Goal: Task Accomplishment & Management: Complete application form

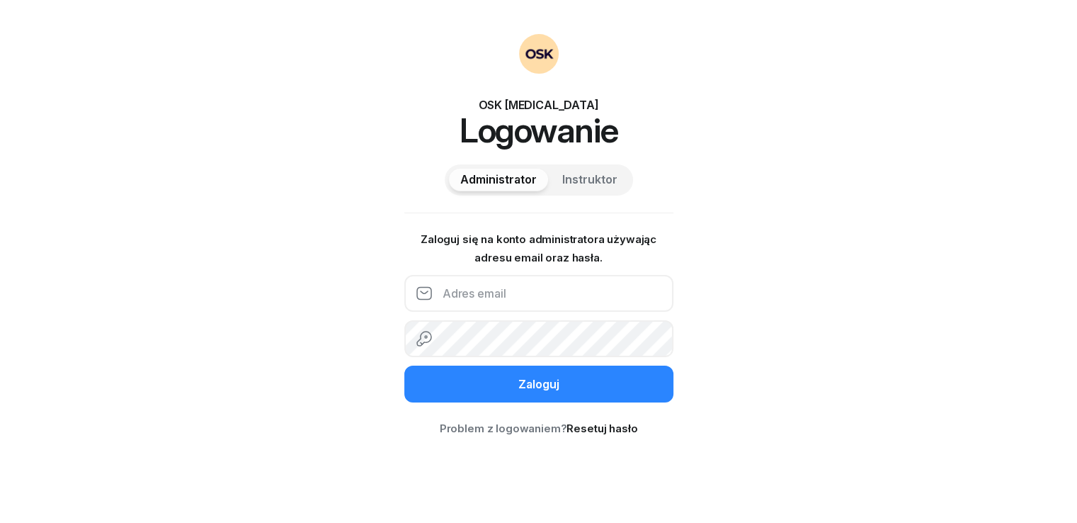
click at [484, 310] on input "email" at bounding box center [538, 293] width 269 height 37
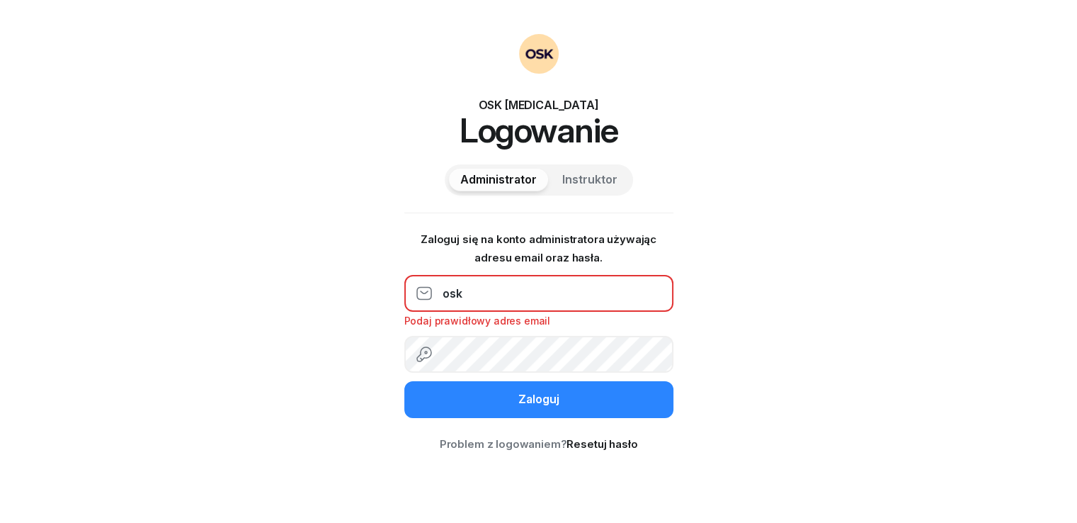
type input "[EMAIL_ADDRESS][DOMAIN_NAME]"
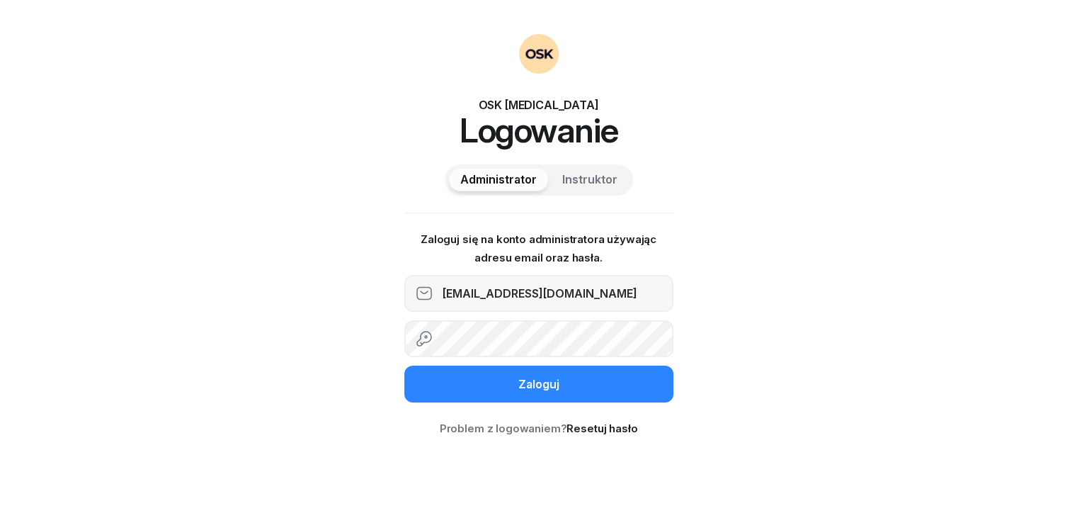
click at [404, 365] on button "Zaloguj" at bounding box center [538, 383] width 269 height 37
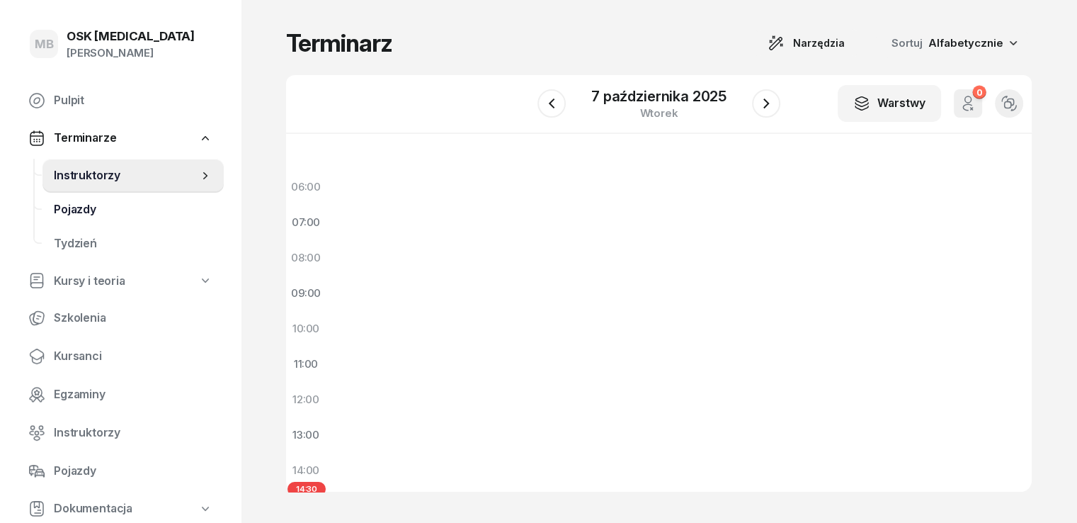
click at [108, 210] on span "Pojazdy" at bounding box center [133, 209] width 159 height 18
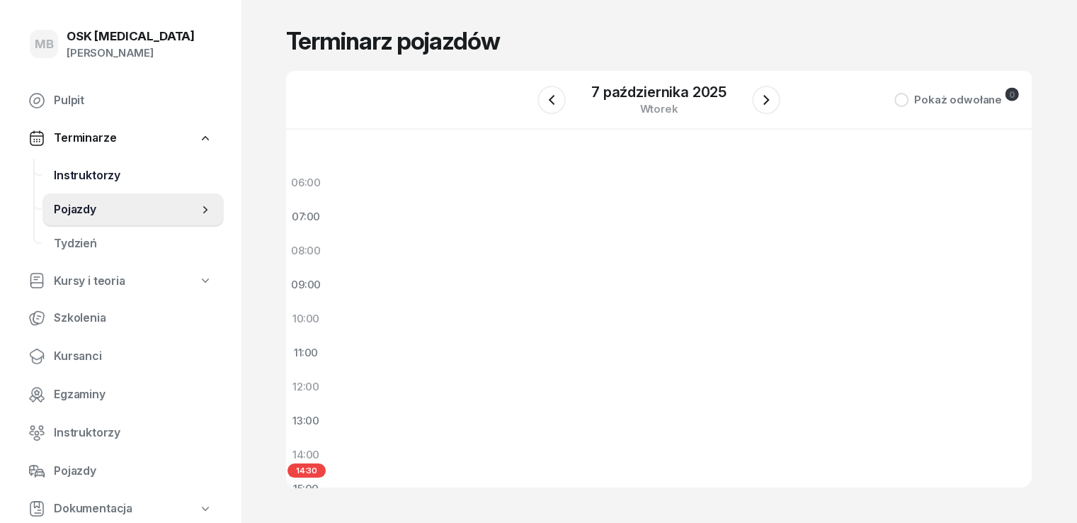
click at [105, 188] on link "Instruktorzy" at bounding box center [132, 176] width 181 height 34
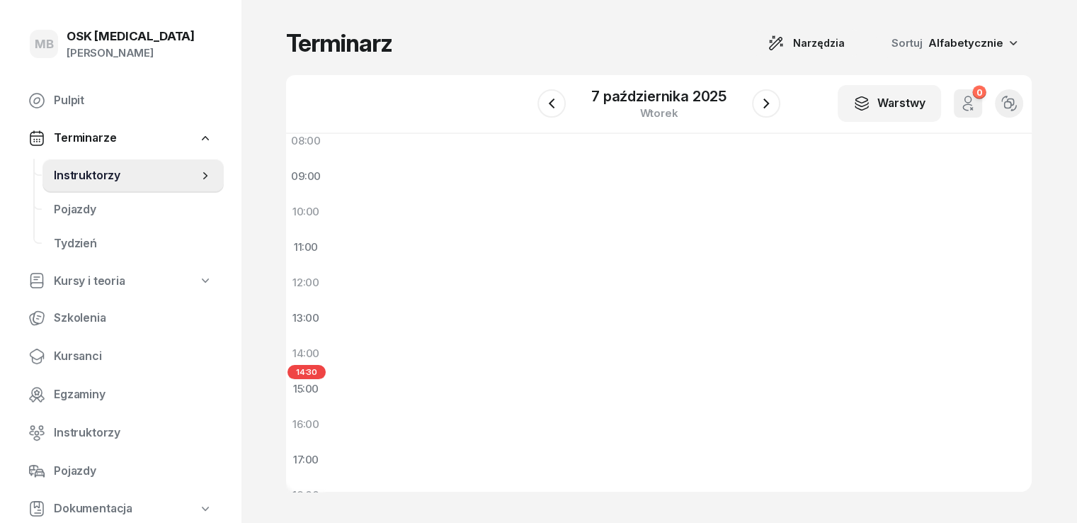
scroll to position [71, 0]
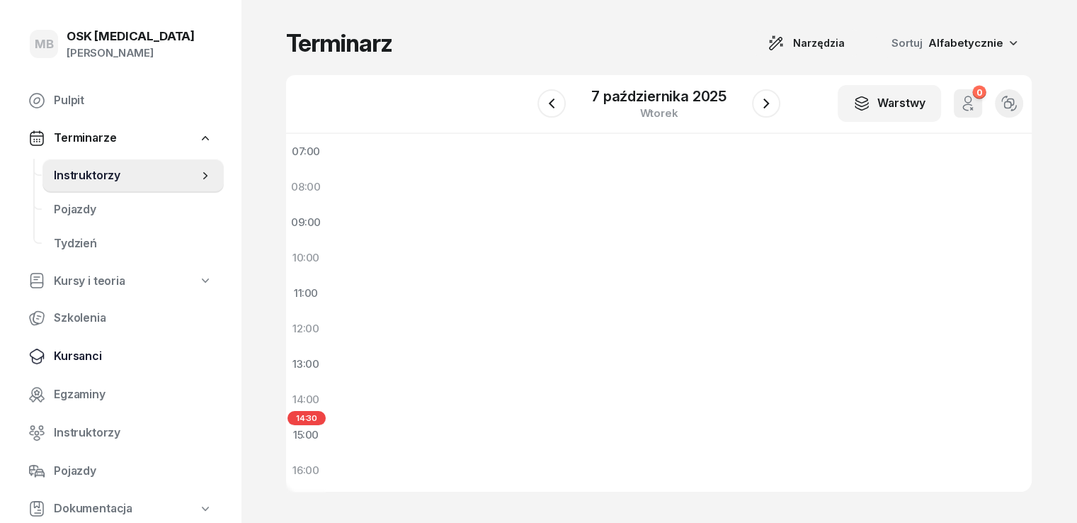
click at [115, 358] on span "Kursanci" at bounding box center [133, 356] width 159 height 18
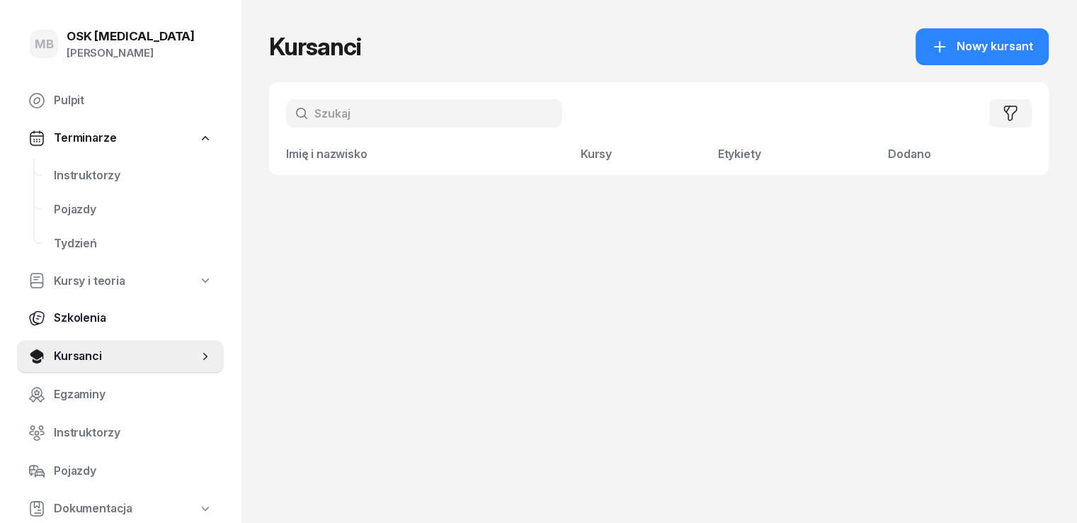
click at [54, 319] on span "Szkolenia" at bounding box center [133, 318] width 159 height 18
select select "createdAt-desc"
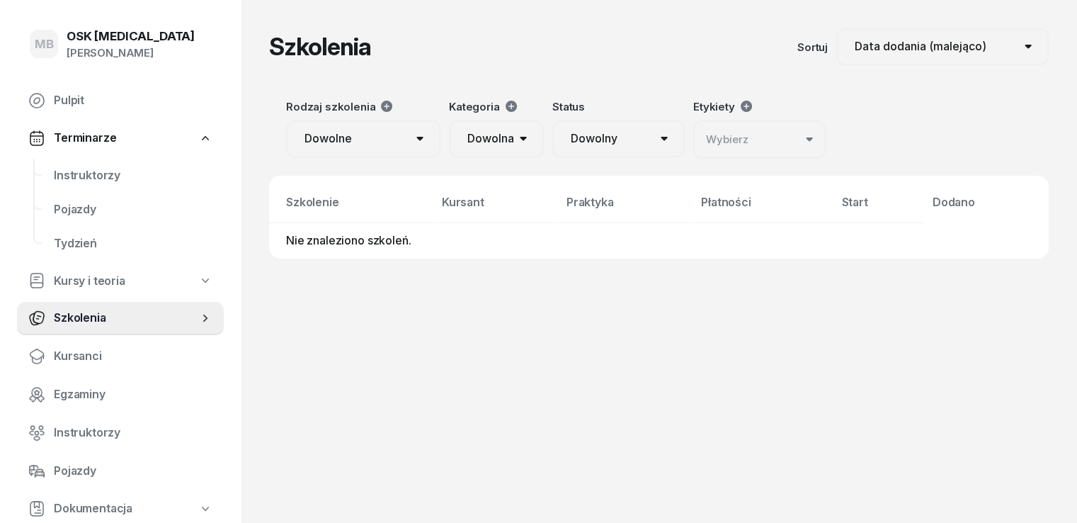
click at [104, 288] on span "Kursy i teoria" at bounding box center [90, 281] width 72 height 18
select select
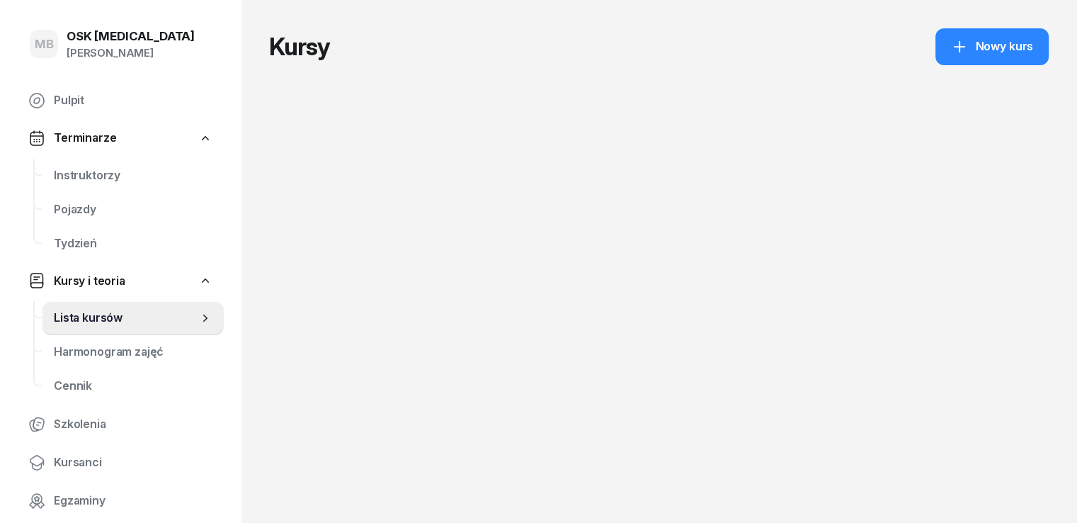
click at [93, 278] on span "Kursy i teoria" at bounding box center [90, 281] width 72 height 18
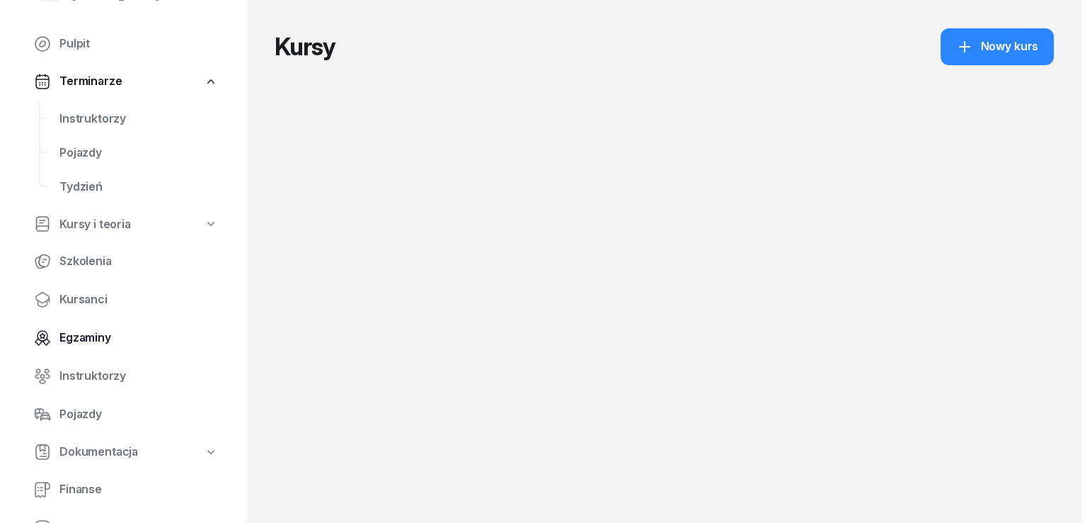
scroll to position [142, 0]
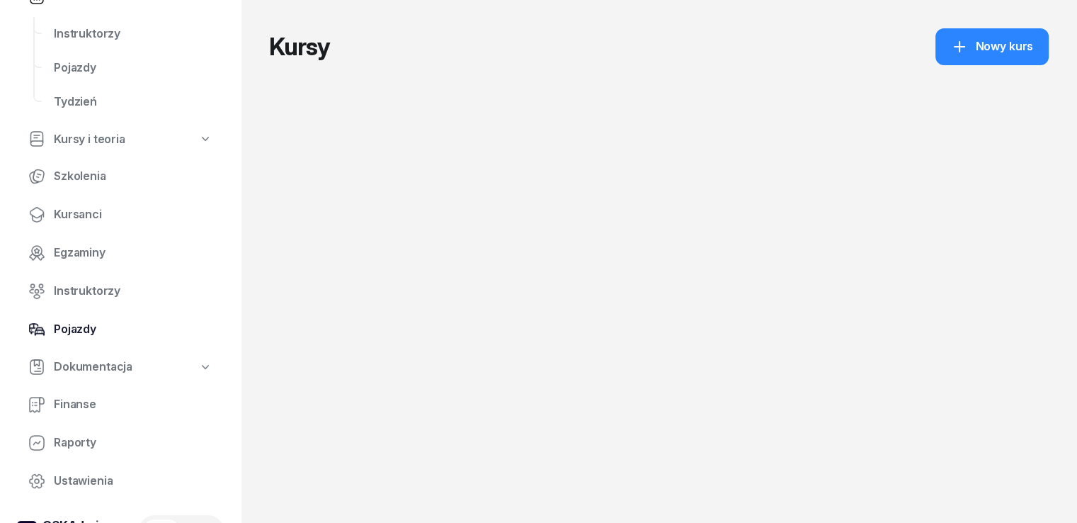
click at [85, 336] on span "Pojazdy" at bounding box center [133, 329] width 159 height 18
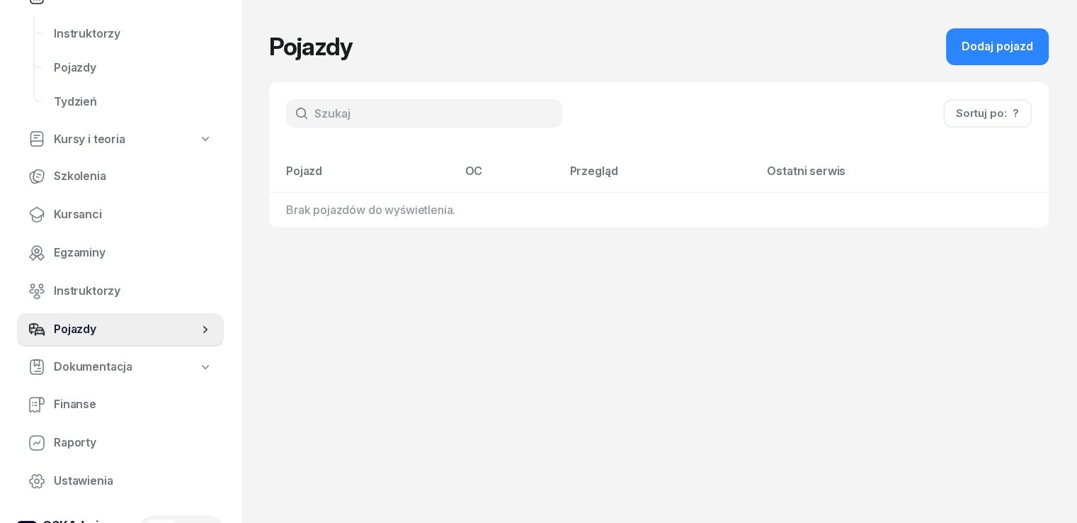
click at [329, 118] on input "text" at bounding box center [424, 113] width 276 height 28
click at [991, 44] on div "Dodaj pojazd" at bounding box center [997, 47] width 72 height 18
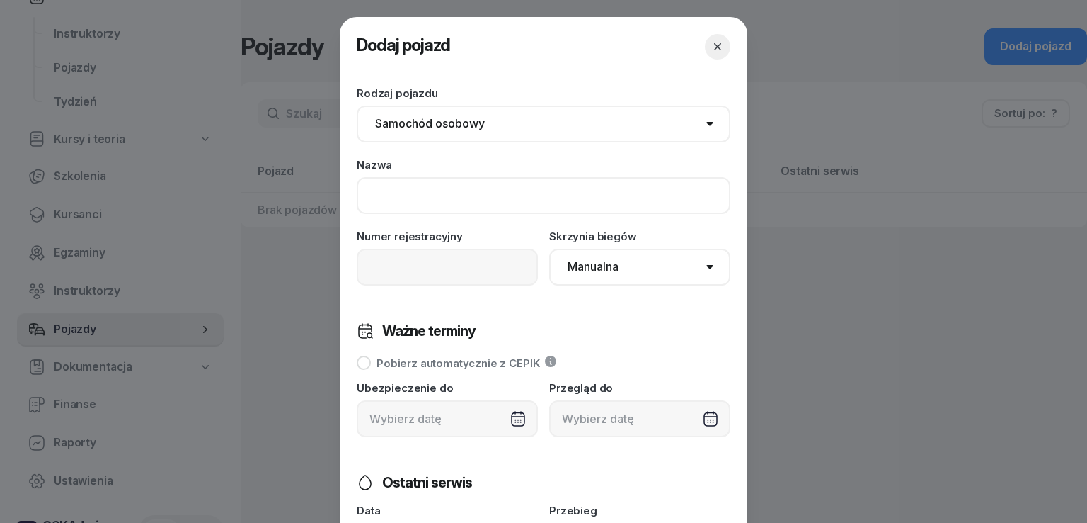
click at [430, 197] on input at bounding box center [544, 195] width 374 height 37
click at [425, 118] on select "Samochód osobowy Motocykl Samochód ciężarowy Przyczepa Autobus Traktor Tramwaj …" at bounding box center [544, 123] width 374 height 37
click at [419, 118] on select "Samochód osobowy Motocykl Samochód ciężarowy Przyczepa Autobus Traktor Tramwaj …" at bounding box center [544, 123] width 374 height 37
click at [421, 190] on input at bounding box center [544, 195] width 374 height 37
drag, startPoint x: 436, startPoint y: 199, endPoint x: 285, endPoint y: 196, distance: 151.5
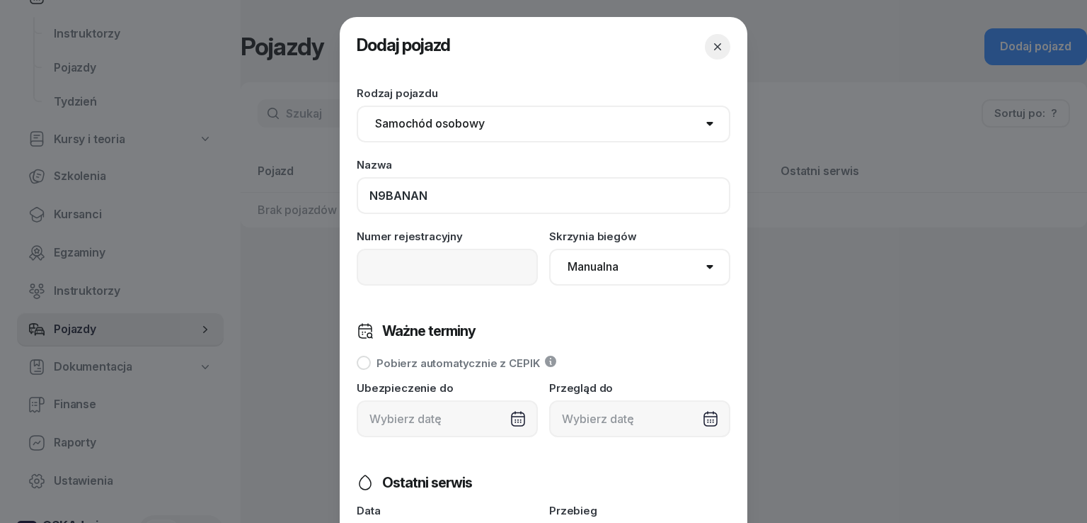
click at [288, 197] on div "Dodaj pojazd Zapisuję zmiany Rodzaj pojazdu Samochód osobowy Motocykl Samochód …" at bounding box center [543, 261] width 1087 height 523
type input "N9BANAN"
click at [382, 267] on input at bounding box center [447, 267] width 181 height 37
paste input "N9BANAN"
type input "N9BANAN"
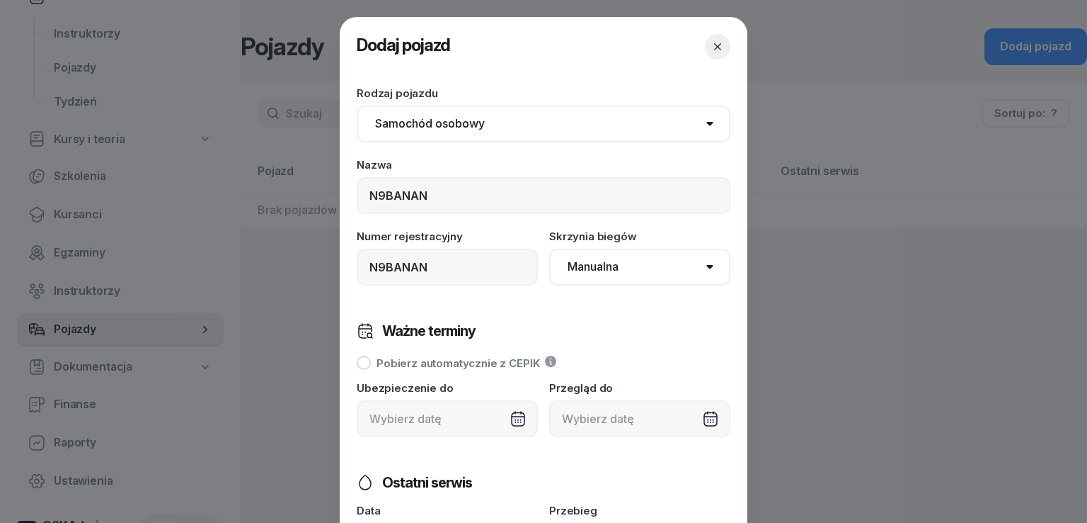
click at [577, 278] on select "Manualna Automatyczna" at bounding box center [639, 267] width 181 height 37
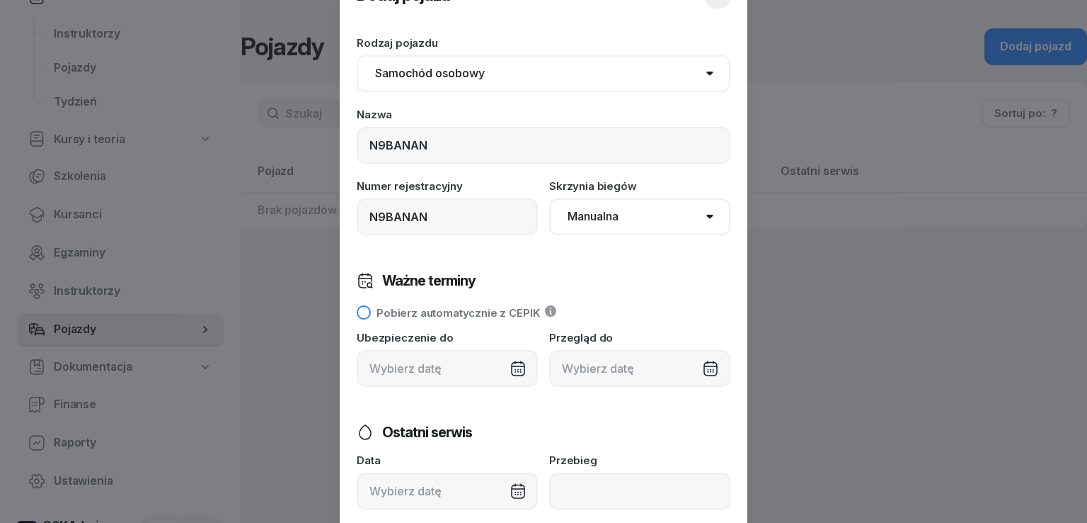
scroll to position [71, 0]
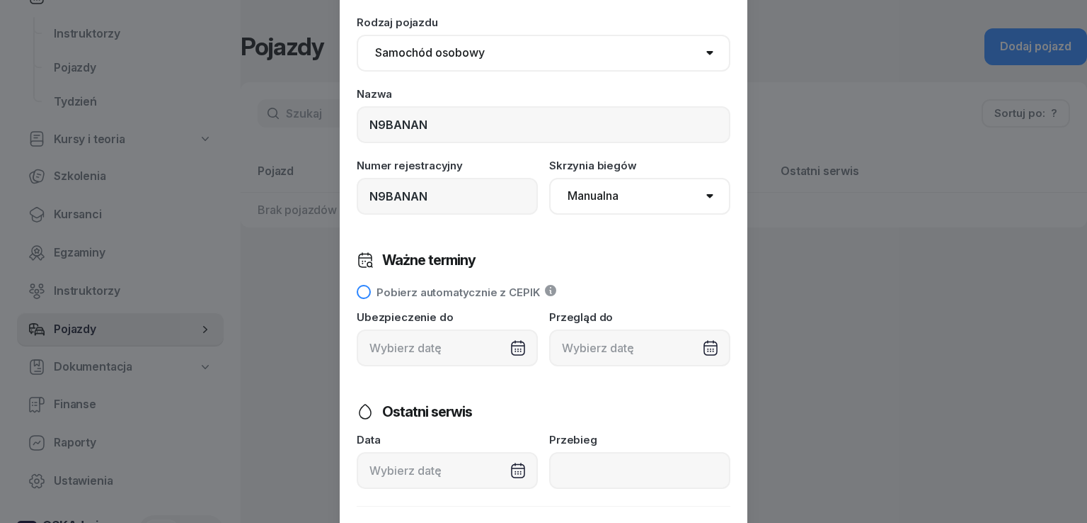
click at [467, 288] on div "Pobierz automatycznie z CEPIK" at bounding box center [458, 292] width 163 height 11
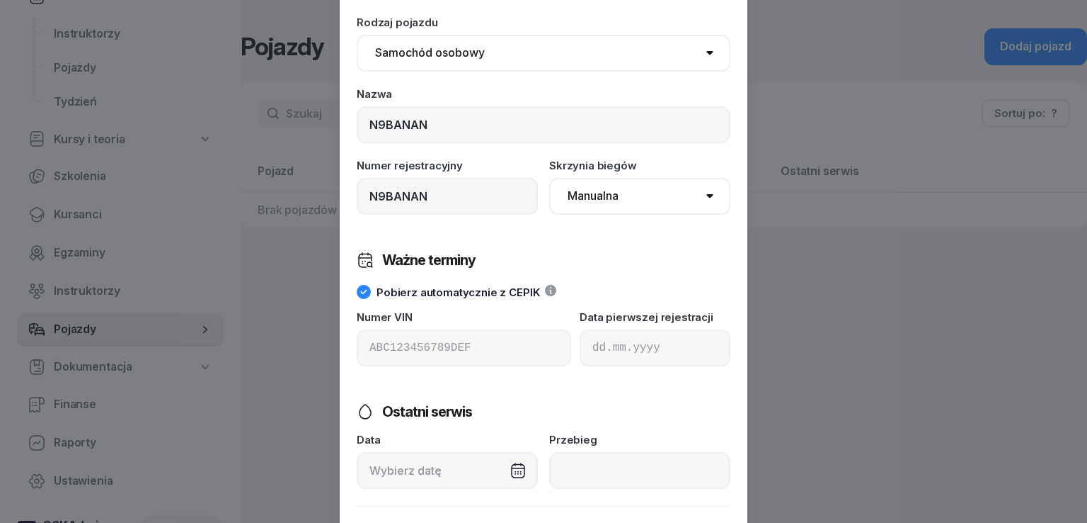
click at [360, 292] on icon at bounding box center [363, 291] width 6 height 5
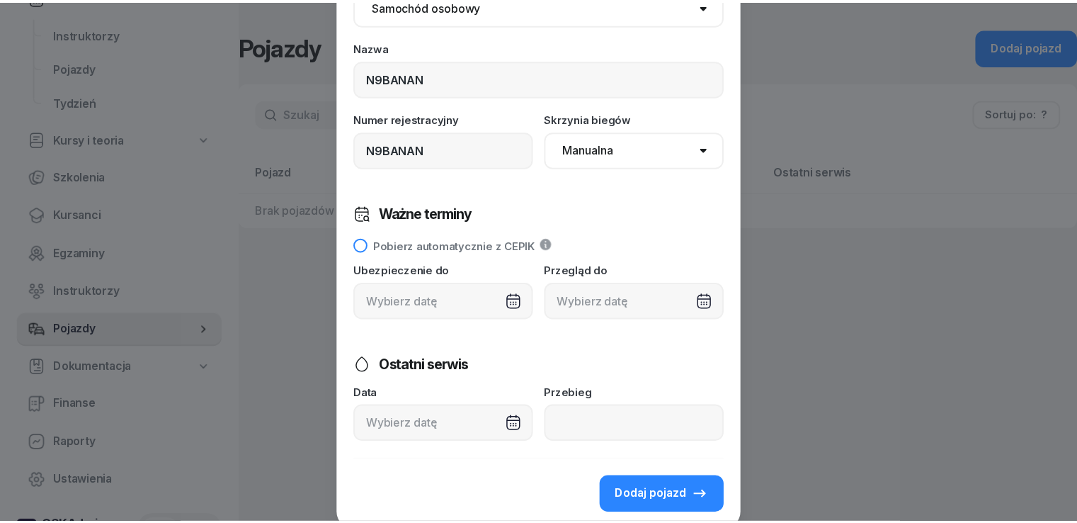
scroll to position [171, 0]
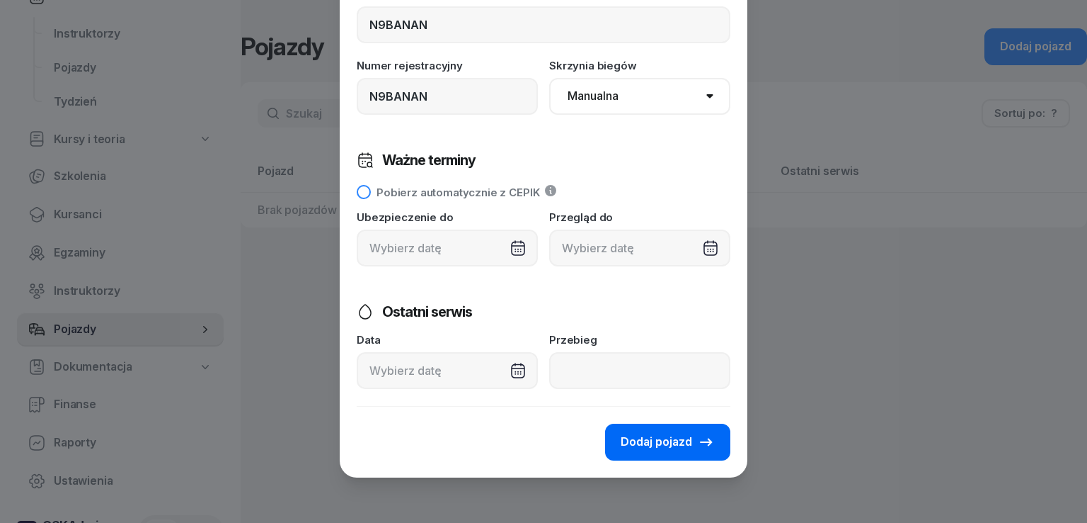
click at [641, 434] on span "Dodaj pojazd" at bounding box center [657, 442] width 72 height 18
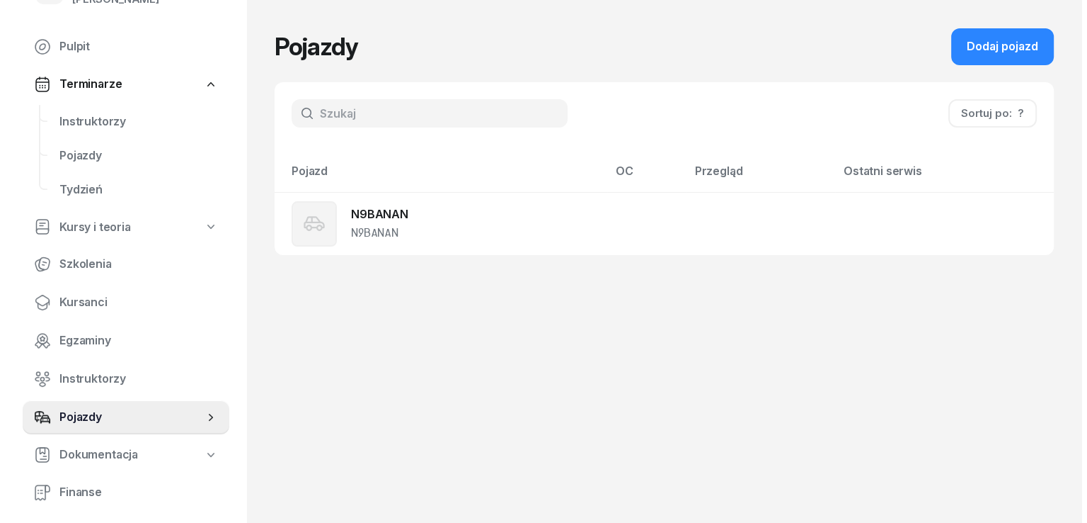
scroll to position [0, 0]
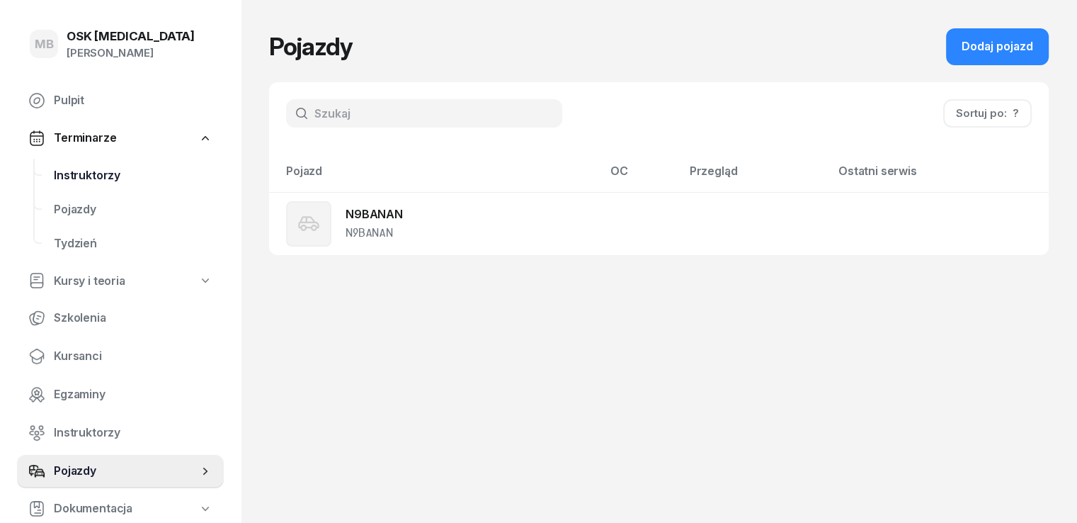
click at [90, 179] on span "Instruktorzy" at bounding box center [133, 175] width 159 height 18
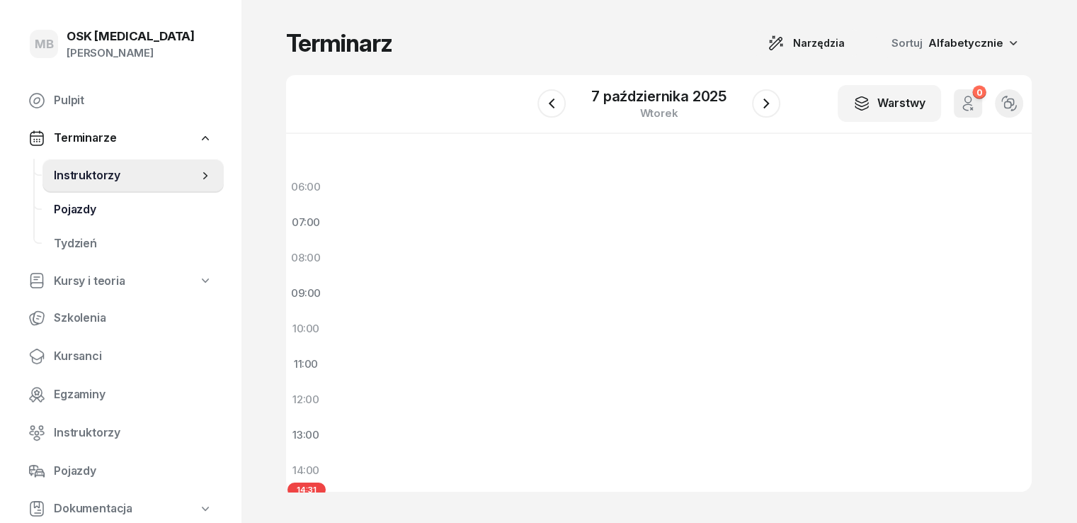
click at [74, 199] on link "Pojazdy" at bounding box center [132, 210] width 181 height 34
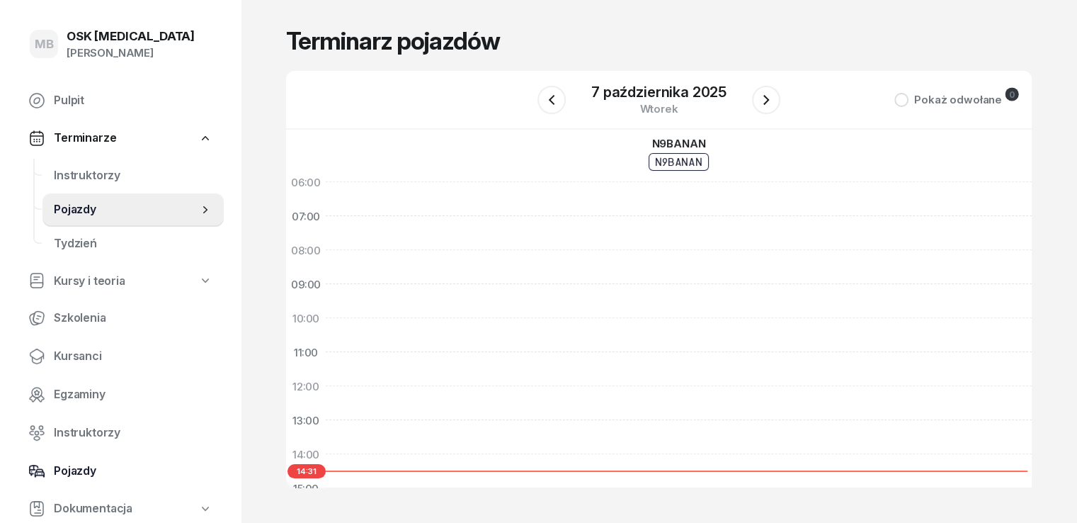
click at [79, 476] on span "Pojazdy" at bounding box center [133, 471] width 159 height 18
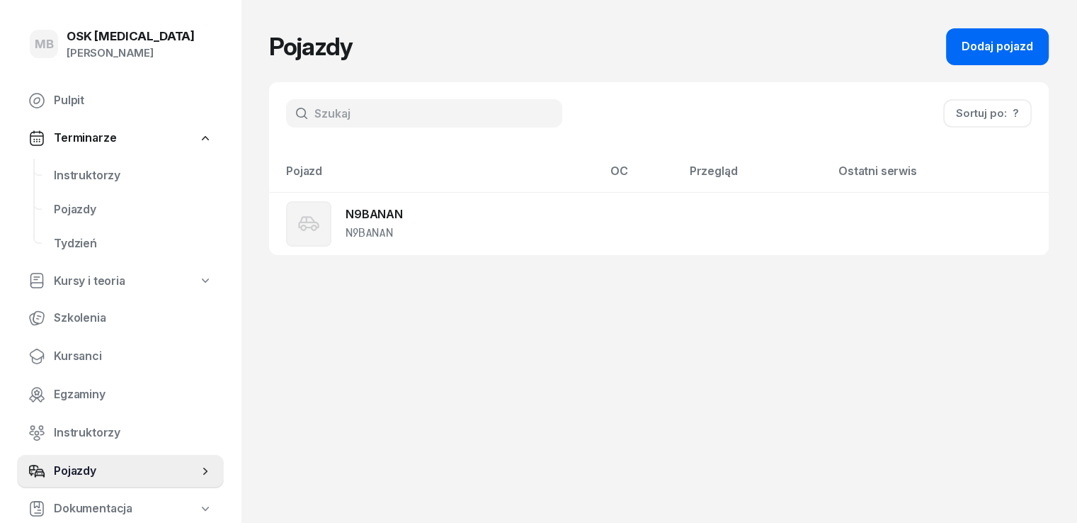
click at [1012, 41] on div "Dodaj pojazd" at bounding box center [997, 47] width 72 height 18
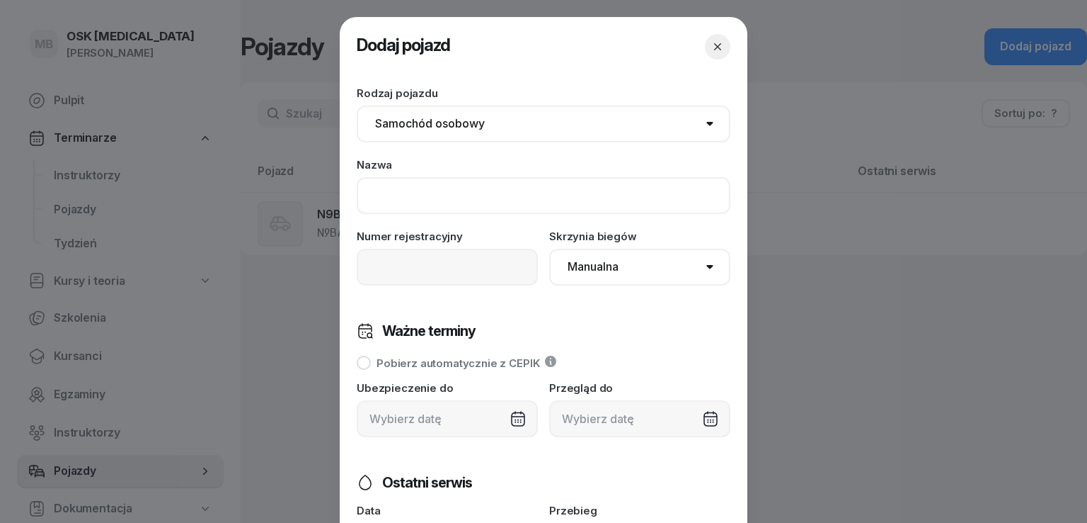
click at [405, 200] on input at bounding box center [544, 195] width 374 height 37
type input "w"
click at [383, 193] on input "W9 [MEDICAL_DATA]" at bounding box center [544, 195] width 374 height 37
drag, startPoint x: 432, startPoint y: 193, endPoint x: 326, endPoint y: 193, distance: 106.2
click at [328, 193] on div "Dodaj pojazd Zapisuję zmiany Rodzaj pojazdu Samochód osobowy Motocykl Samochód …" at bounding box center [543, 261] width 1087 height 523
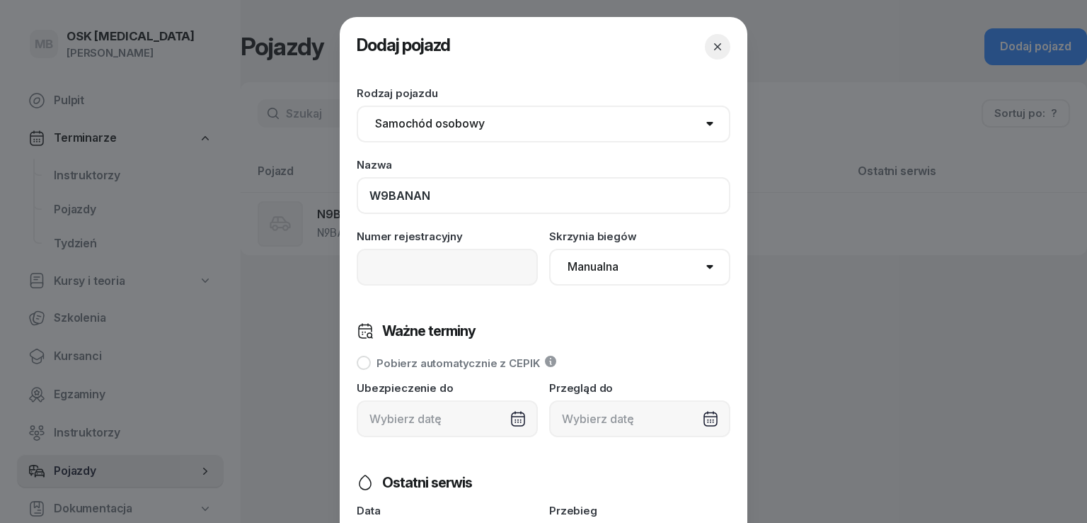
type input "W9BANAN"
click at [368, 267] on input at bounding box center [447, 267] width 181 height 37
paste input "W9BANAN"
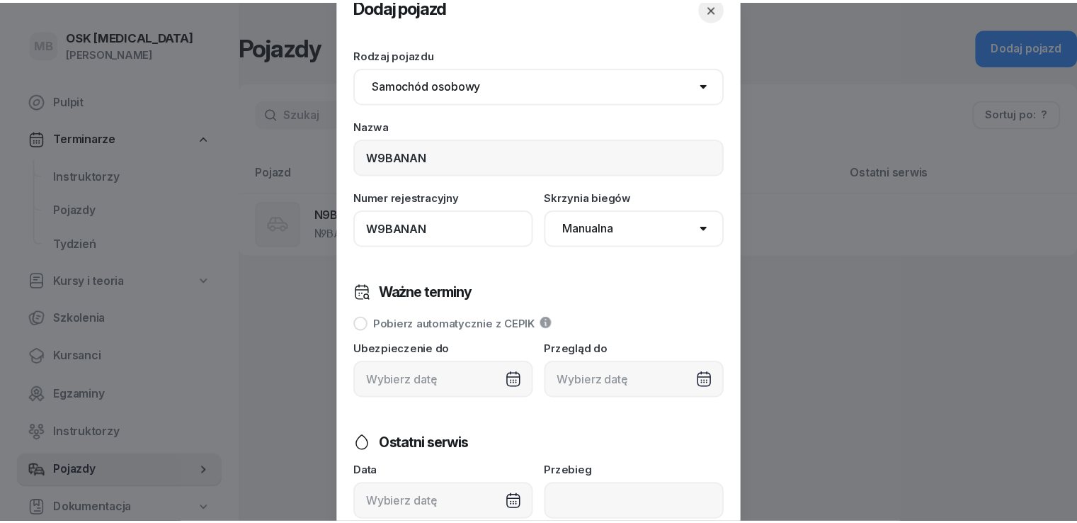
scroll to position [171, 0]
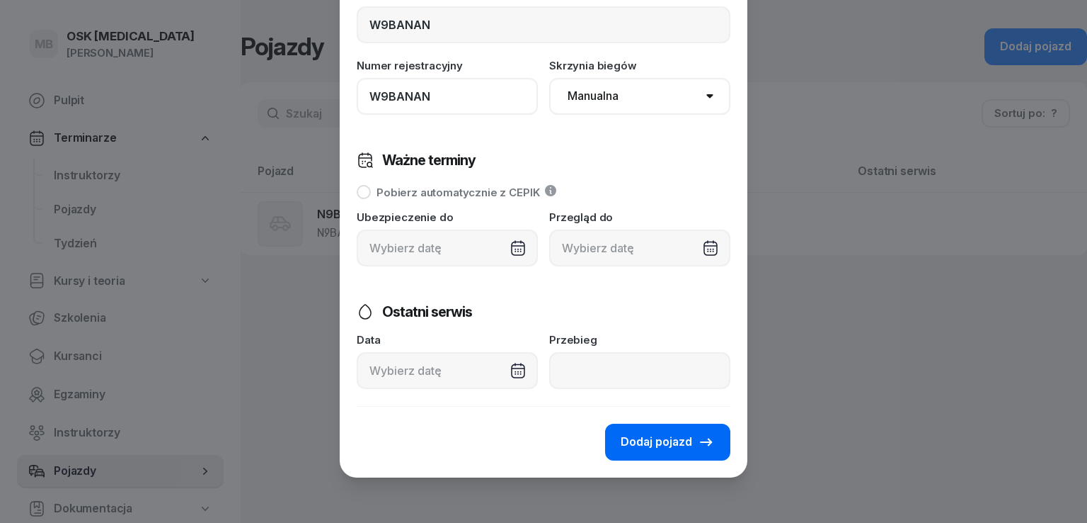
type input "W9BANAN"
click at [644, 443] on span "Dodaj pojazd" at bounding box center [657, 442] width 72 height 18
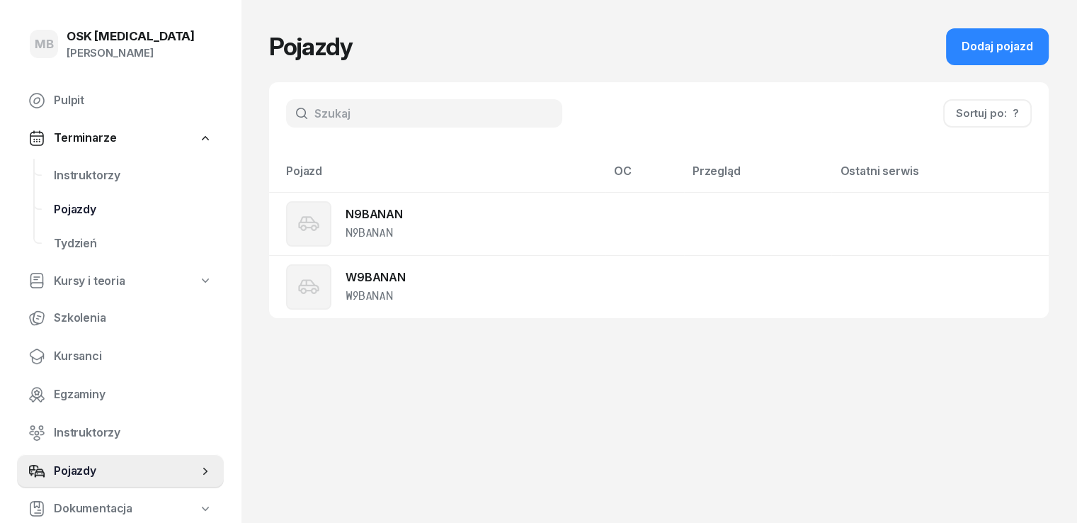
click at [98, 211] on span "Pojazdy" at bounding box center [133, 209] width 159 height 18
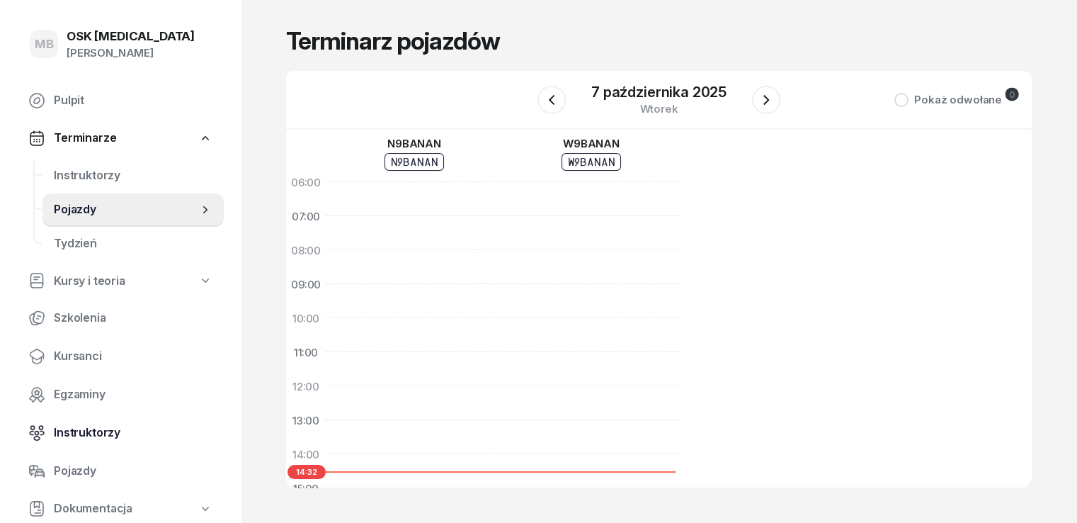
click at [93, 426] on span "Instruktorzy" at bounding box center [133, 432] width 159 height 18
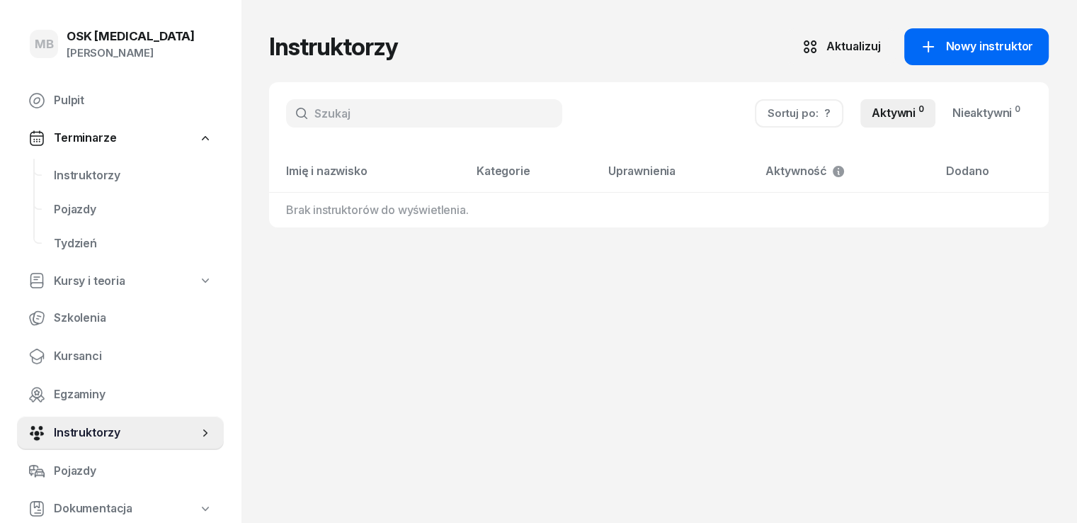
click at [987, 40] on span "Nowy instruktor" at bounding box center [989, 47] width 88 height 18
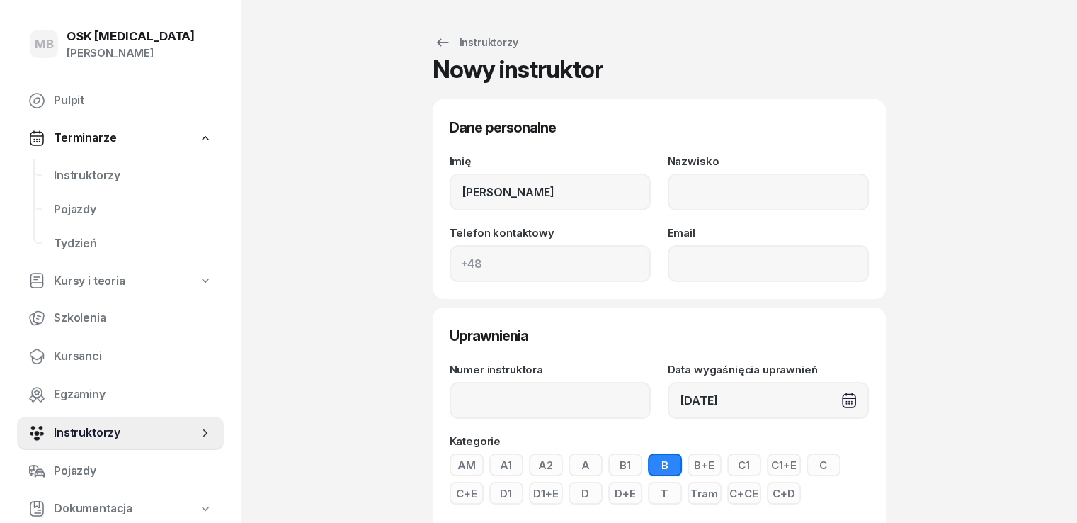
type input "[PERSON_NAME]"
type input "506450504"
type input "[EMAIL_ADDRESS][DOMAIN_NAME]"
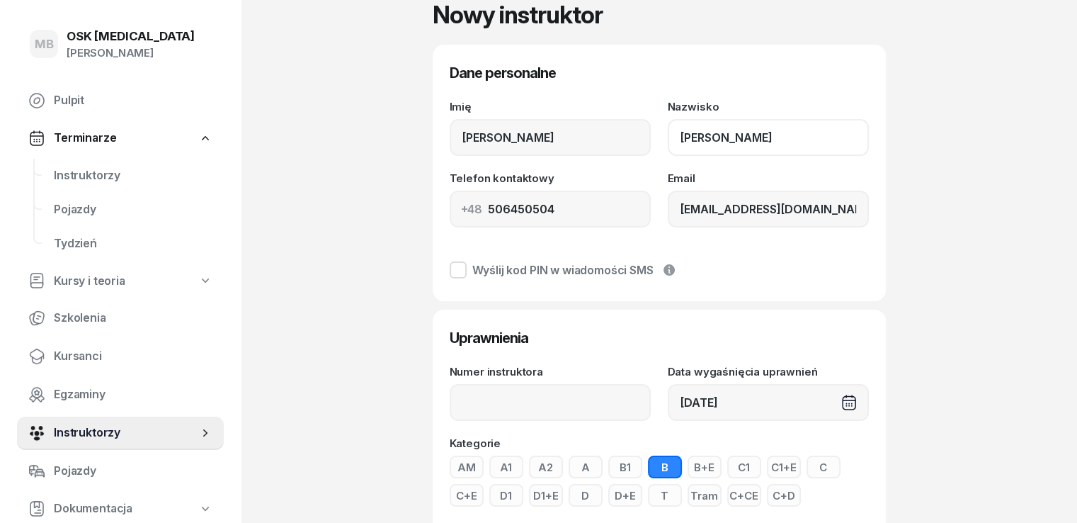
scroll to position [142, 0]
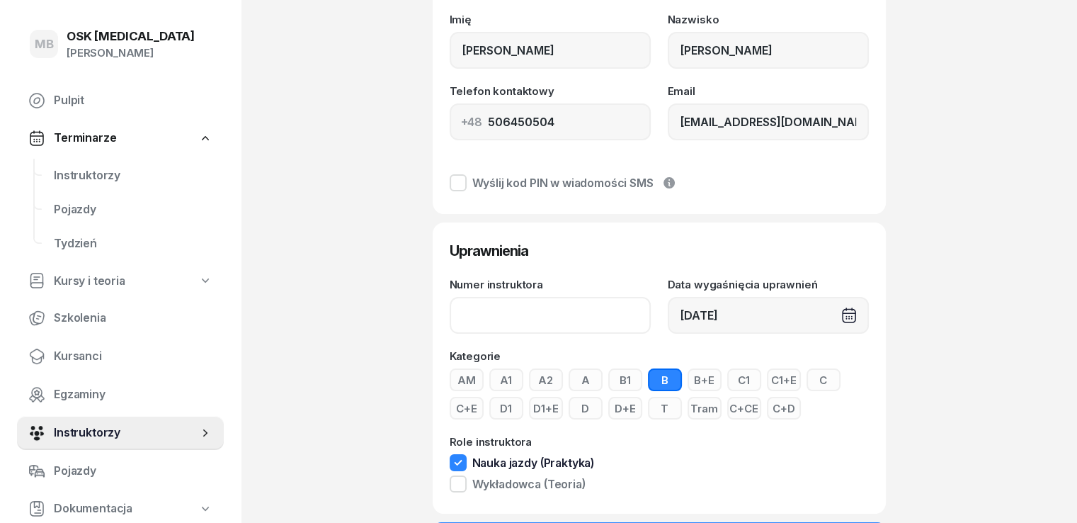
click at [556, 324] on input "Numer instruktora" at bounding box center [550, 315] width 201 height 37
type input "OOL0054"
click at [450, 375] on button "AM" at bounding box center [467, 379] width 34 height 23
click at [489, 382] on button "A1" at bounding box center [506, 379] width 34 height 23
click at [529, 382] on button "A2" at bounding box center [546, 379] width 34 height 23
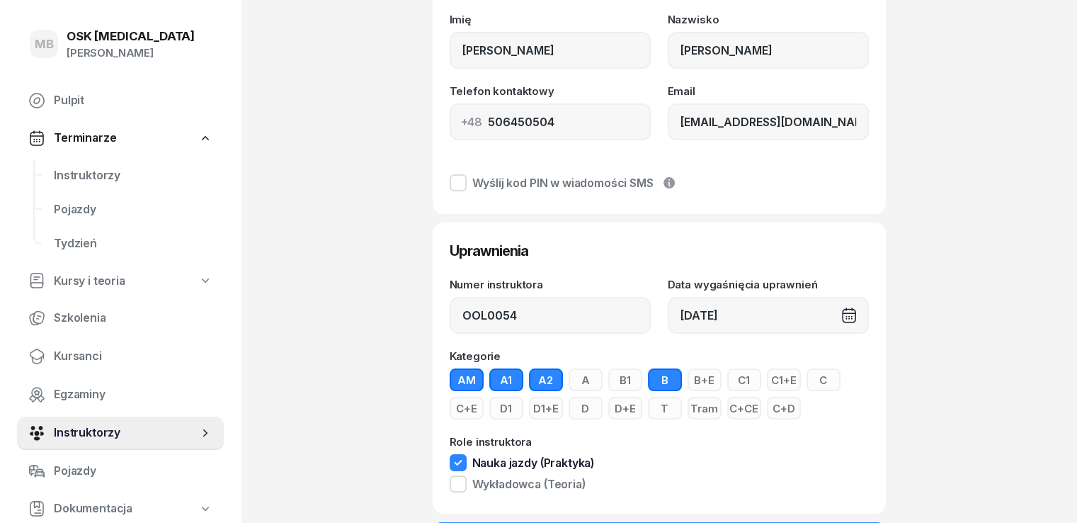
drag, startPoint x: 545, startPoint y: 378, endPoint x: 572, endPoint y: 377, distance: 26.9
click at [569, 378] on button "A" at bounding box center [586, 379] width 34 height 23
click at [608, 377] on button "B1" at bounding box center [625, 379] width 34 height 23
click at [687, 377] on button "B+E" at bounding box center [704, 379] width 34 height 23
click at [727, 377] on button "C1" at bounding box center [744, 379] width 34 height 23
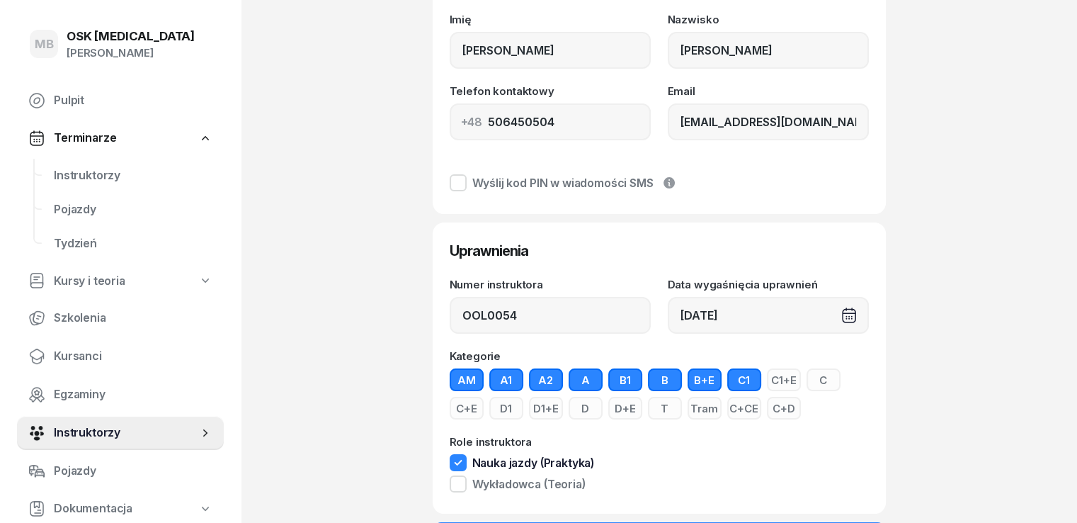
click at [767, 377] on button "C1+E" at bounding box center [784, 379] width 34 height 23
click at [806, 378] on button "C" at bounding box center [823, 379] width 34 height 23
click at [484, 396] on button "C+E" at bounding box center [467, 407] width 34 height 23
click at [767, 376] on button "C1+E" at bounding box center [784, 379] width 34 height 23
click at [727, 381] on button "C1" at bounding box center [744, 379] width 34 height 23
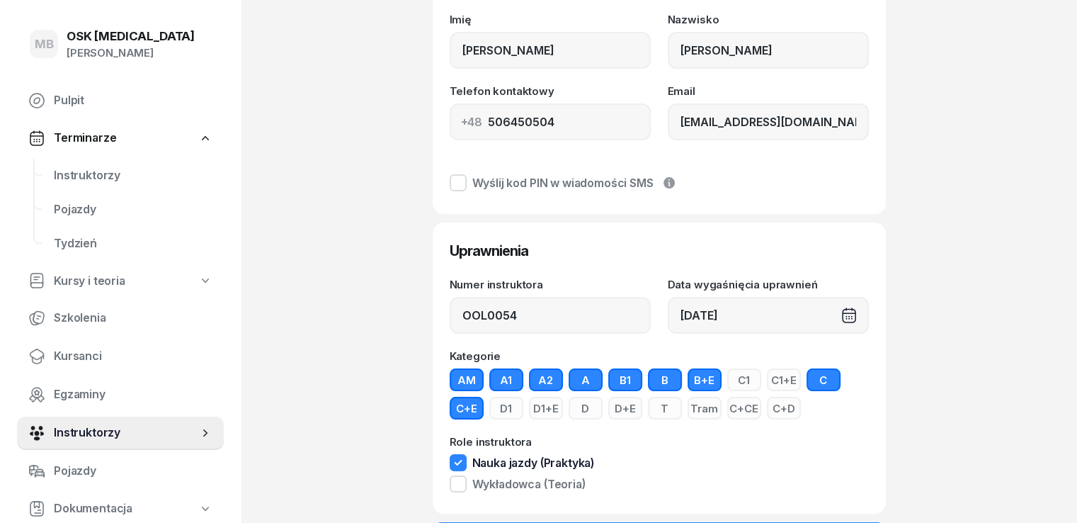
click at [608, 382] on button "B1" at bounding box center [625, 379] width 34 height 23
click at [569, 409] on button "D" at bounding box center [586, 407] width 34 height 23
click at [608, 409] on button "D+E" at bounding box center [625, 407] width 34 height 23
click at [648, 408] on button "T" at bounding box center [665, 407] width 34 height 23
click at [727, 412] on button "C+CE" at bounding box center [744, 407] width 34 height 23
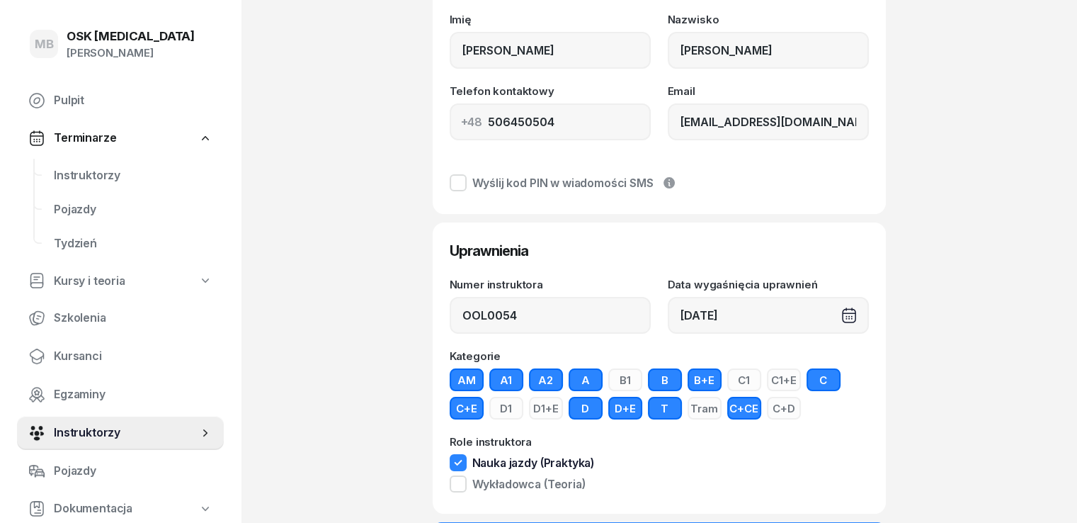
click at [767, 412] on button "C+D" at bounding box center [784, 407] width 34 height 23
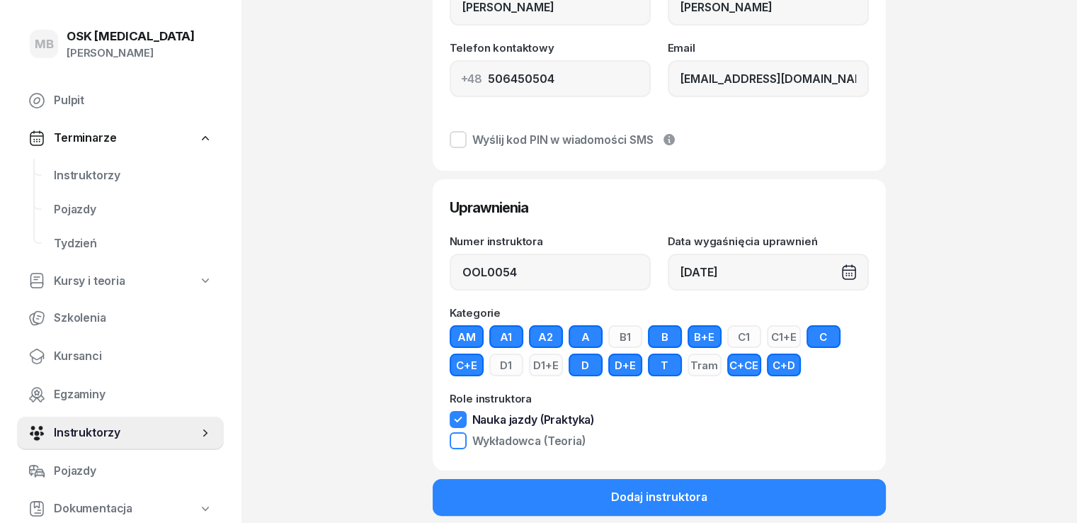
scroll to position [207, 0]
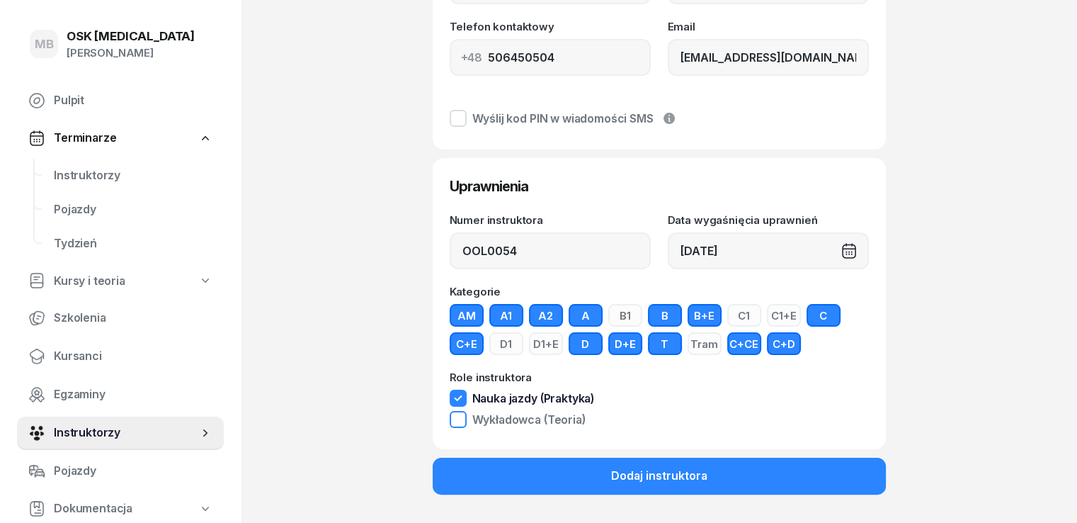
click at [450, 419] on div at bounding box center [458, 419] width 17 height 17
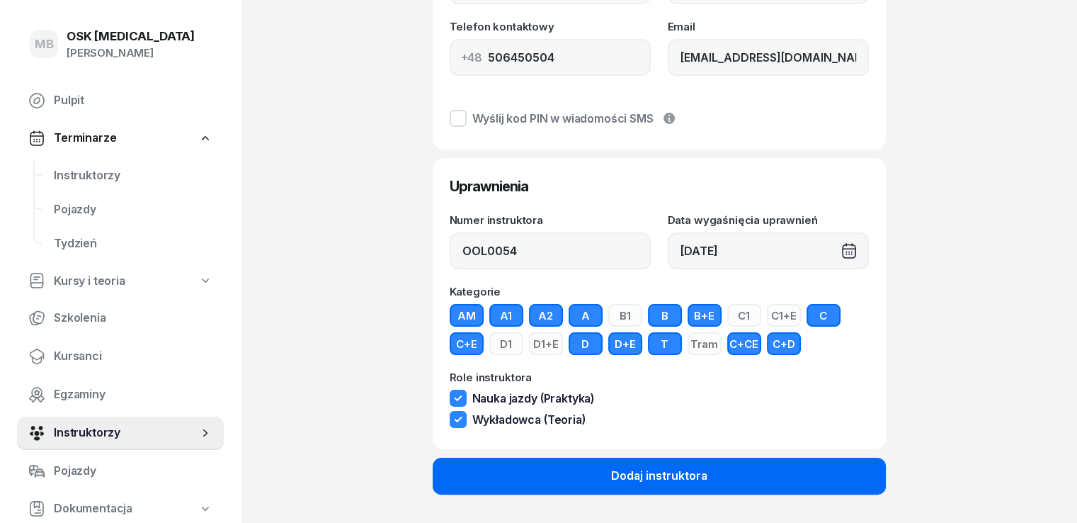
click at [609, 468] on button "Dodaj instruktora" at bounding box center [659, 475] width 453 height 37
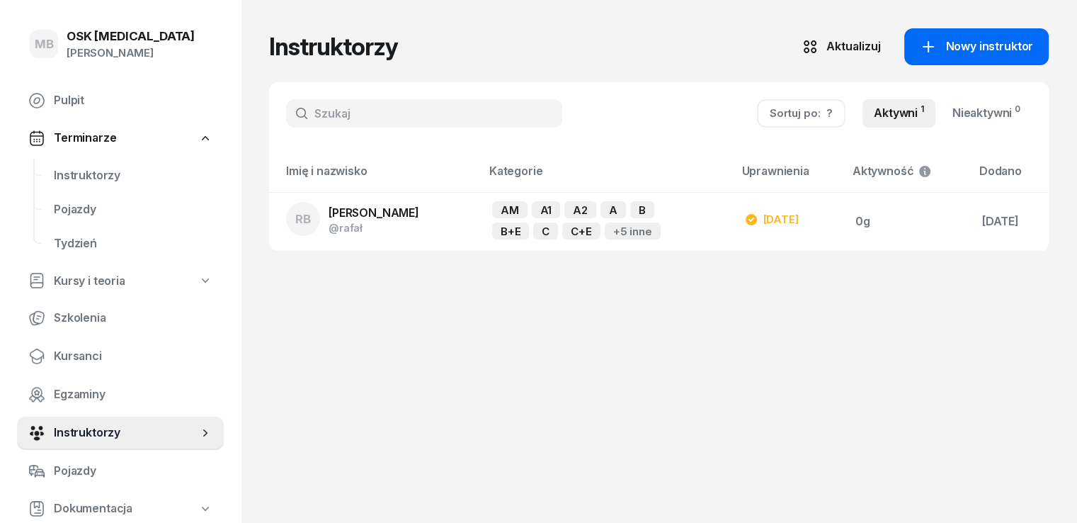
click at [1008, 55] on span "Nowy instruktor" at bounding box center [989, 47] width 88 height 18
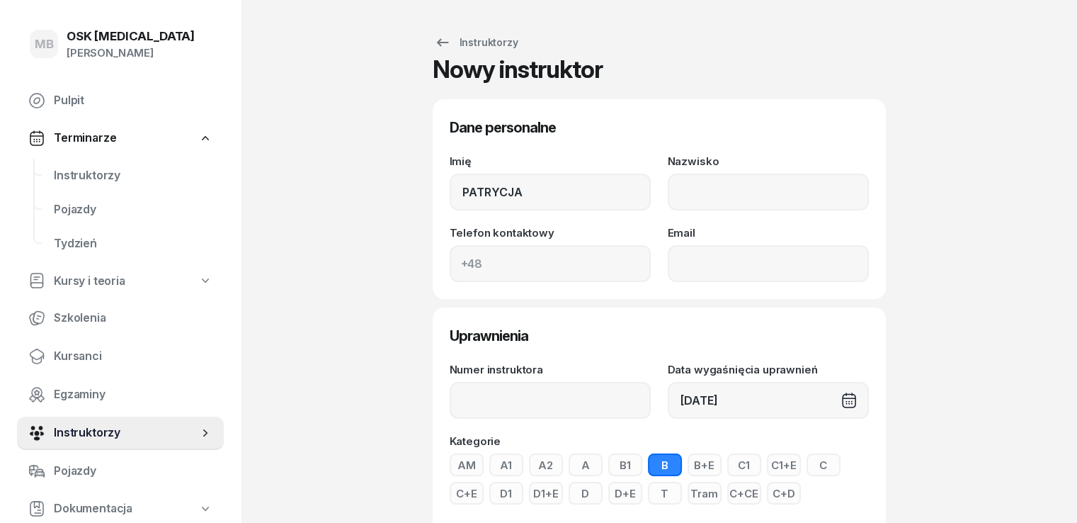
type input "PATRYCJA"
type input "[PERSON_NAME]"
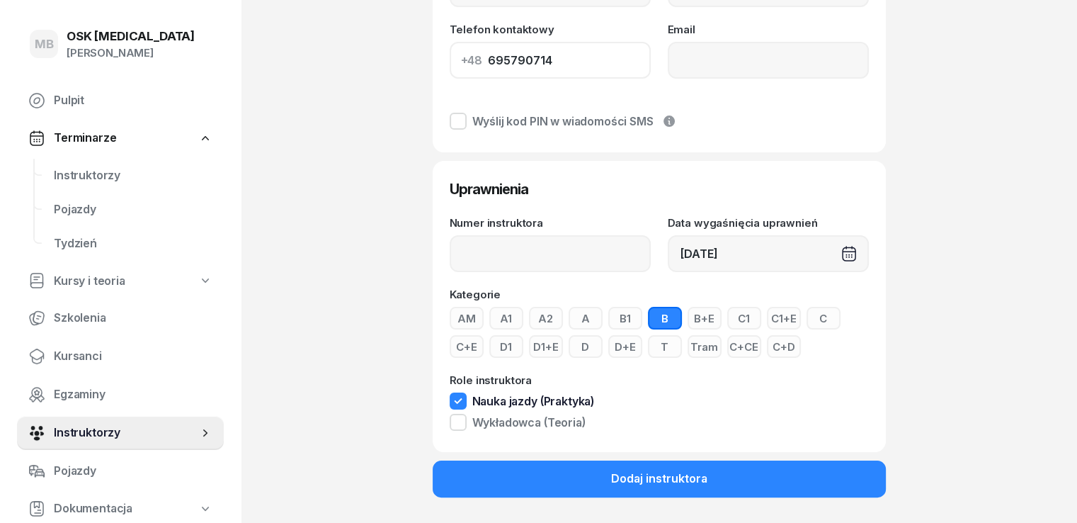
scroll to position [207, 0]
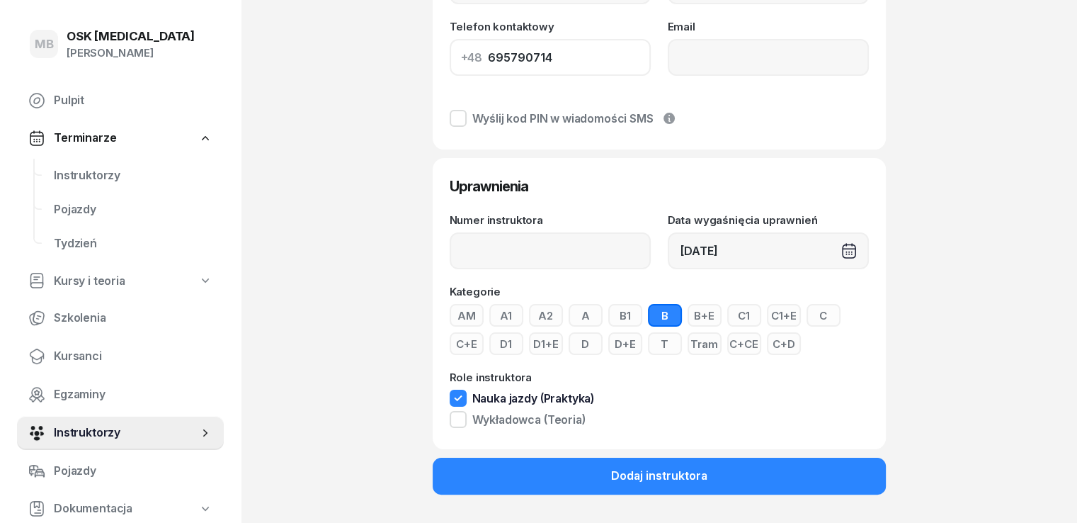
type input "695790714"
click at [687, 316] on button "B+E" at bounding box center [704, 315] width 34 height 23
click at [806, 313] on button "C" at bounding box center [823, 315] width 34 height 23
click at [484, 332] on button "C+E" at bounding box center [467, 343] width 34 height 23
click at [569, 342] on button "D" at bounding box center [586, 343] width 34 height 23
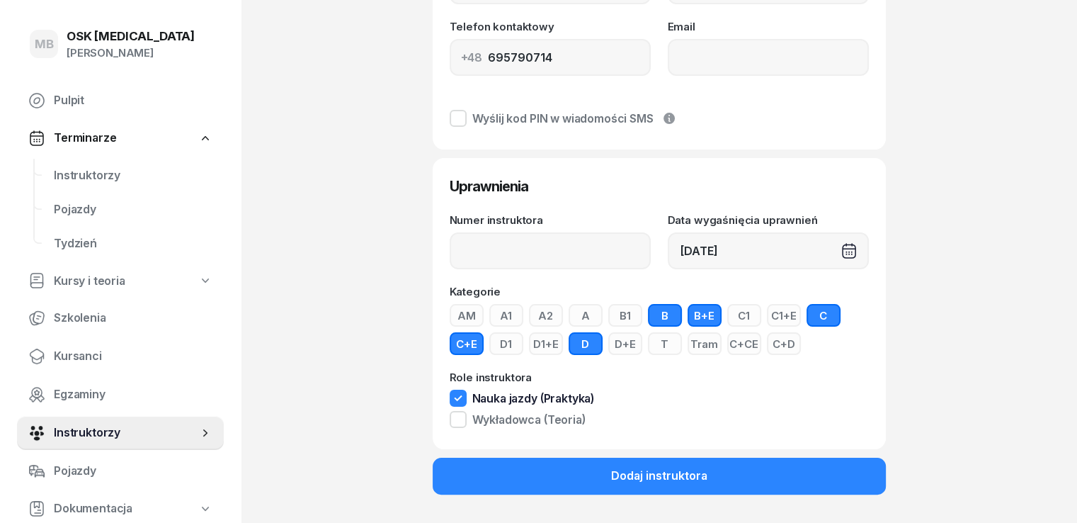
click at [608, 341] on button "D+E" at bounding box center [625, 343] width 34 height 23
click at [648, 341] on button "T" at bounding box center [665, 343] width 34 height 23
click at [727, 343] on button "C+CE" at bounding box center [744, 343] width 34 height 23
click at [767, 343] on button "C+D" at bounding box center [784, 343] width 34 height 23
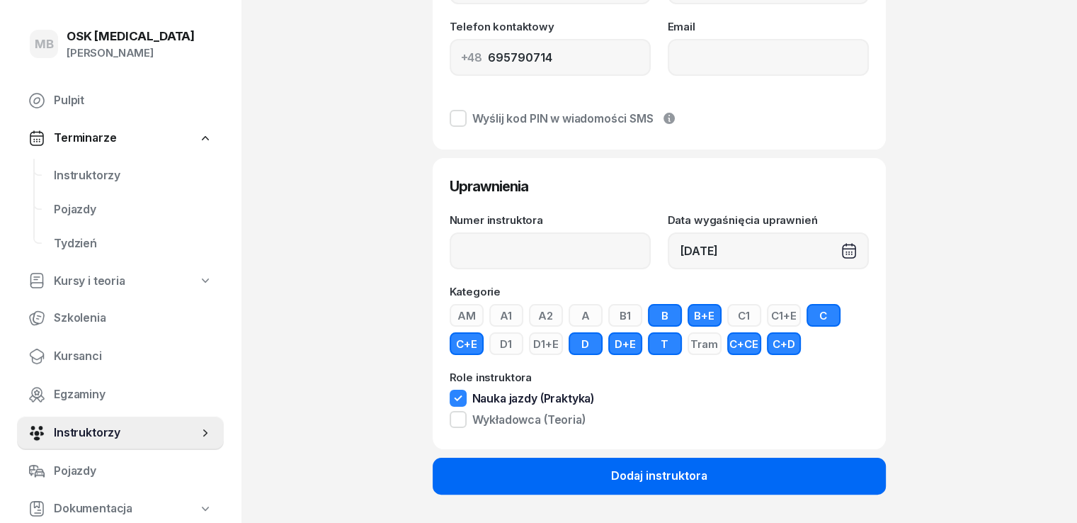
click at [568, 479] on button "Dodaj instruktora" at bounding box center [659, 475] width 453 height 37
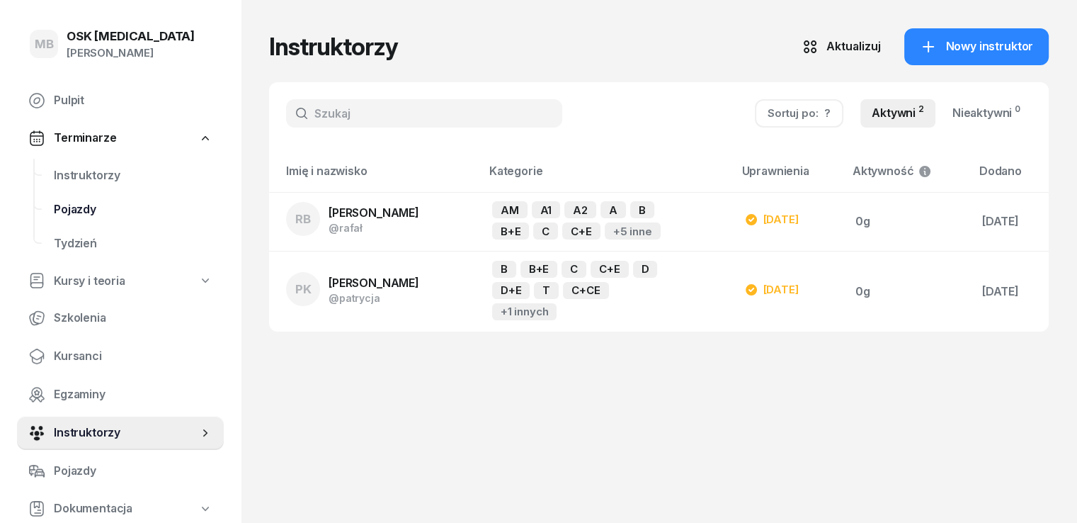
click at [77, 213] on span "Pojazdy" at bounding box center [133, 209] width 159 height 18
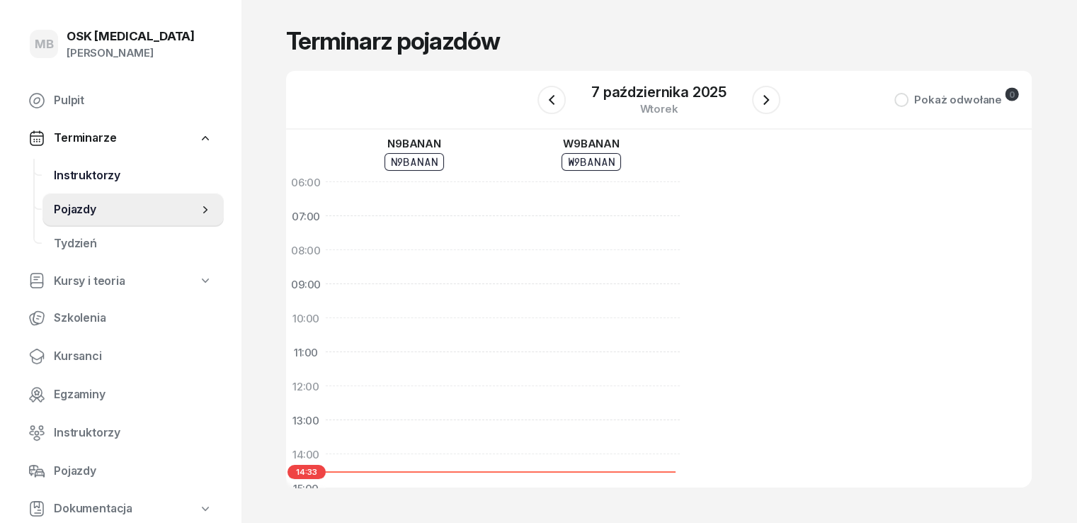
click at [77, 181] on span "Instruktorzy" at bounding box center [133, 175] width 159 height 18
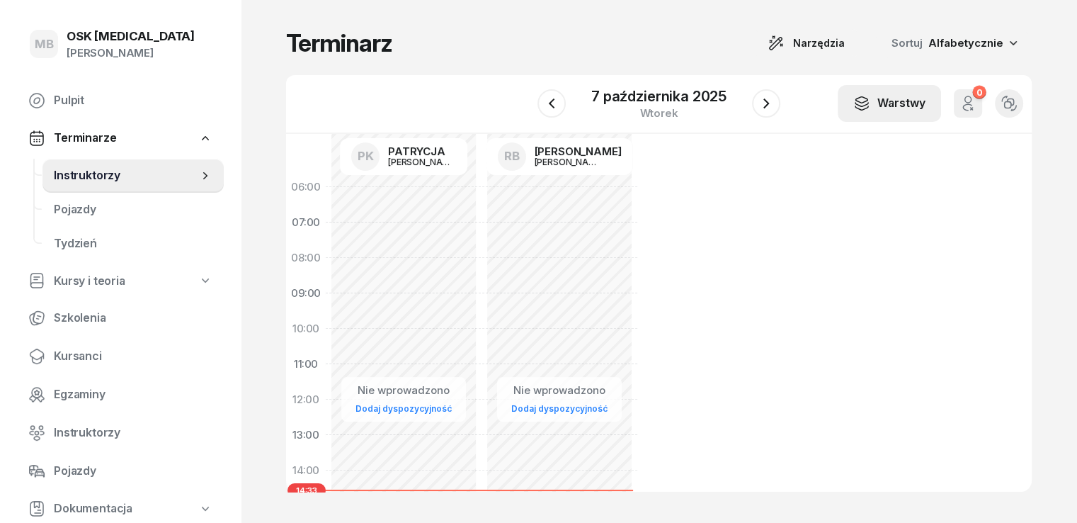
click at [902, 103] on div "Warstwy" at bounding box center [889, 103] width 72 height 18
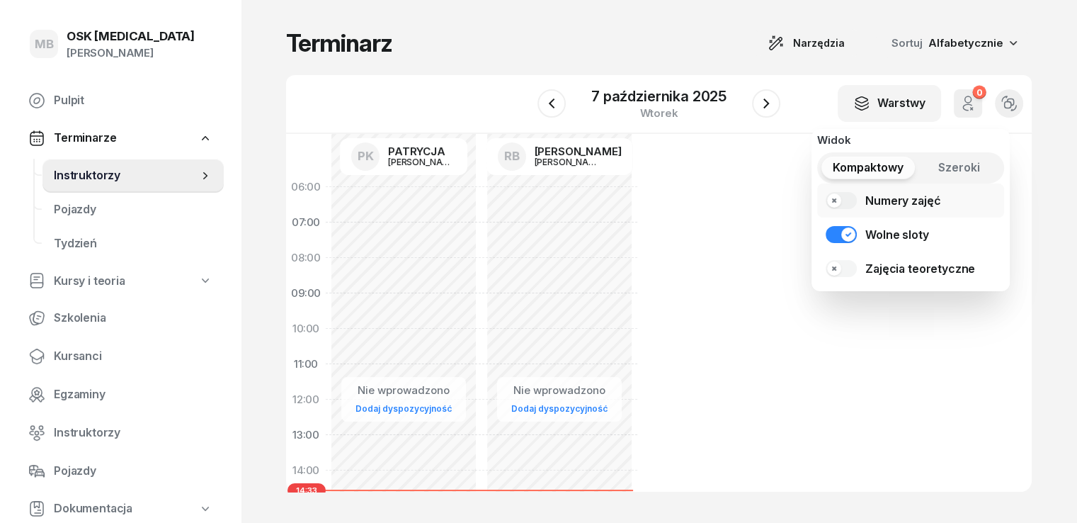
click at [850, 202] on link "Numery zajęć" at bounding box center [910, 200] width 187 height 34
click at [844, 274] on link "Zajęcia teoretyczne" at bounding box center [910, 268] width 187 height 34
click at [957, 165] on span "Szeroki" at bounding box center [959, 168] width 42 height 18
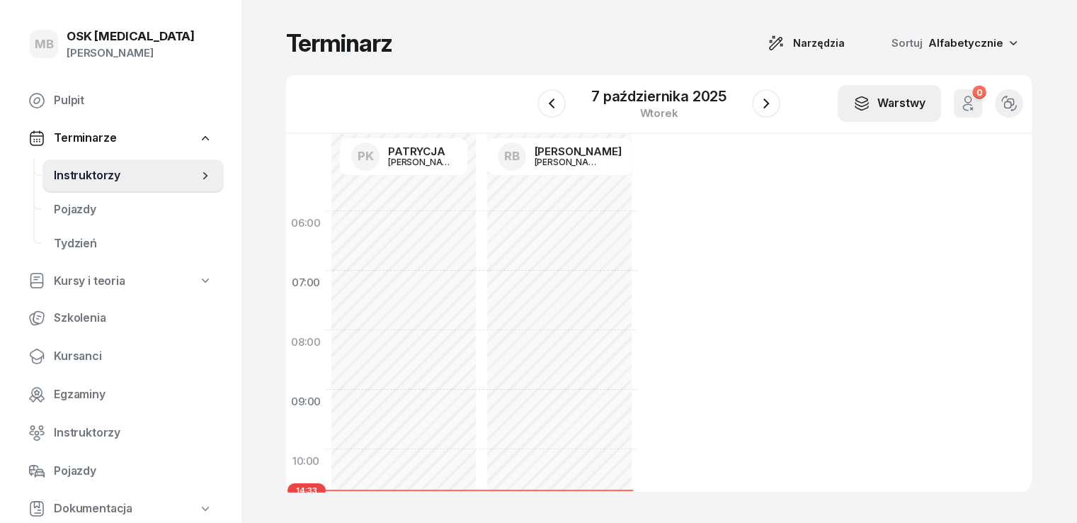
click at [925, 106] on div "Warstwy" at bounding box center [889, 103] width 72 height 18
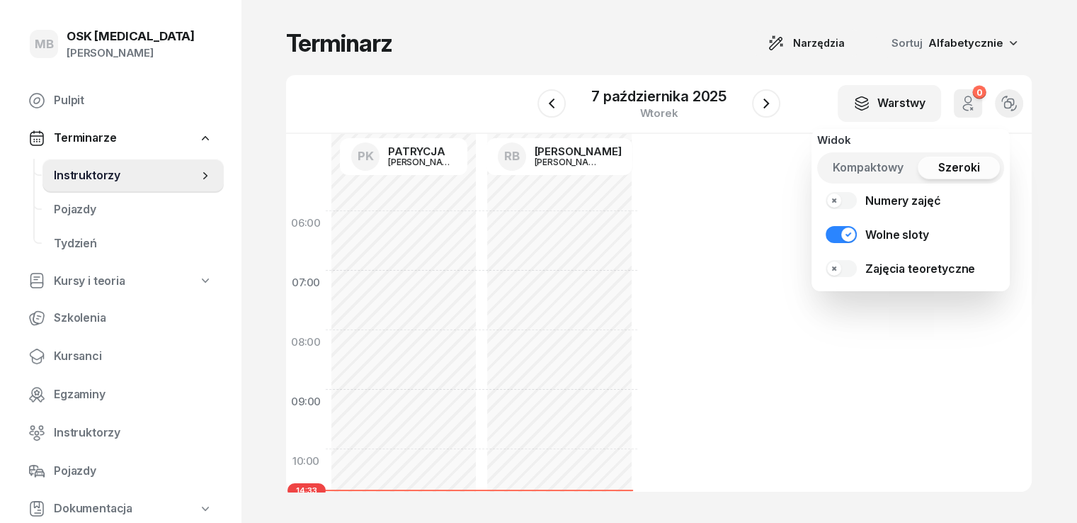
click at [857, 171] on span "Kompaktowy" at bounding box center [868, 168] width 71 height 18
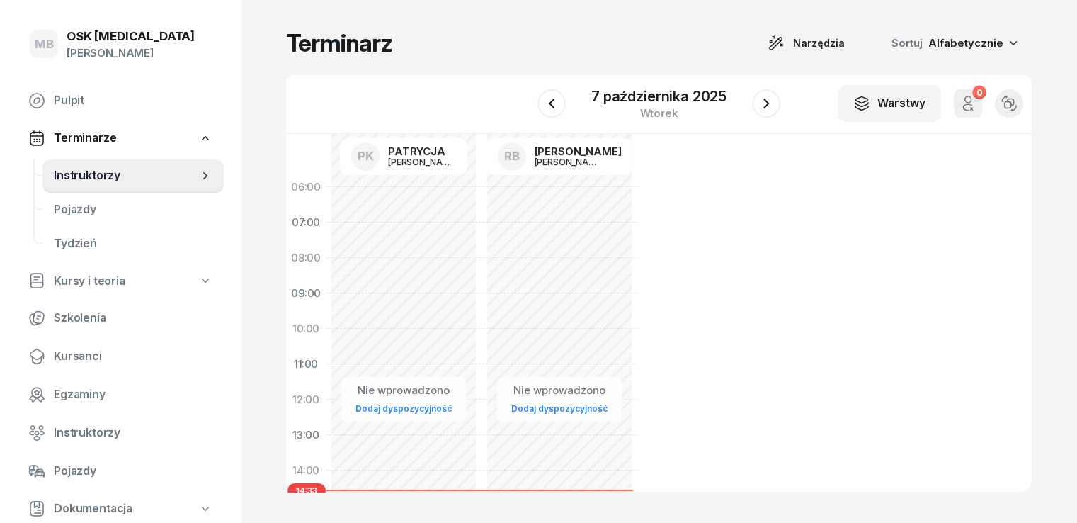
click at [953, 222] on div "06:00 07:00 08:00 09:00 10:00 11:00 12:00 13:00 14:00 15:00 16:00 17:00 18:00 1…" at bounding box center [659, 313] width 746 height 358
click at [538, 164] on div "[PERSON_NAME]" at bounding box center [569, 161] width 68 height 9
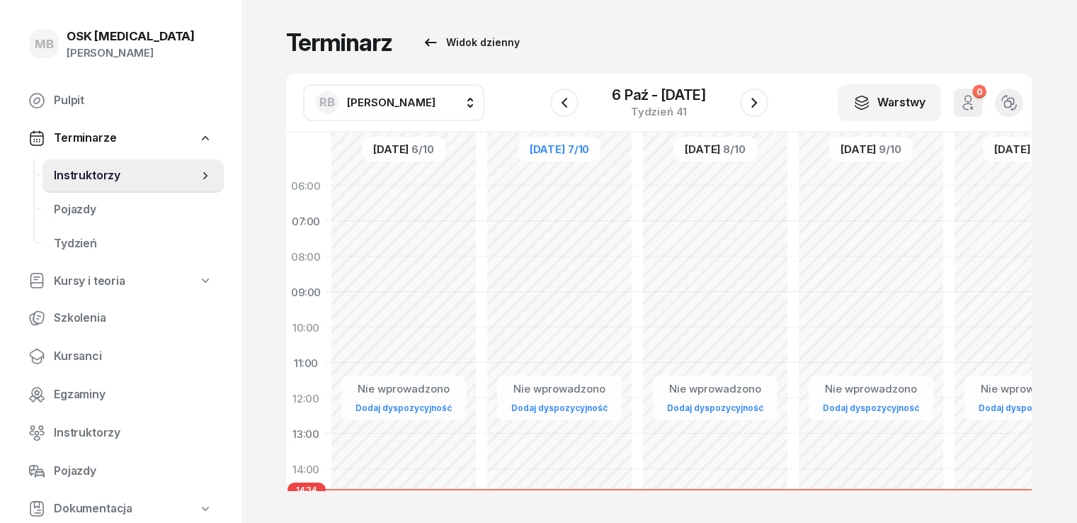
click at [391, 406] on link "Dodaj dyspozycyjność" at bounding box center [404, 407] width 108 height 16
select select "08"
select select "16"
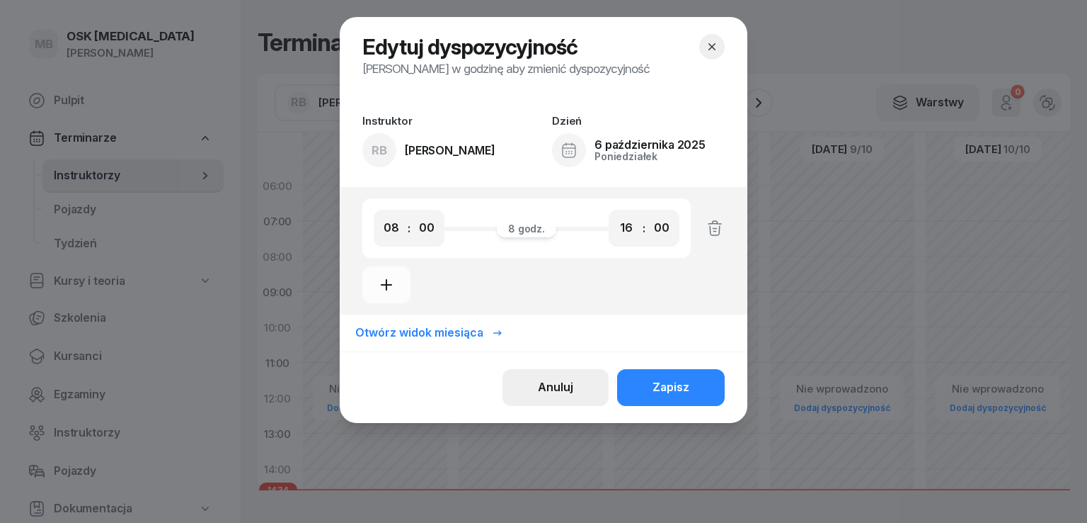
click at [543, 387] on div "Anuluj" at bounding box center [555, 387] width 35 height 18
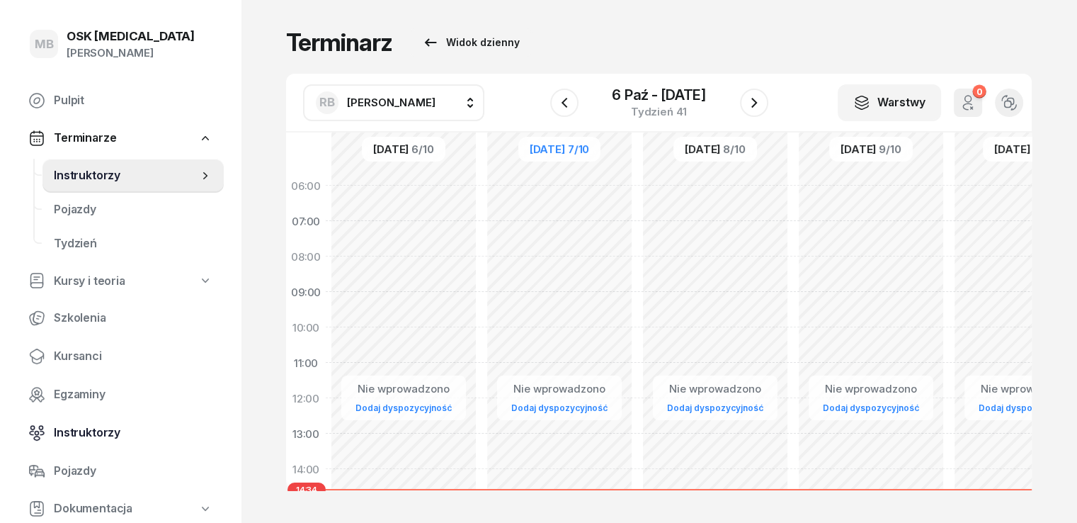
click at [76, 428] on span "Instruktorzy" at bounding box center [133, 432] width 159 height 18
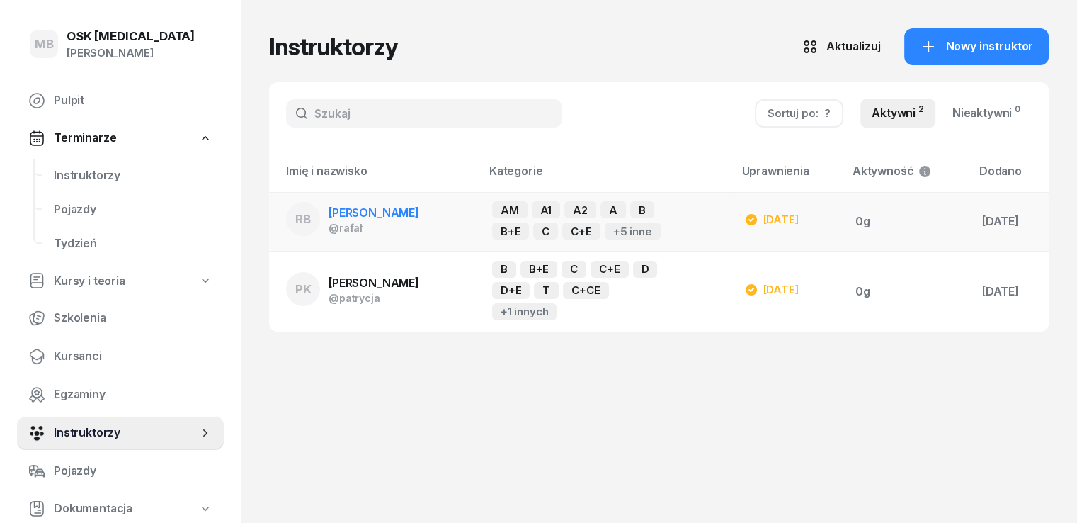
click at [864, 224] on td "0g" at bounding box center [907, 221] width 127 height 59
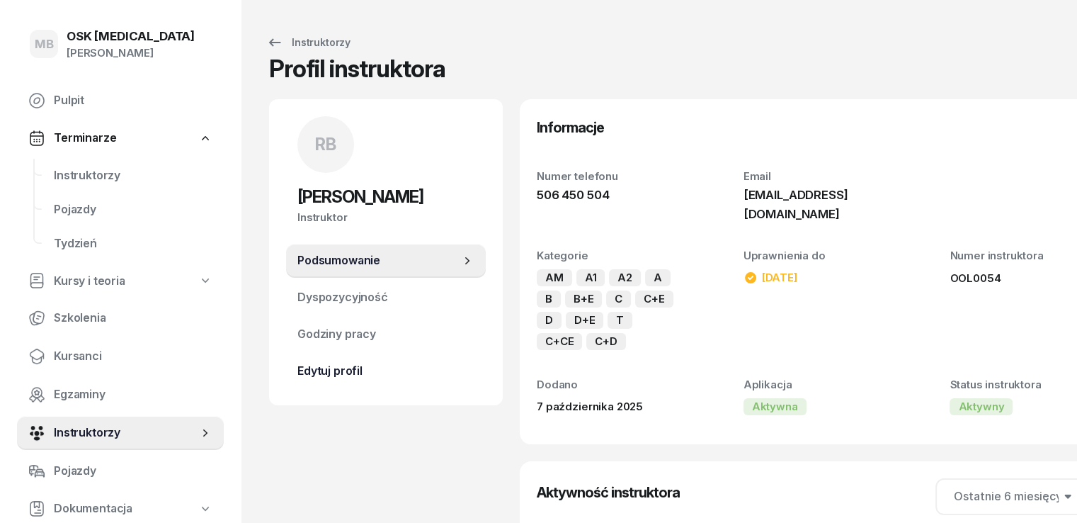
click at [325, 370] on span "Edytuj profil" at bounding box center [385, 371] width 177 height 18
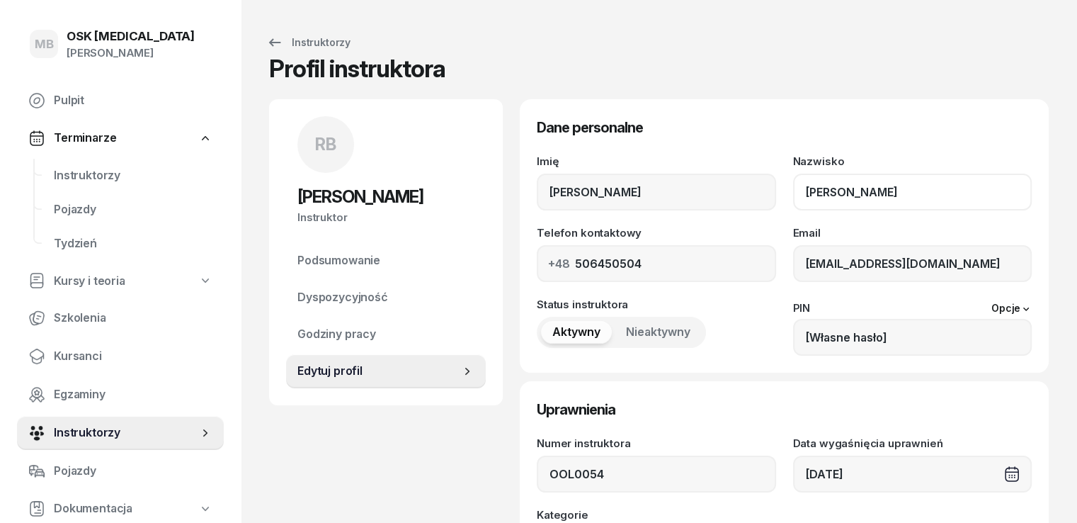
drag, startPoint x: 900, startPoint y: 202, endPoint x: 906, endPoint y: 196, distance: 8.0
click at [906, 196] on input "[PERSON_NAME]" at bounding box center [912, 191] width 239 height 37
drag, startPoint x: 805, startPoint y: 196, endPoint x: 523, endPoint y: 196, distance: 281.8
click at [537, 196] on div "Imię [PERSON_NAME] Nazwisko [PERSON_NAME]" at bounding box center [784, 183] width 495 height 55
type input "BANATKIEWICZ"
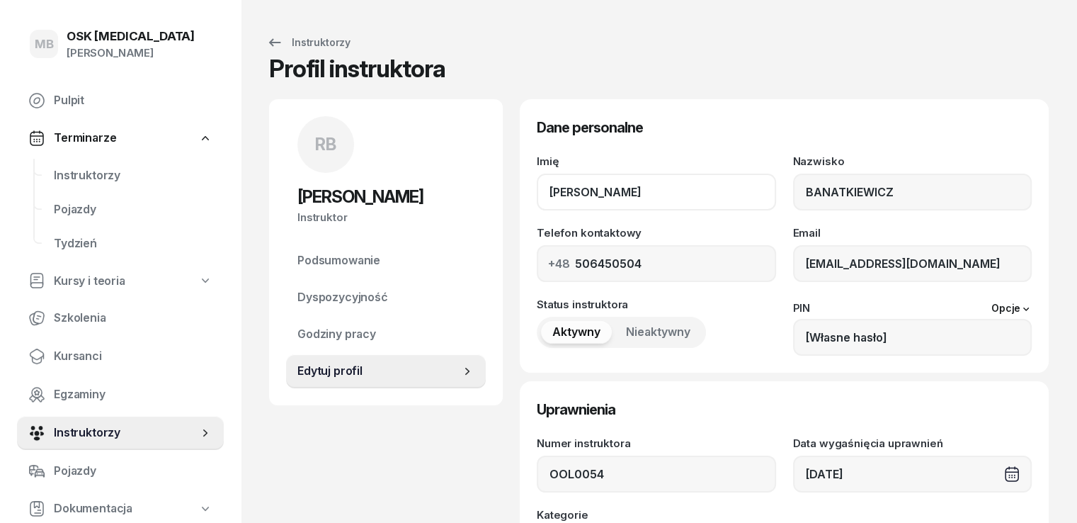
click at [649, 192] on input "[PERSON_NAME]" at bounding box center [656, 191] width 239 height 37
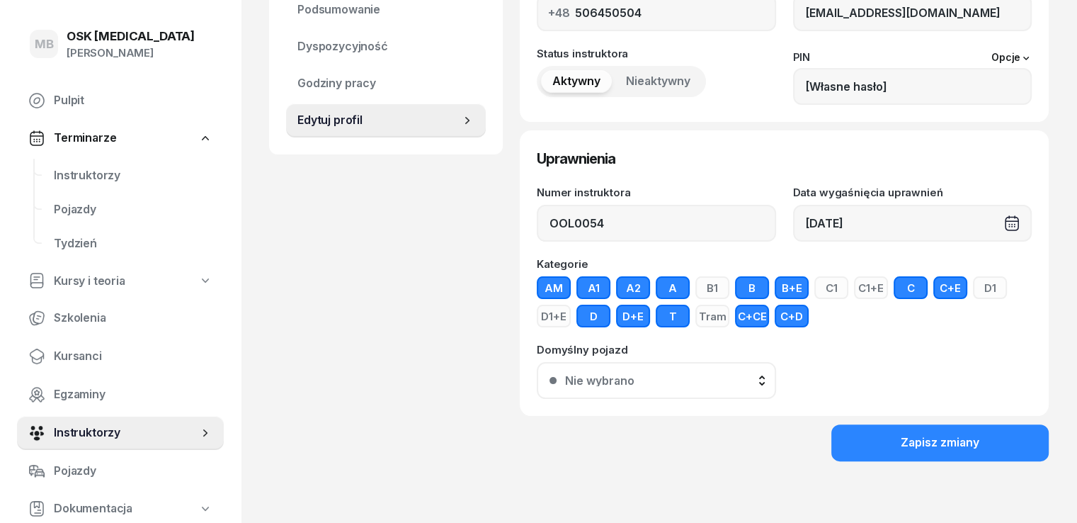
scroll to position [251, 0]
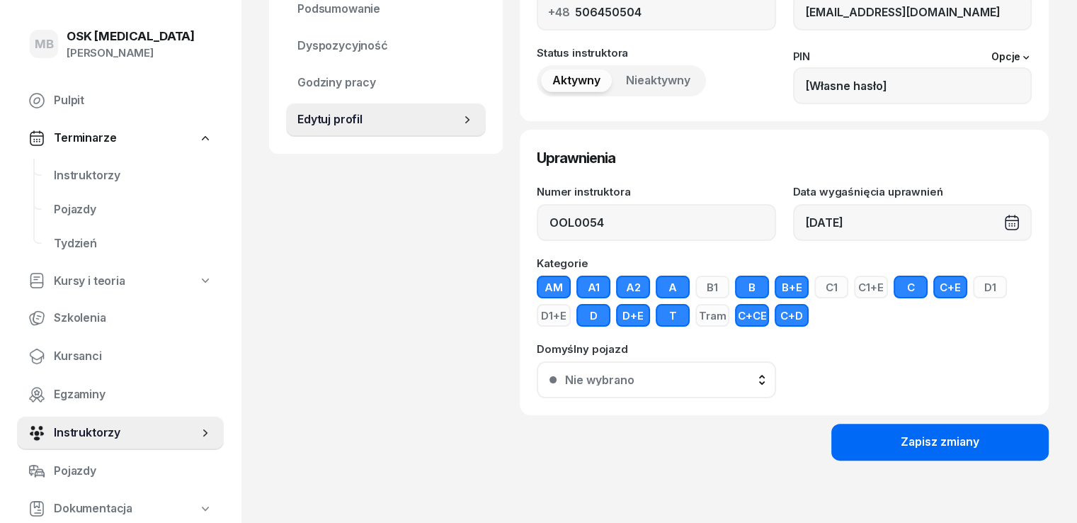
click at [966, 445] on div "Zapisz zmiany" at bounding box center [940, 442] width 79 height 18
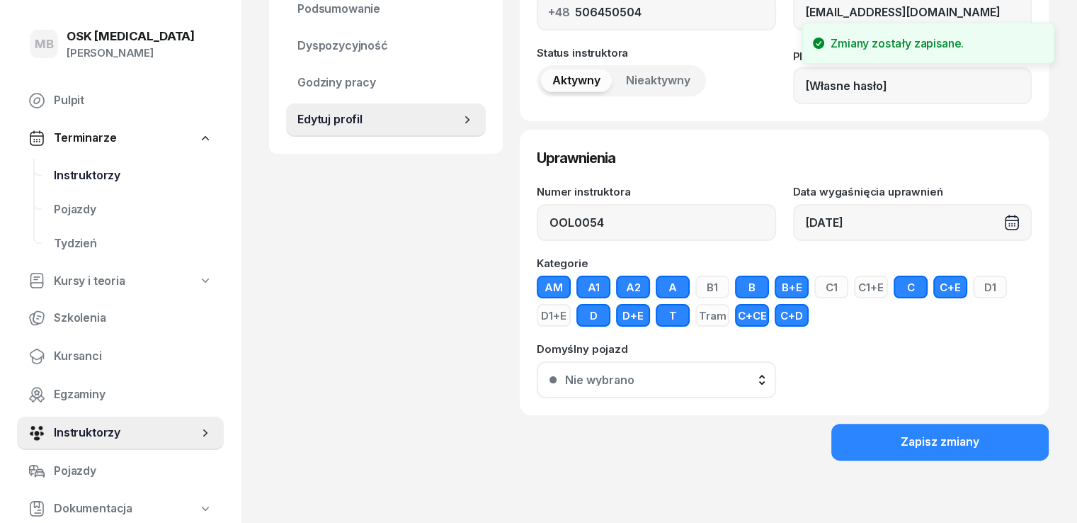
click at [90, 176] on span "Instruktorzy" at bounding box center [133, 175] width 159 height 18
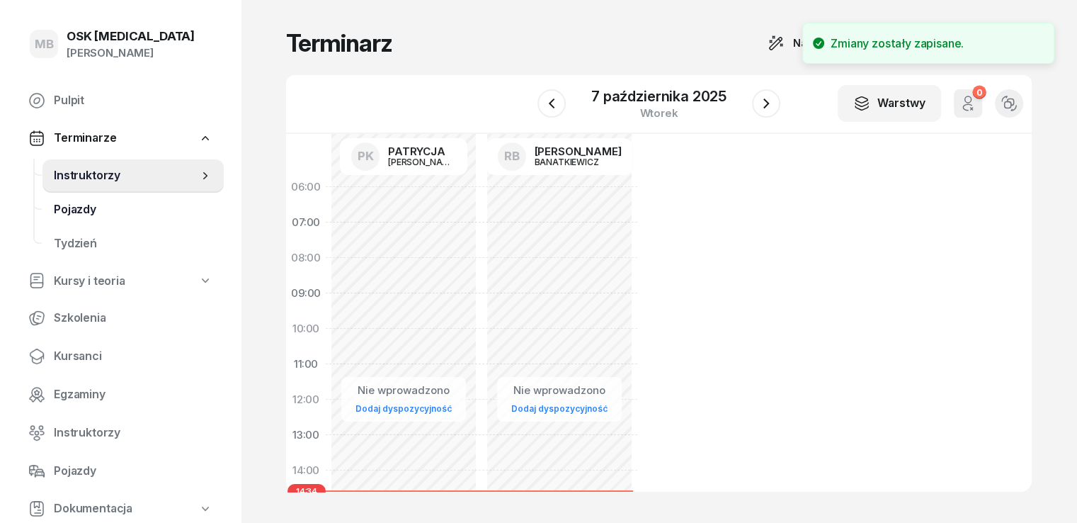
click at [84, 203] on span "Pojazdy" at bounding box center [133, 209] width 159 height 18
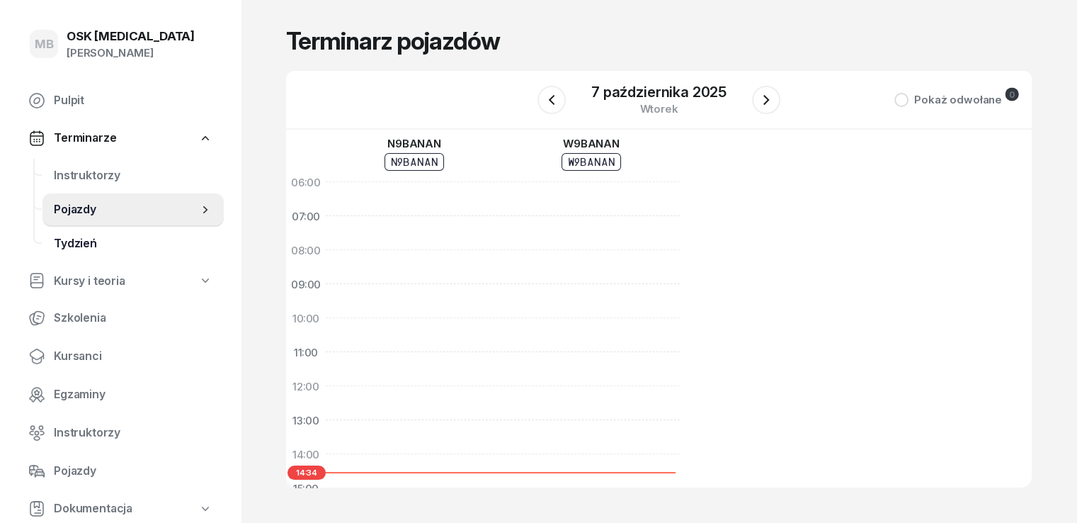
click at [76, 245] on span "Tydzień" at bounding box center [133, 243] width 159 height 18
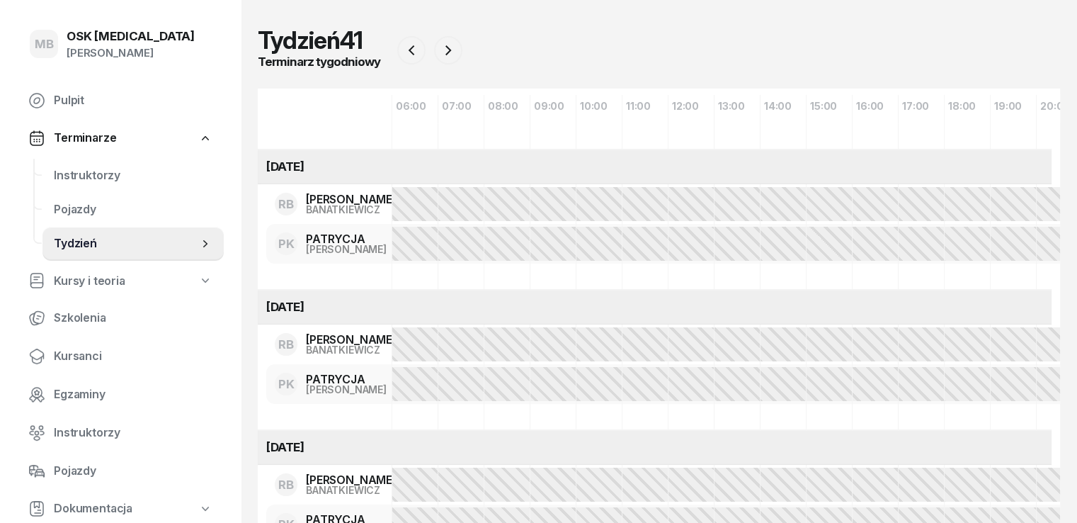
click at [0, 0] on div "Kolor dominujący Instruktor Zajęcia" at bounding box center [0, 0] width 0 height 0
click at [0, 0] on span "Instruktor" at bounding box center [0, 0] width 0 height 0
click at [0, 0] on div "Kolor dominujący Instruktor Zajęcia" at bounding box center [0, 0] width 0 height 0
click at [0, 0] on span "Zajęcia" at bounding box center [0, 0] width 0 height 0
click at [0, 0] on div "Kolor dominujący Instruktor Zajęcia" at bounding box center [0, 0] width 0 height 0
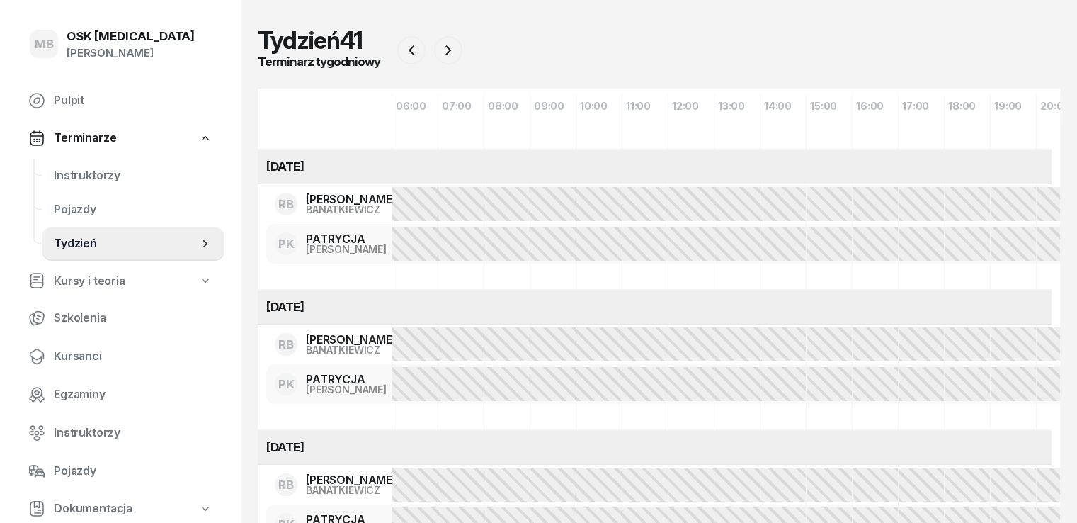
click at [0, 0] on span "Instruktor" at bounding box center [0, 0] width 0 height 0
click at [92, 353] on span "Kursanci" at bounding box center [133, 356] width 159 height 18
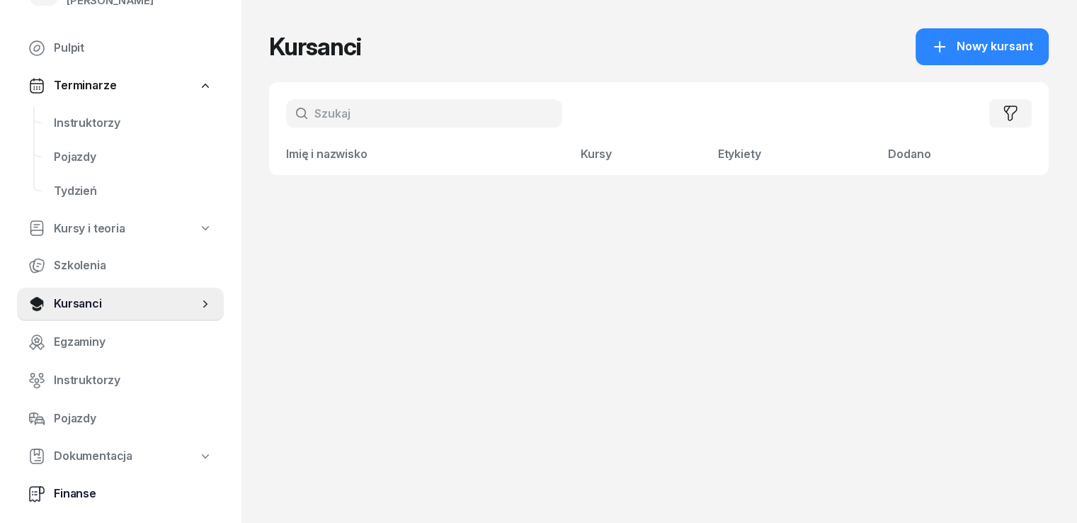
scroll to position [142, 0]
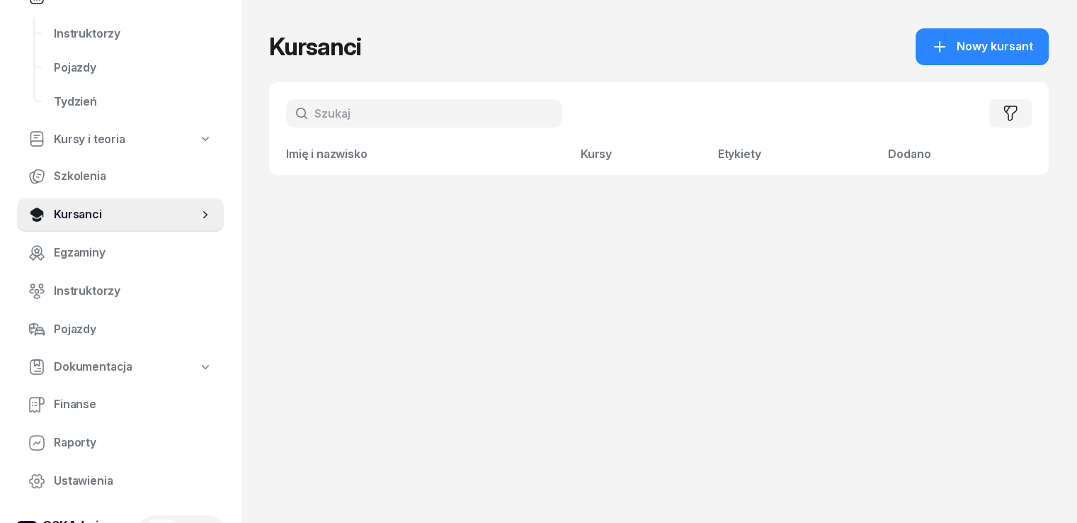
click at [114, 370] on span "Dokumentacja" at bounding box center [93, 367] width 79 height 18
click at [116, 406] on span "Książki ewidencji" at bounding box center [133, 404] width 159 height 18
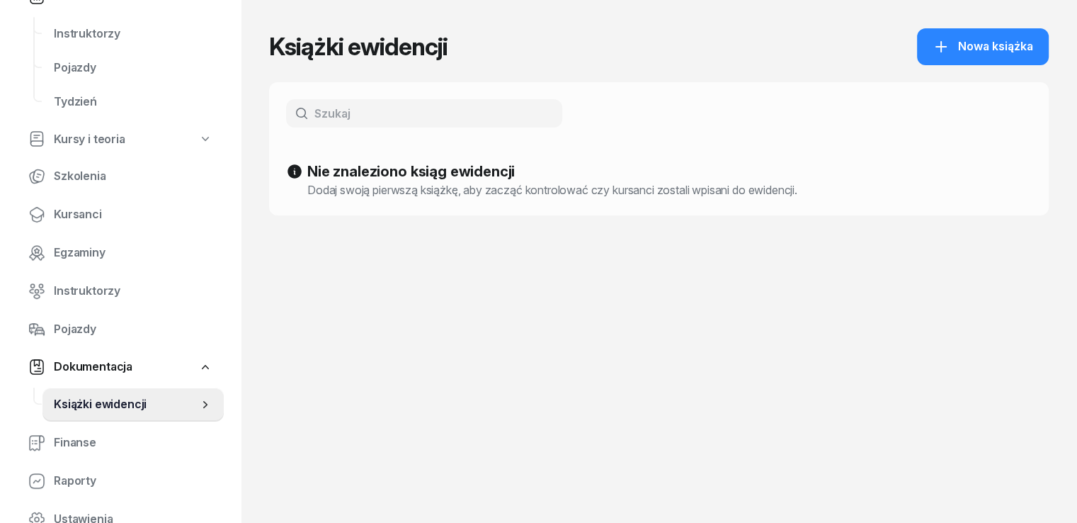
click at [98, 366] on span "Dokumentacja" at bounding box center [93, 367] width 79 height 18
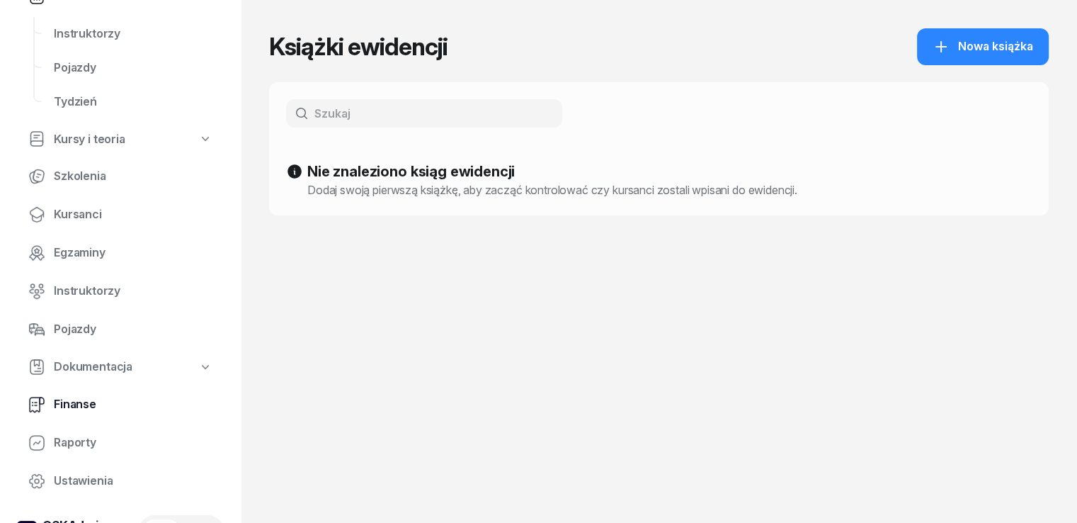
click at [82, 401] on span "Finanse" at bounding box center [133, 404] width 159 height 18
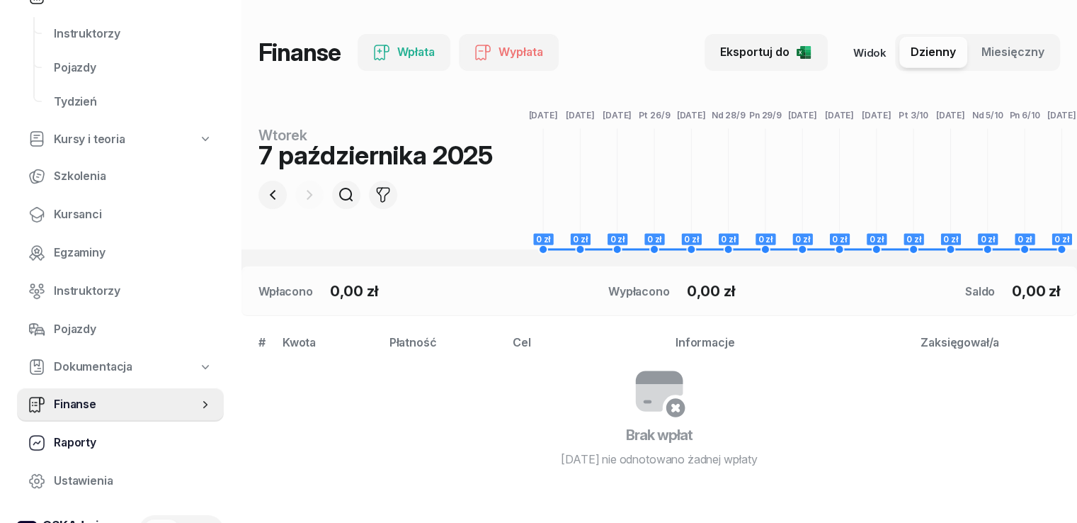
click at [86, 444] on span "Raporty" at bounding box center [133, 442] width 159 height 18
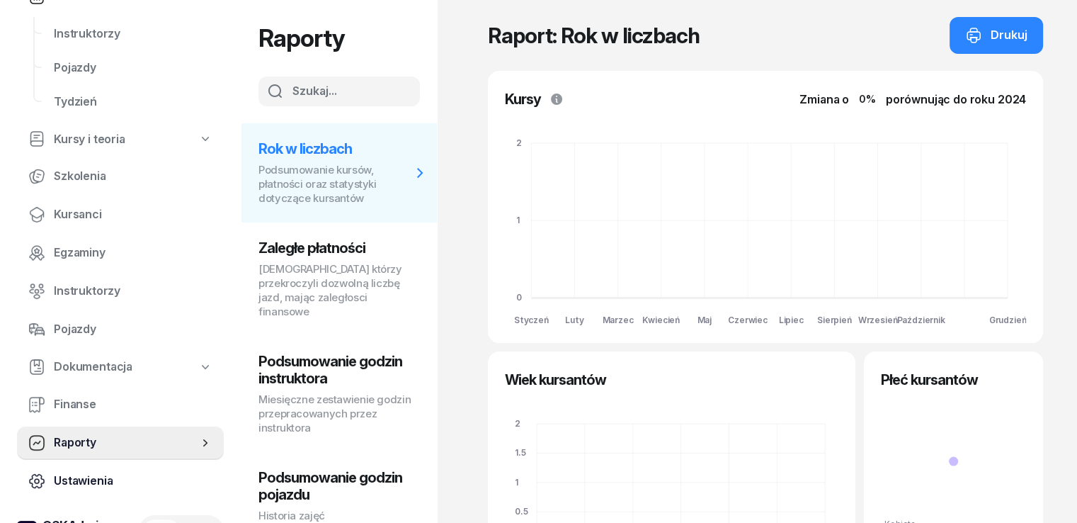
scroll to position [181, 0]
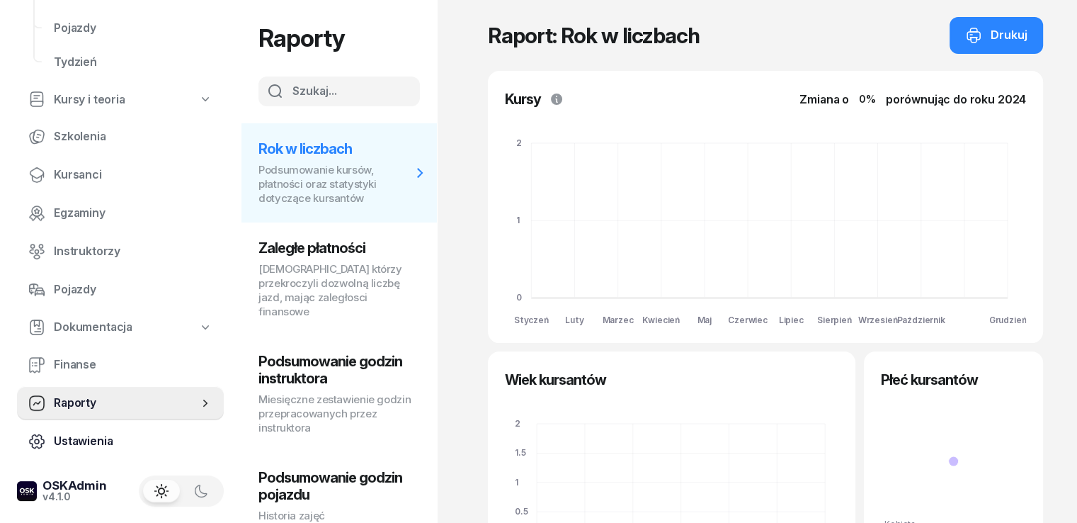
click at [63, 443] on span "Ustawienia" at bounding box center [133, 441] width 159 height 18
select select "06:00"
select select "22:00"
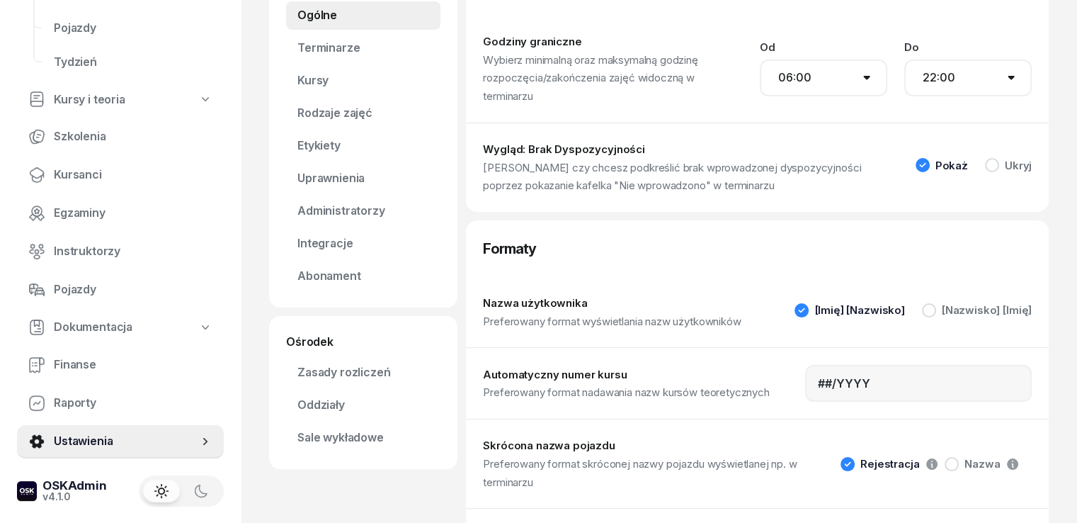
scroll to position [37, 0]
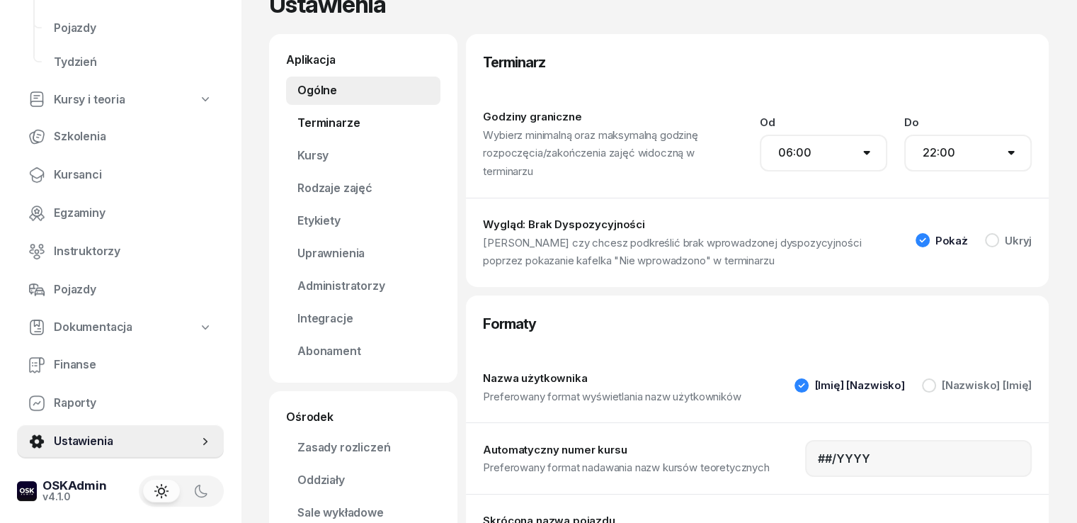
click at [286, 122] on link "Terminarze" at bounding box center [363, 123] width 154 height 28
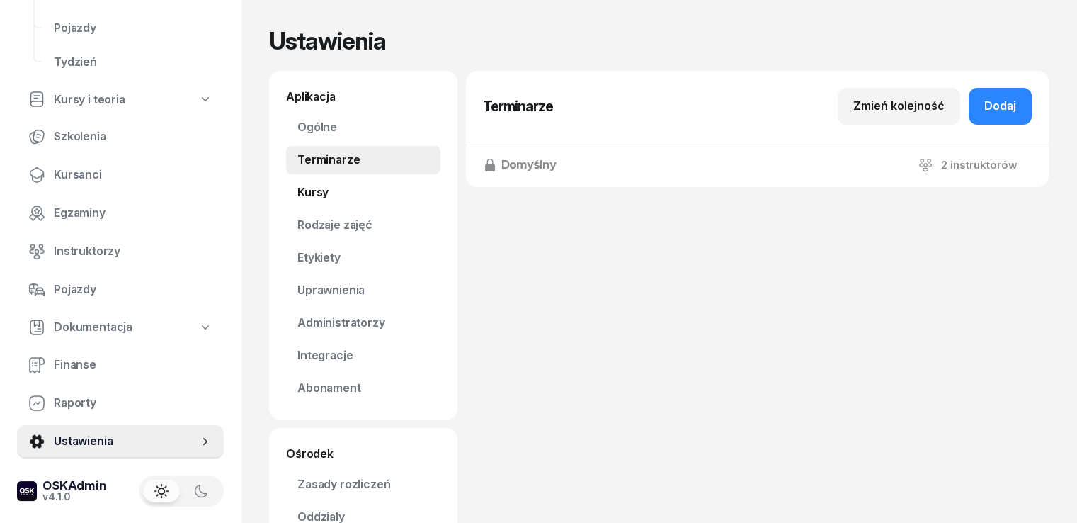
click at [288, 190] on link "Kursy" at bounding box center [363, 192] width 154 height 28
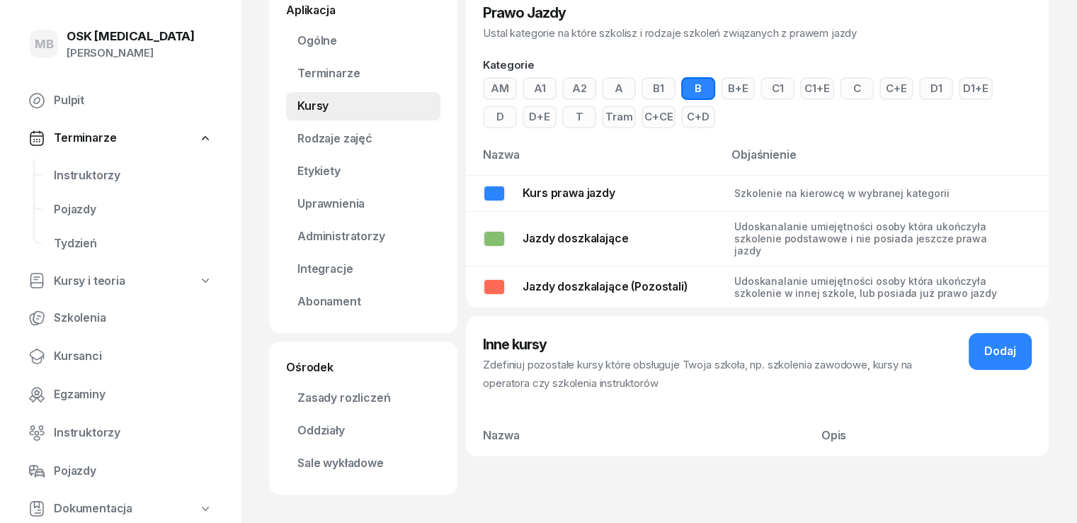
click at [105, 40] on div "OSK [MEDICAL_DATA]" at bounding box center [131, 36] width 128 height 12
click at [51, 33] on div "MB" at bounding box center [44, 44] width 28 height 28
click at [45, 47] on span "MB" at bounding box center [44, 44] width 19 height 12
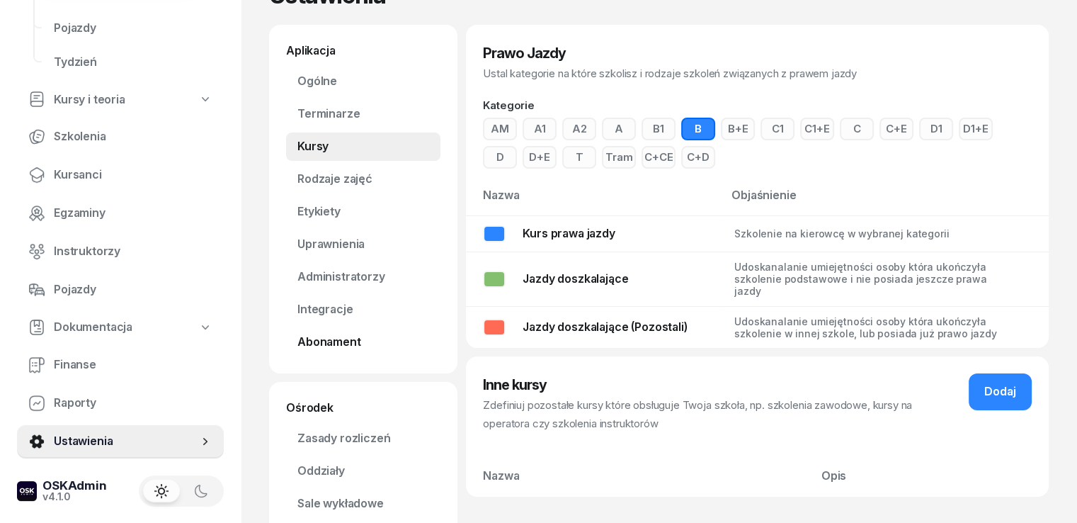
scroll to position [71, 0]
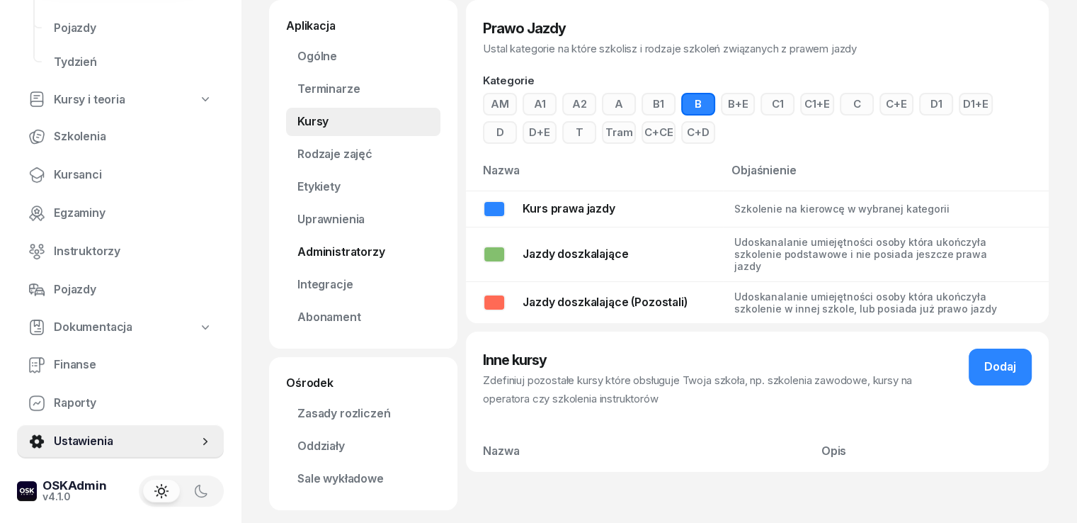
click at [320, 251] on link "Administratorzy" at bounding box center [363, 252] width 154 height 28
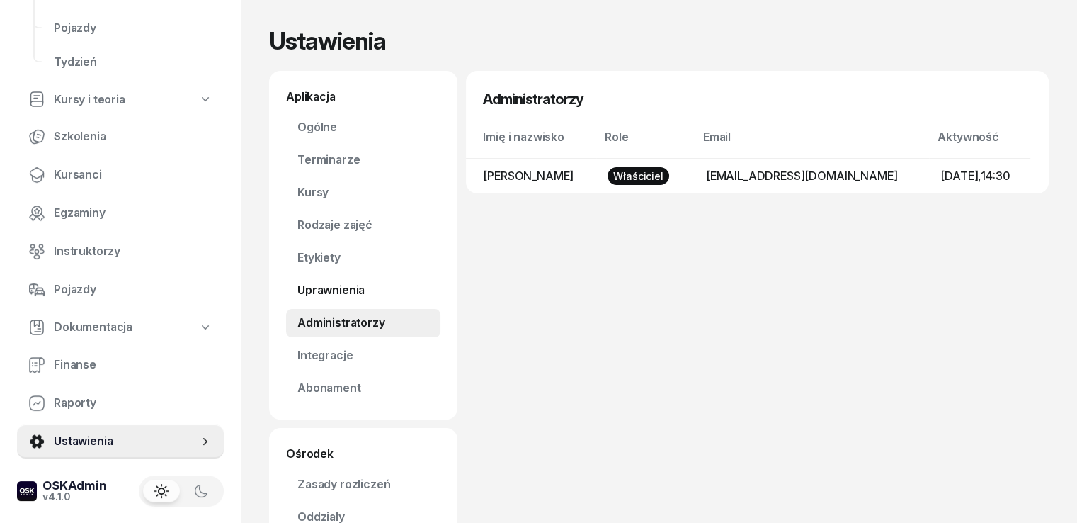
click at [304, 291] on link "Uprawnienia" at bounding box center [363, 290] width 154 height 28
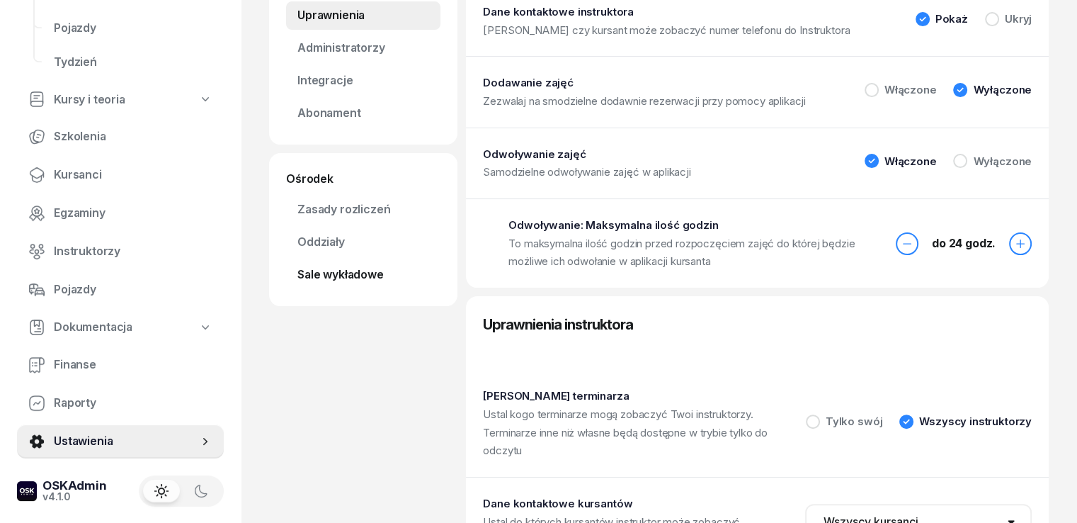
scroll to position [283, 0]
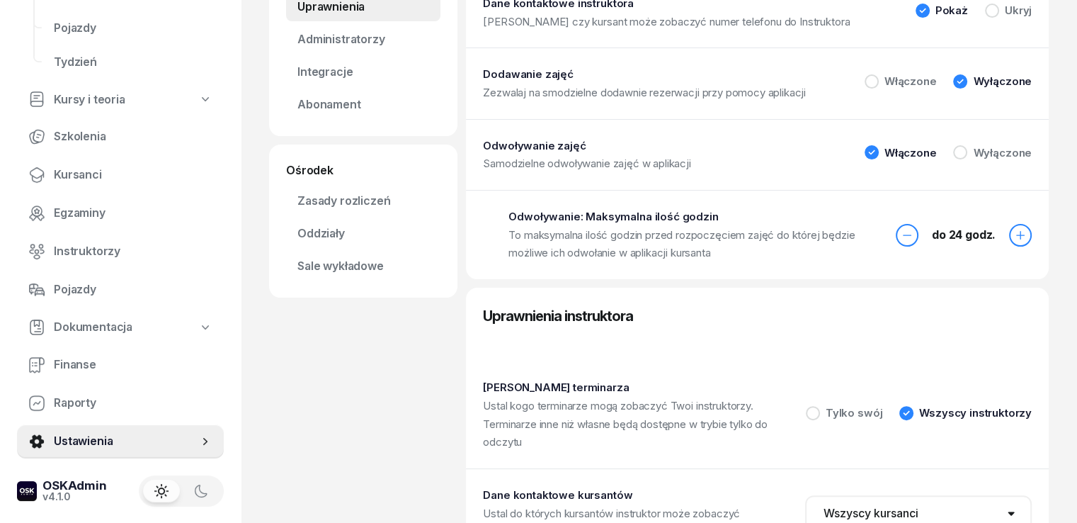
click at [303, 107] on link "Abonament Nowość" at bounding box center [363, 105] width 154 height 28
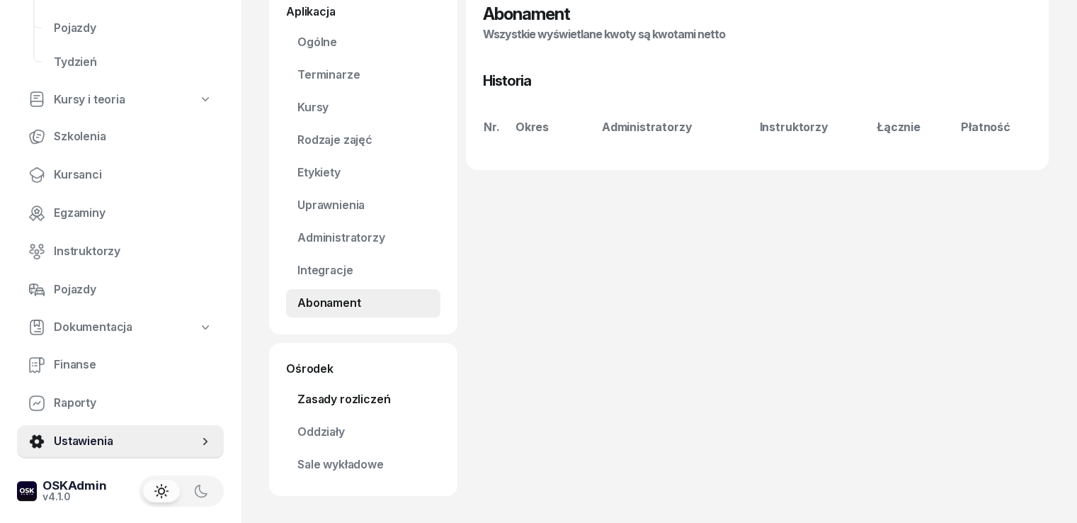
scroll to position [86, 0]
click at [304, 409] on link "Zasady rozliczeń" at bounding box center [363, 398] width 154 height 28
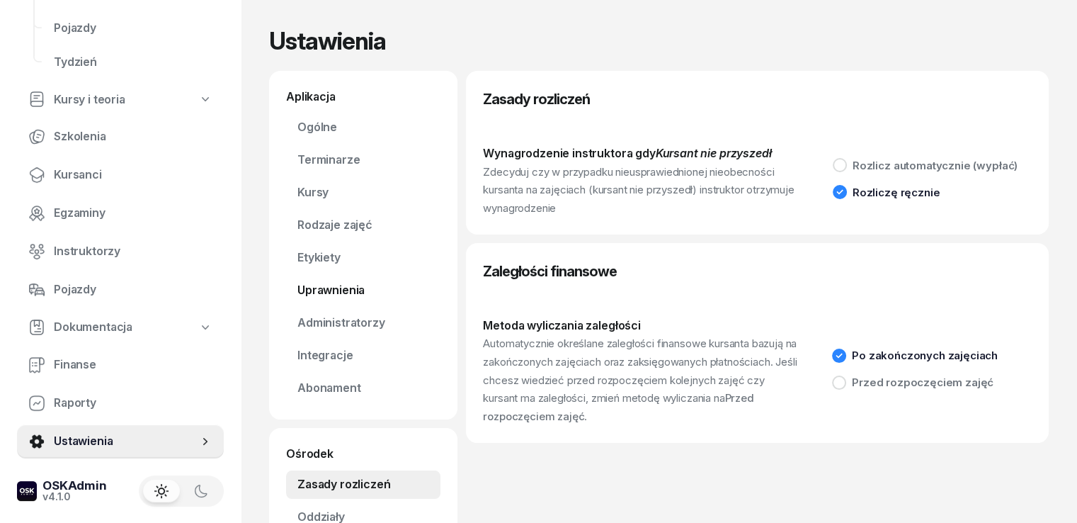
click at [299, 288] on link "Uprawnienia" at bounding box center [363, 290] width 154 height 28
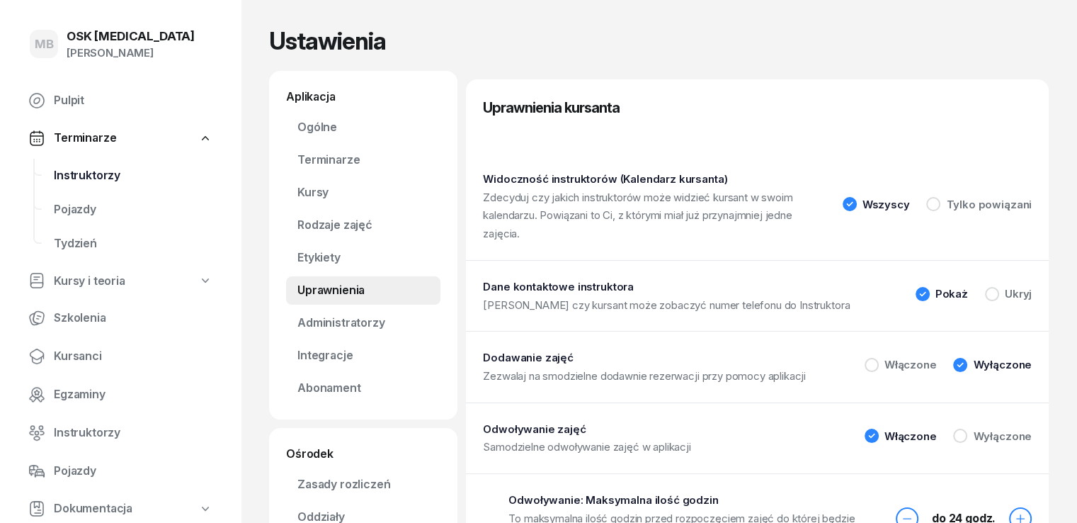
click at [73, 176] on span "Instruktorzy" at bounding box center [133, 175] width 159 height 18
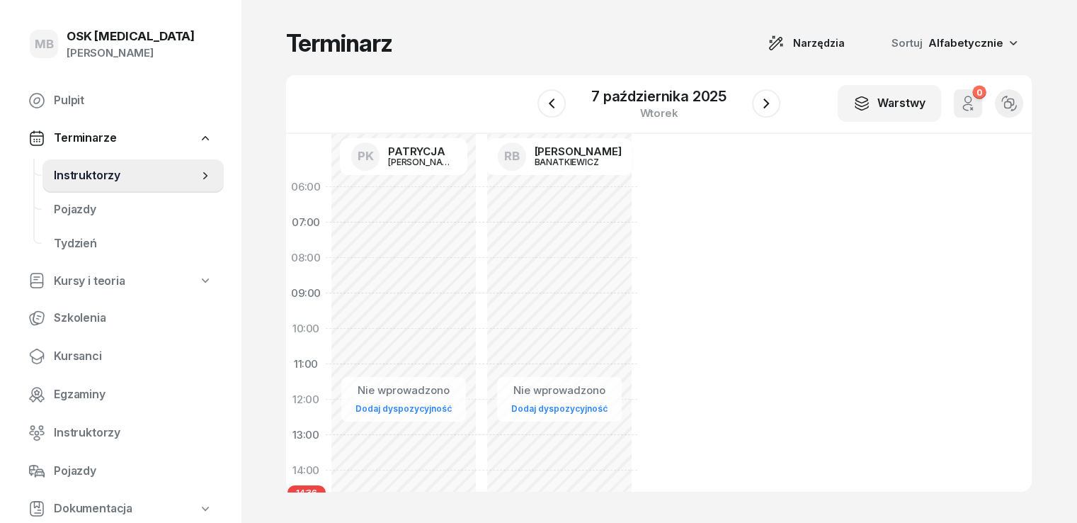
click at [93, 49] on div "[PERSON_NAME]" at bounding box center [131, 53] width 128 height 18
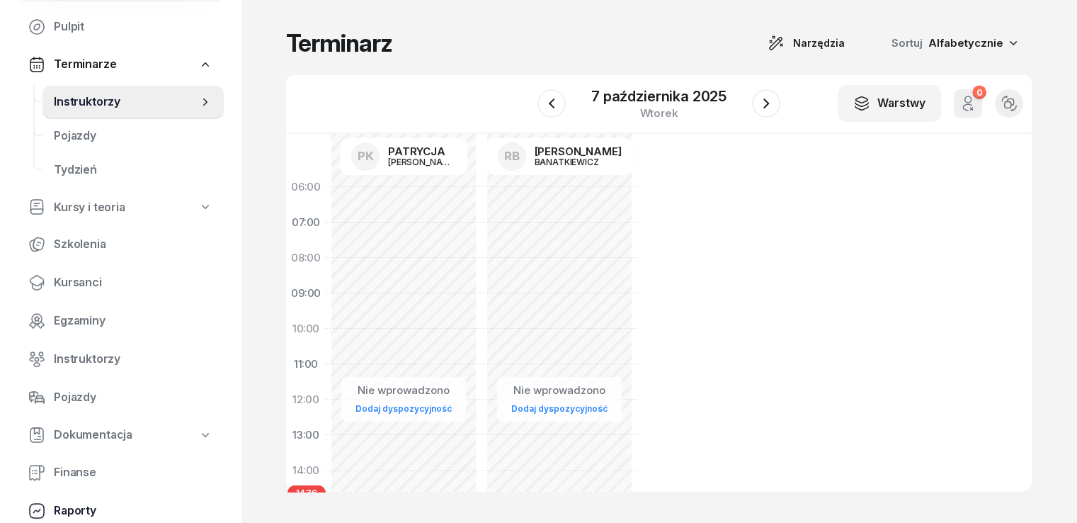
scroll to position [181, 0]
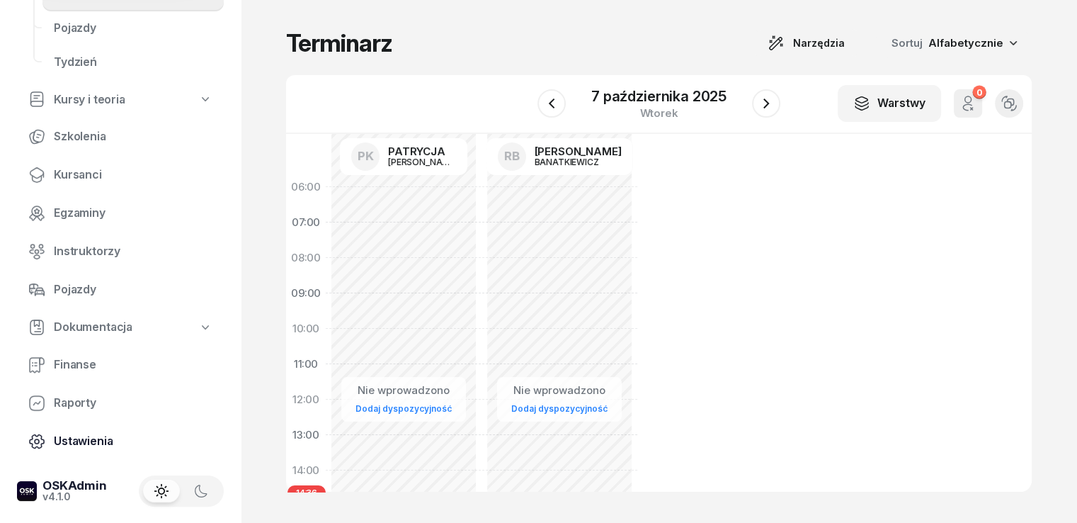
click at [85, 447] on span "Ustawienia" at bounding box center [133, 441] width 159 height 18
select select "06:00"
select select "22:00"
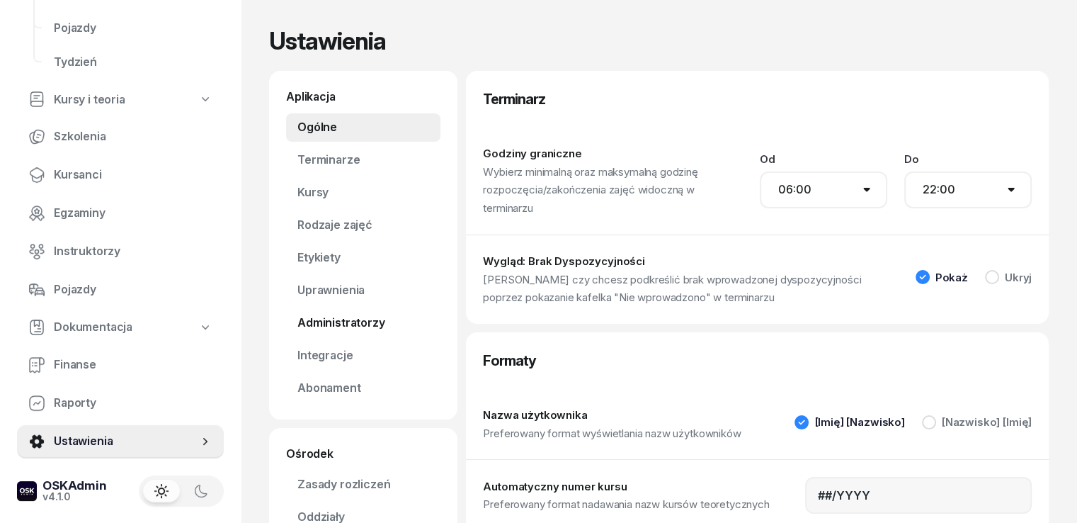
click at [305, 324] on link "Administratorzy" at bounding box center [363, 323] width 154 height 28
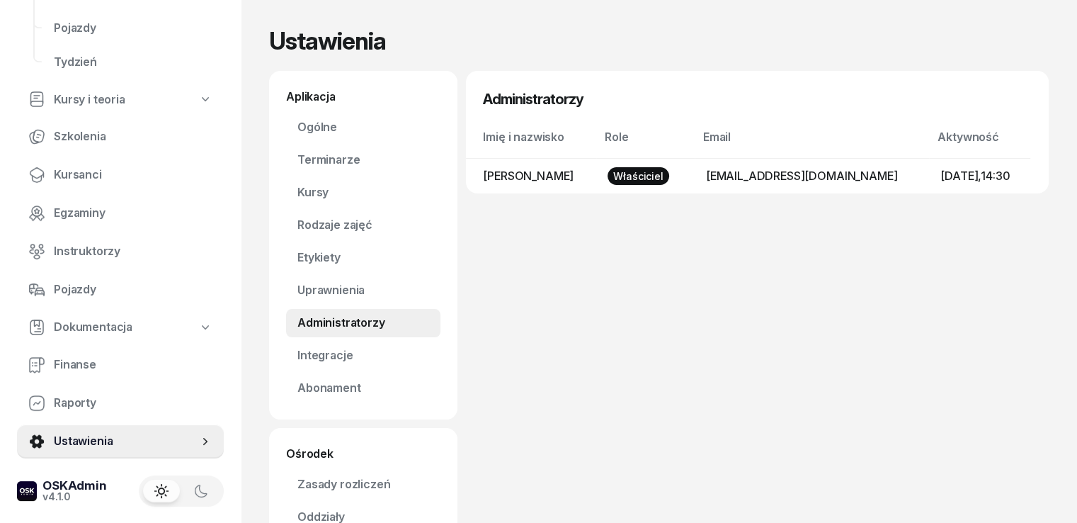
click at [542, 169] on td "[PERSON_NAME]" at bounding box center [531, 175] width 130 height 35
click at [295, 130] on link "Ogólne" at bounding box center [363, 127] width 154 height 28
select select "06:00"
select select "22:00"
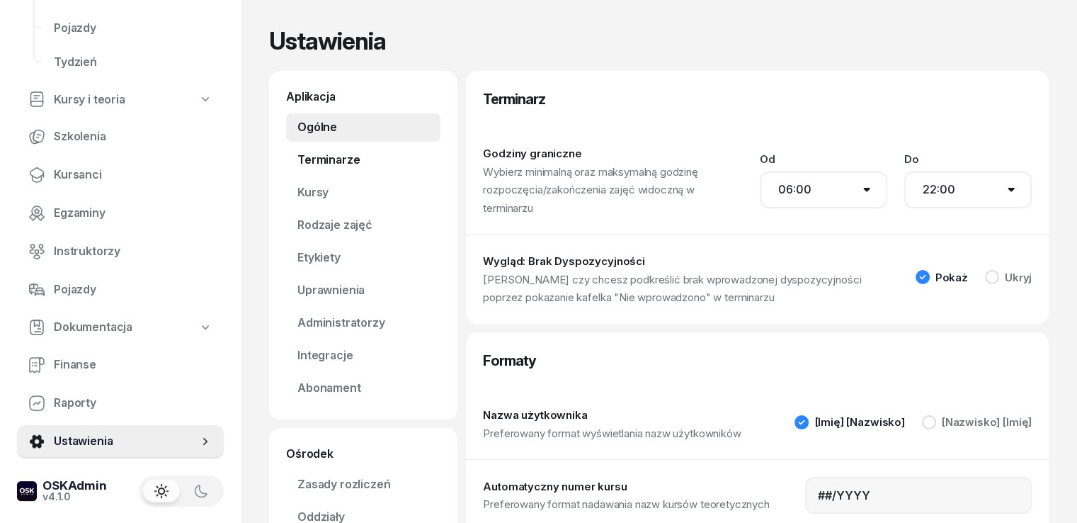
click at [314, 156] on link "Terminarze" at bounding box center [363, 160] width 154 height 28
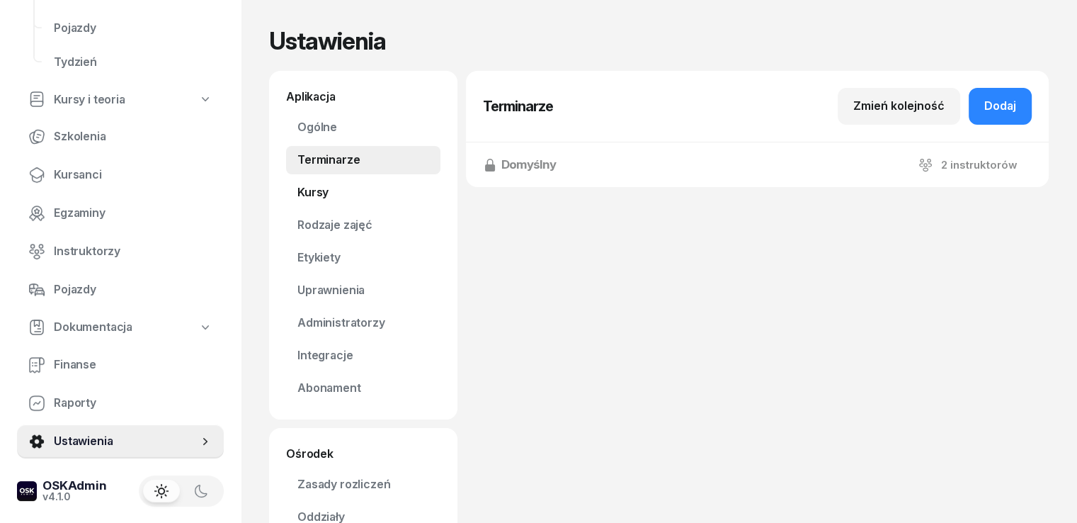
click at [297, 189] on link "Kursy" at bounding box center [363, 192] width 154 height 28
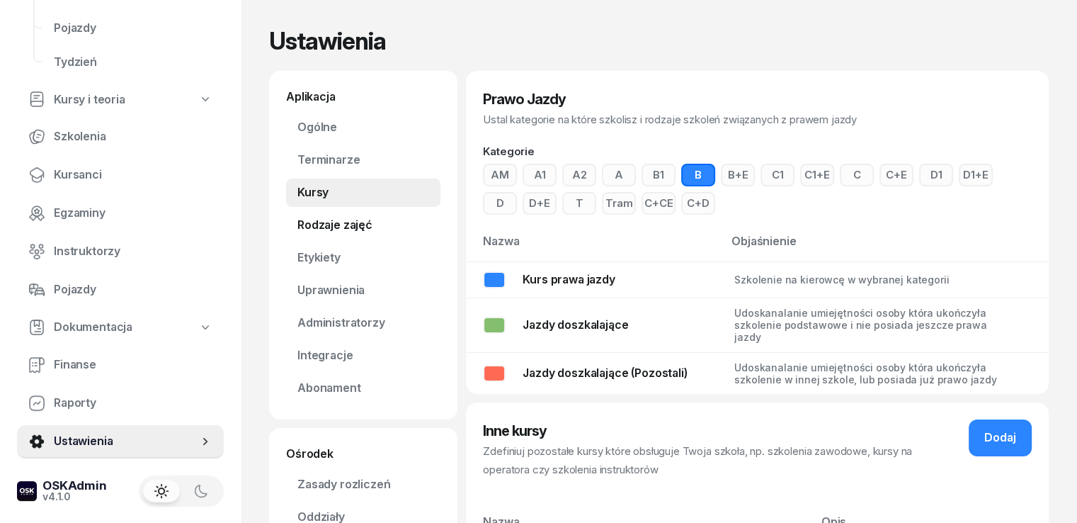
click at [297, 224] on link "Rodzaje zajęć" at bounding box center [363, 225] width 154 height 28
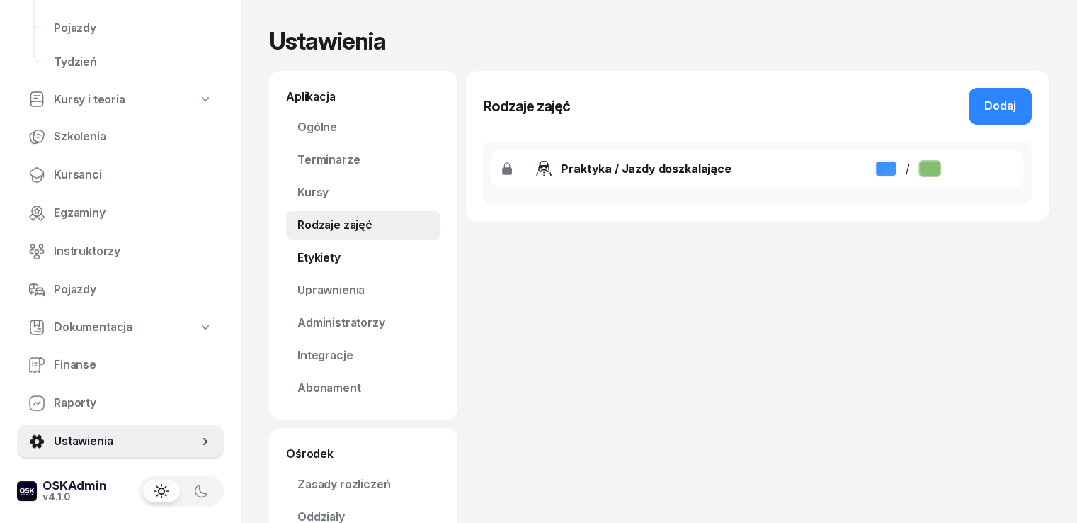
click at [295, 261] on link "Etykiety" at bounding box center [363, 258] width 154 height 28
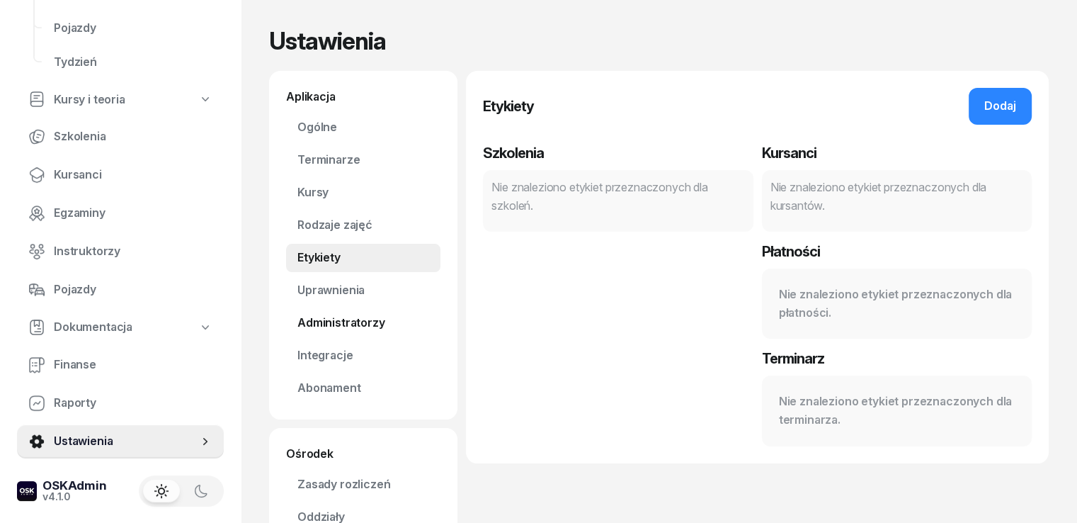
click at [323, 315] on link "Administratorzy" at bounding box center [363, 323] width 154 height 28
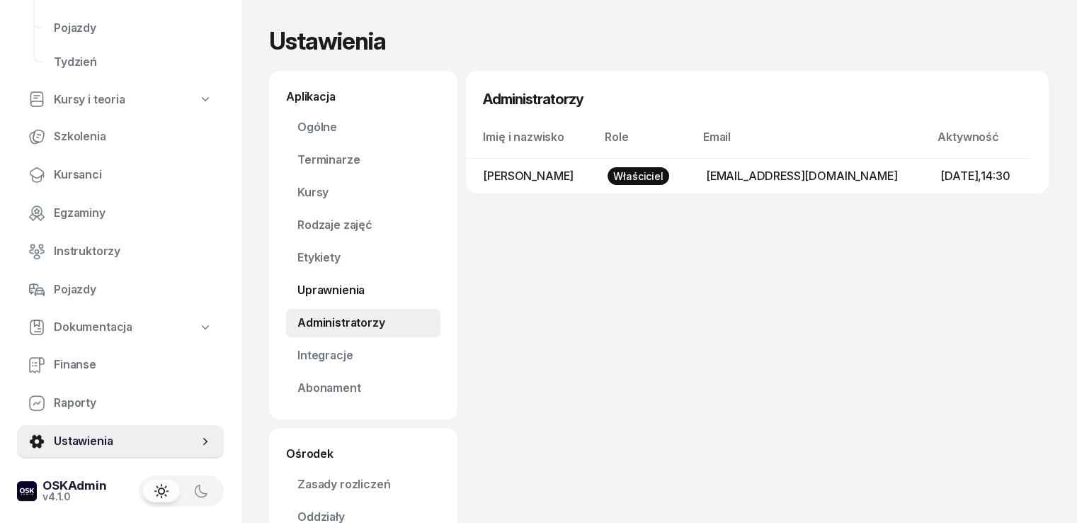
click at [318, 292] on link "Uprawnienia" at bounding box center [363, 290] width 154 height 28
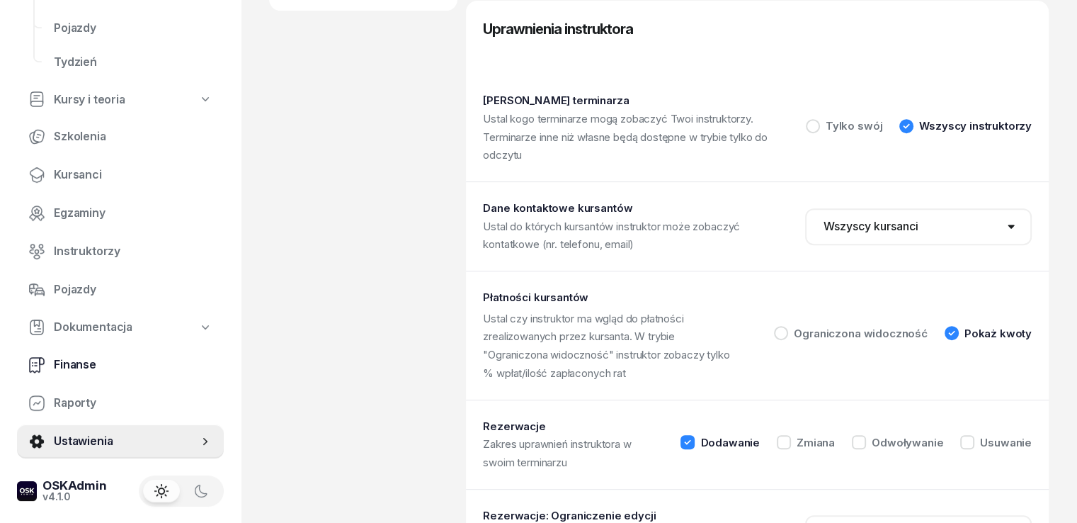
scroll to position [637, 0]
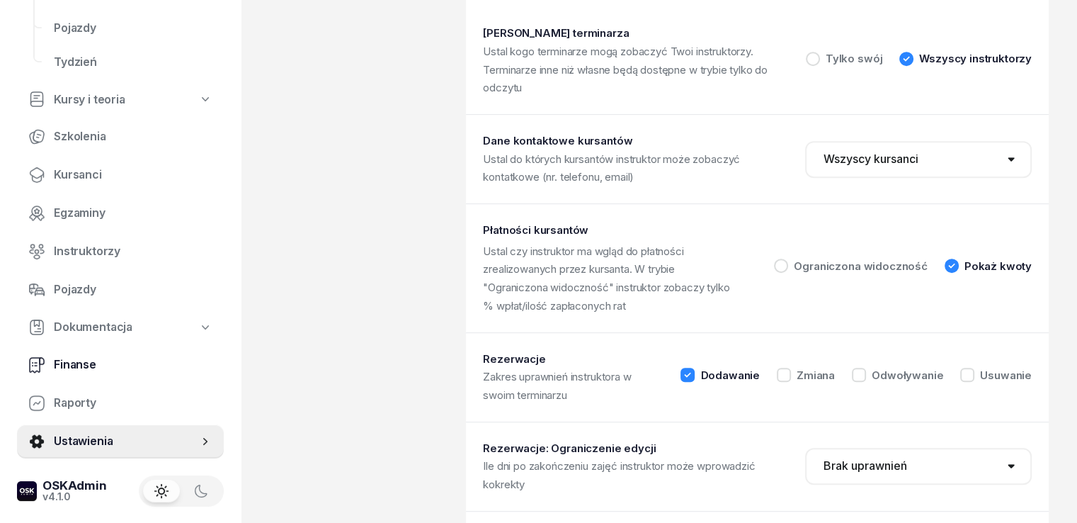
click at [69, 363] on span "Finanse" at bounding box center [133, 364] width 159 height 18
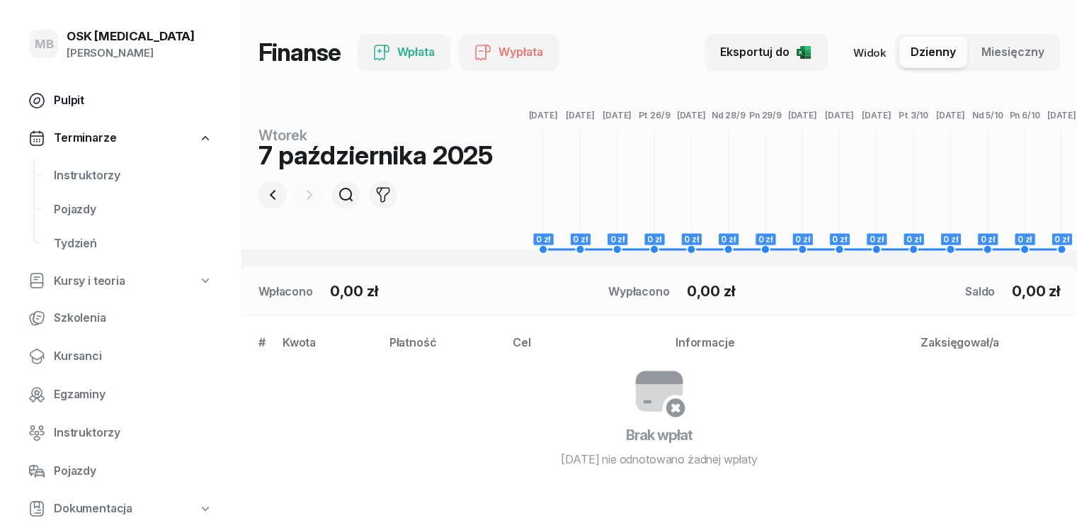
click at [125, 105] on span "Pulpit" at bounding box center [133, 100] width 159 height 18
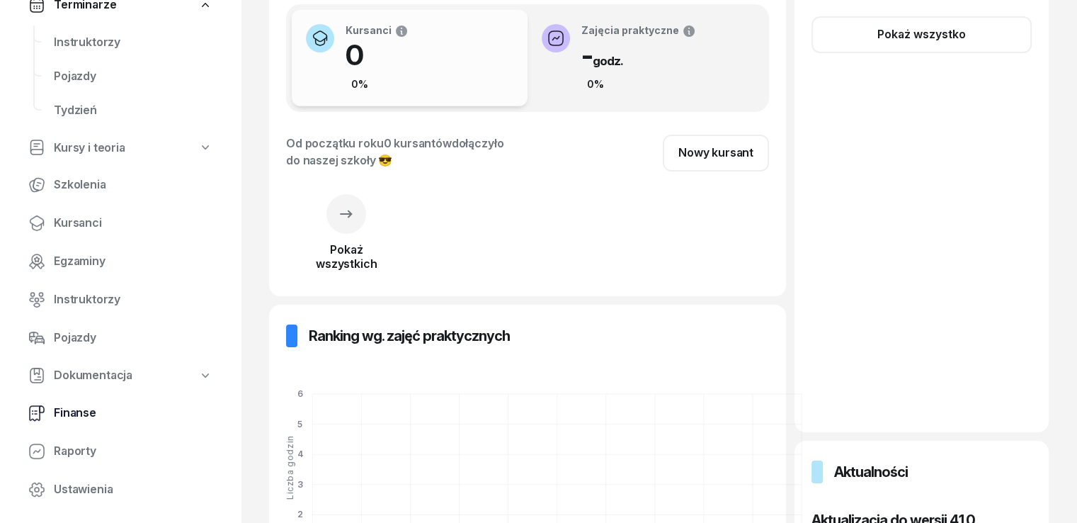
scroll to position [142, 0]
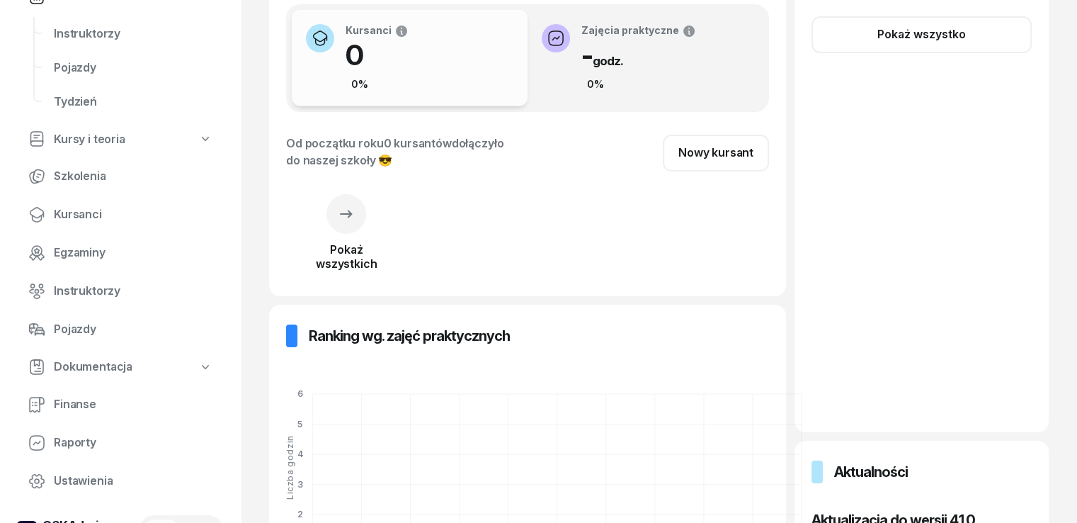
click at [106, 375] on span "Dokumentacja" at bounding box center [93, 367] width 79 height 18
click at [111, 362] on span "Dokumentacja" at bounding box center [93, 367] width 79 height 18
click at [89, 330] on span "Pojazdy" at bounding box center [133, 329] width 159 height 18
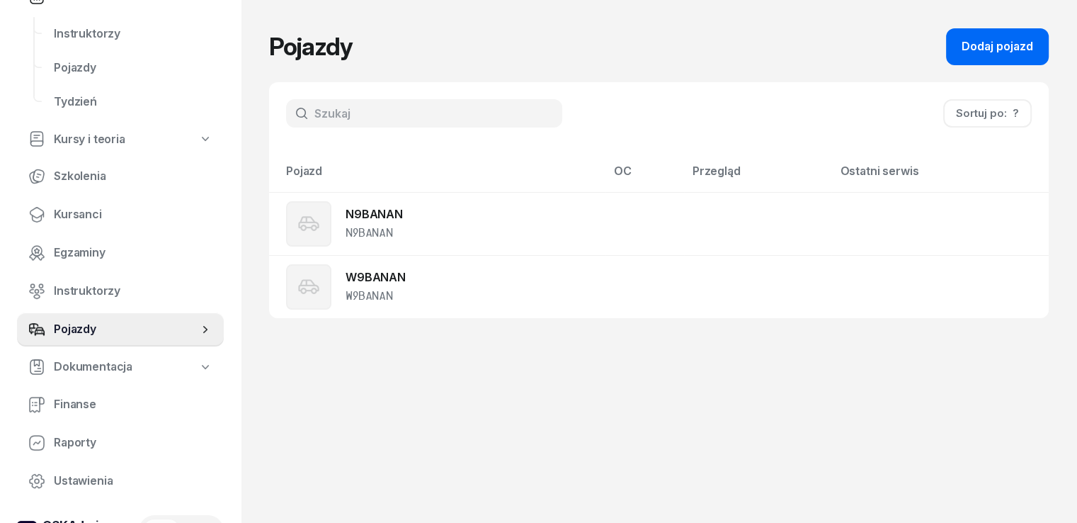
click at [1032, 50] on div "Dodaj pojazd" at bounding box center [997, 47] width 72 height 18
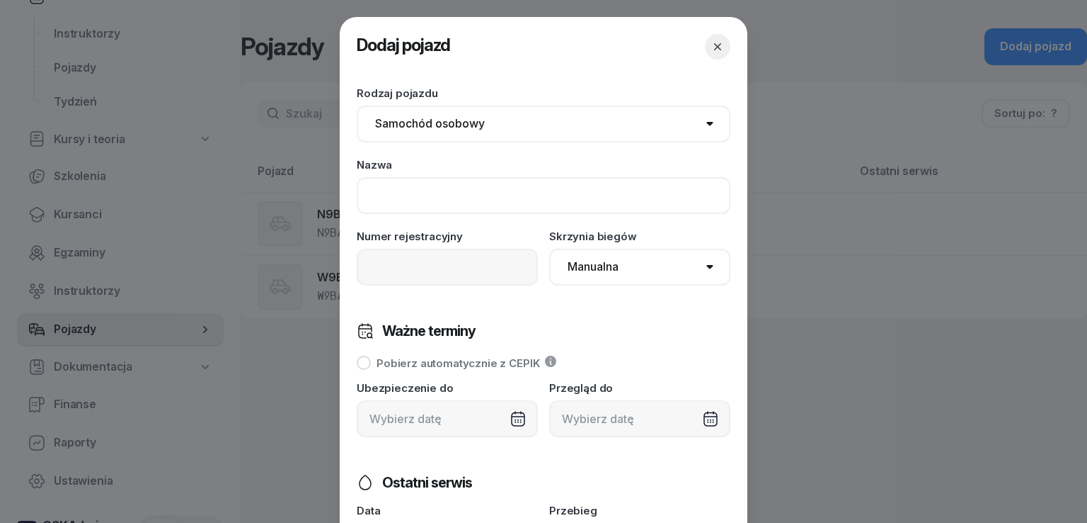
click at [455, 190] on input at bounding box center [544, 195] width 374 height 37
type input "C9BANAN"
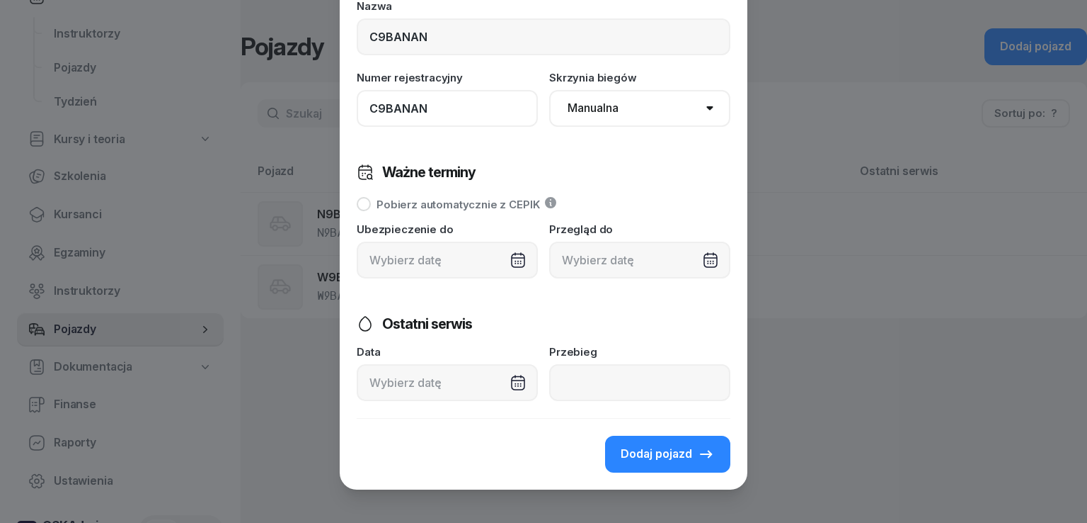
scroll to position [171, 0]
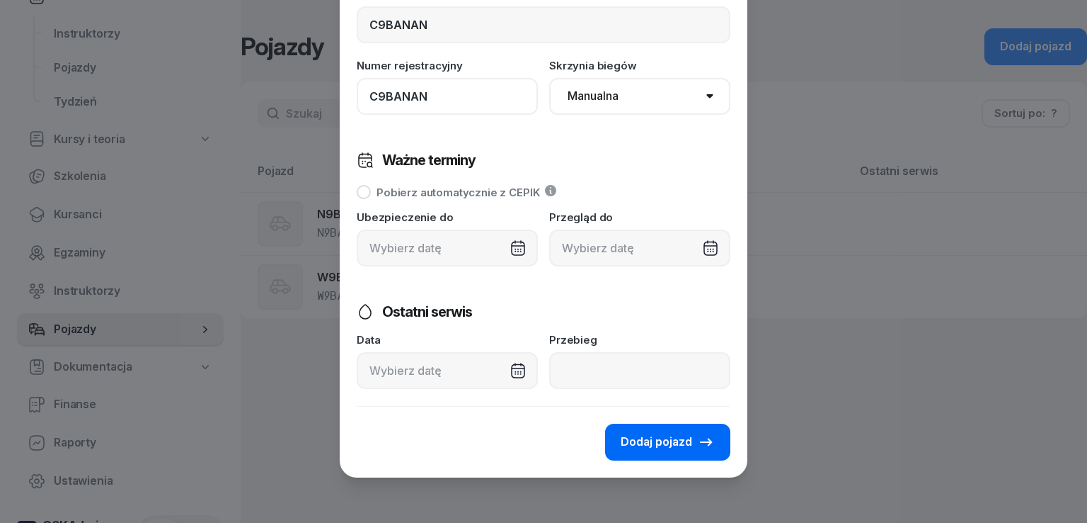
type input "C9BANAN"
click at [654, 443] on span "Dodaj pojazd" at bounding box center [657, 442] width 72 height 18
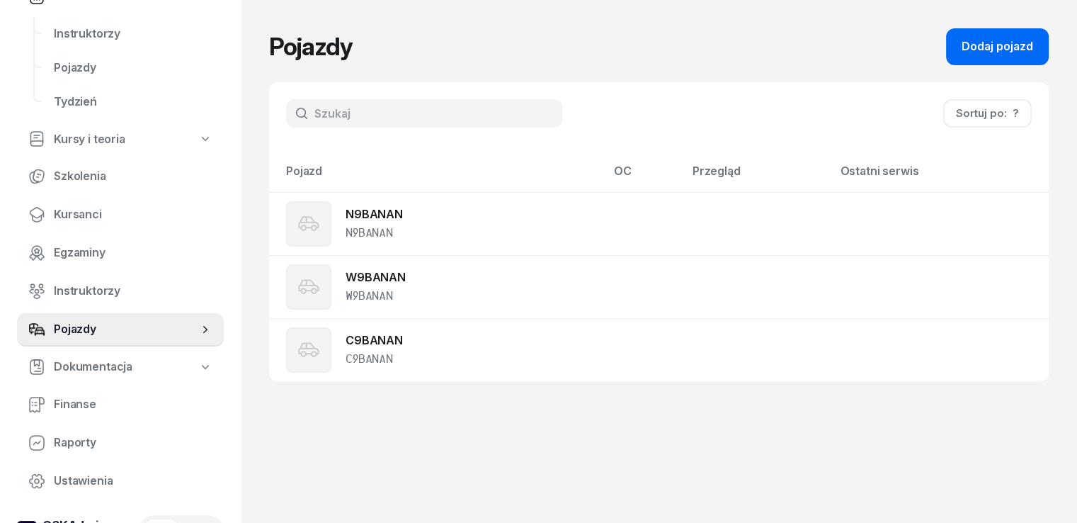
click at [1033, 42] on div "Dodaj pojazd" at bounding box center [997, 47] width 72 height 18
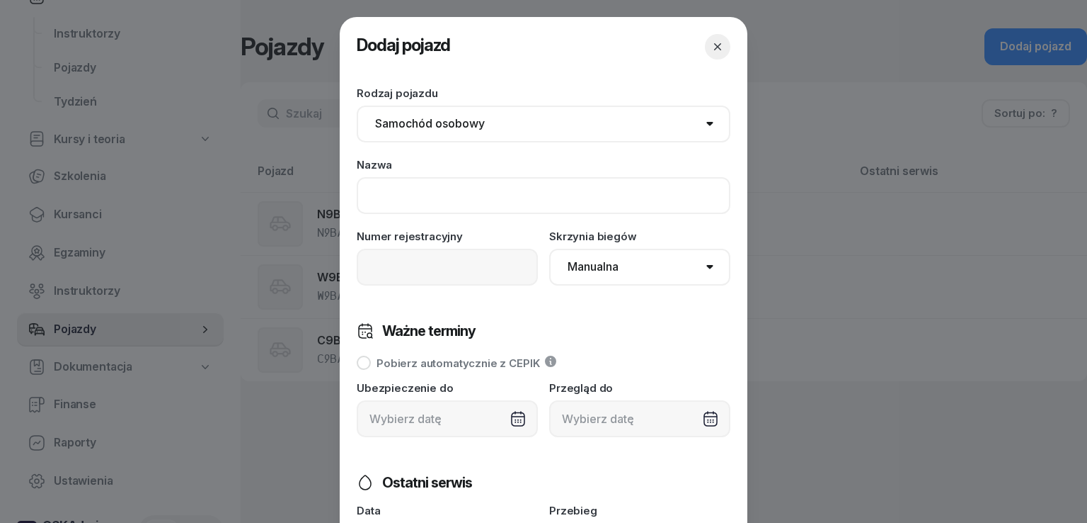
click at [456, 195] on input at bounding box center [544, 195] width 374 height 37
type input "O9BANAN"
drag, startPoint x: 592, startPoint y: 275, endPoint x: 592, endPoint y: 284, distance: 8.5
click at [592, 275] on select "Manualna Automatyczna" at bounding box center [639, 267] width 181 height 37
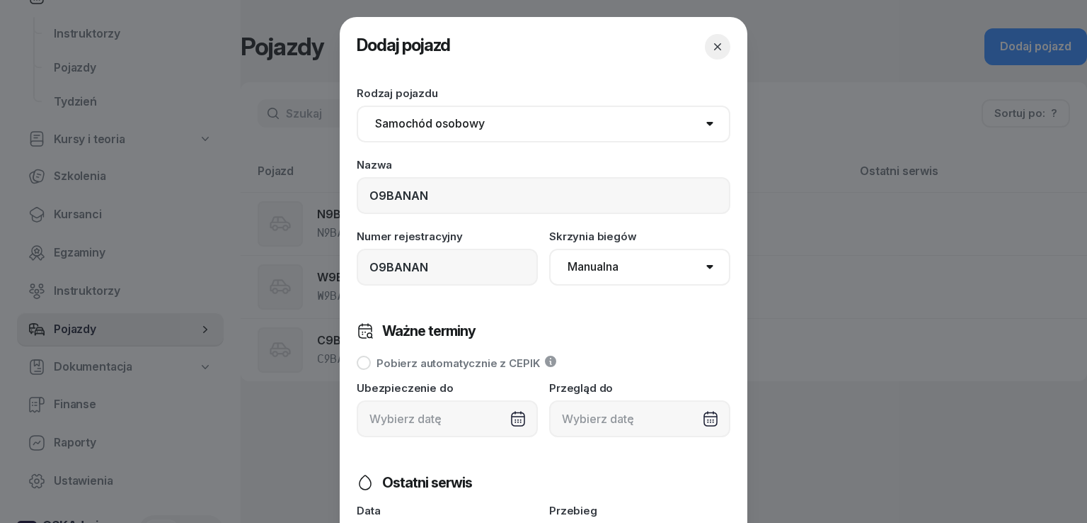
select select "auto"
click at [549, 249] on select "Manualna Automatyczna" at bounding box center [639, 267] width 181 height 37
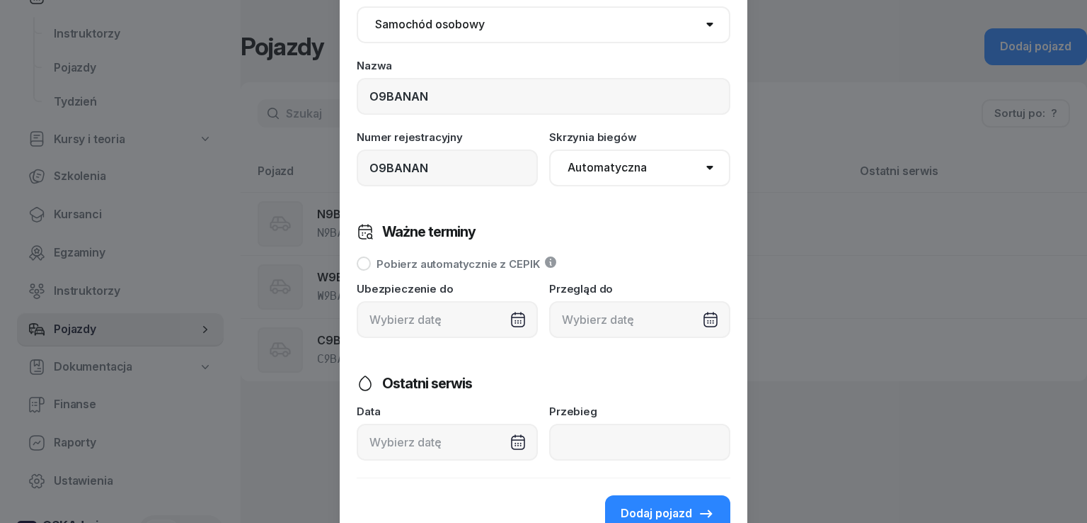
scroll to position [142, 0]
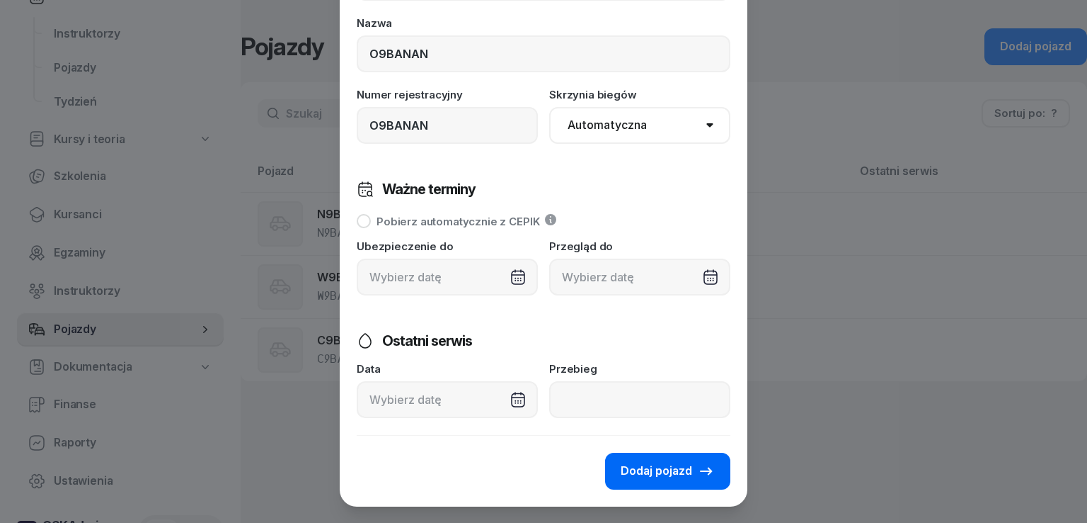
click at [656, 471] on span "Dodaj pojazd" at bounding box center [657, 471] width 72 height 18
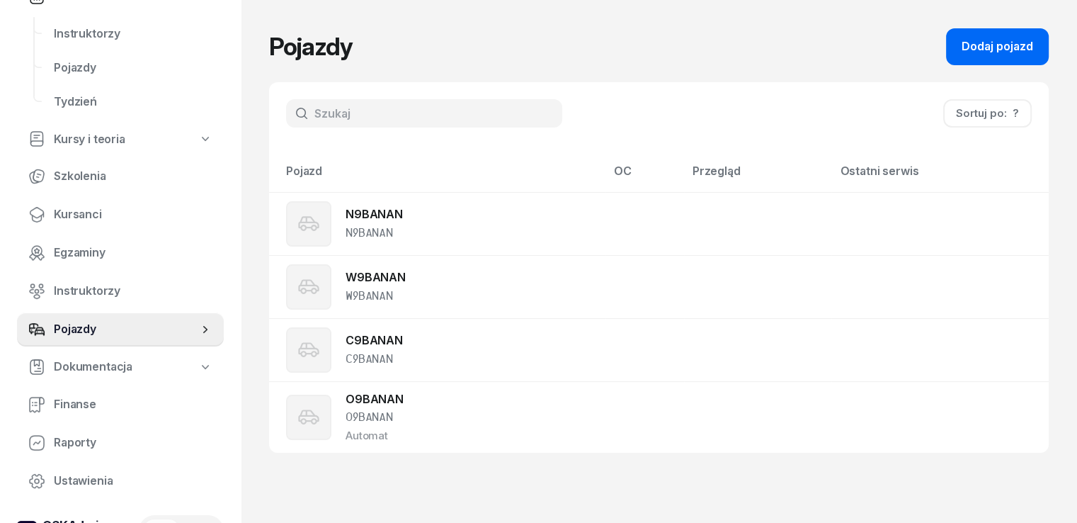
click at [1004, 45] on div "Dodaj pojazd" at bounding box center [997, 47] width 72 height 18
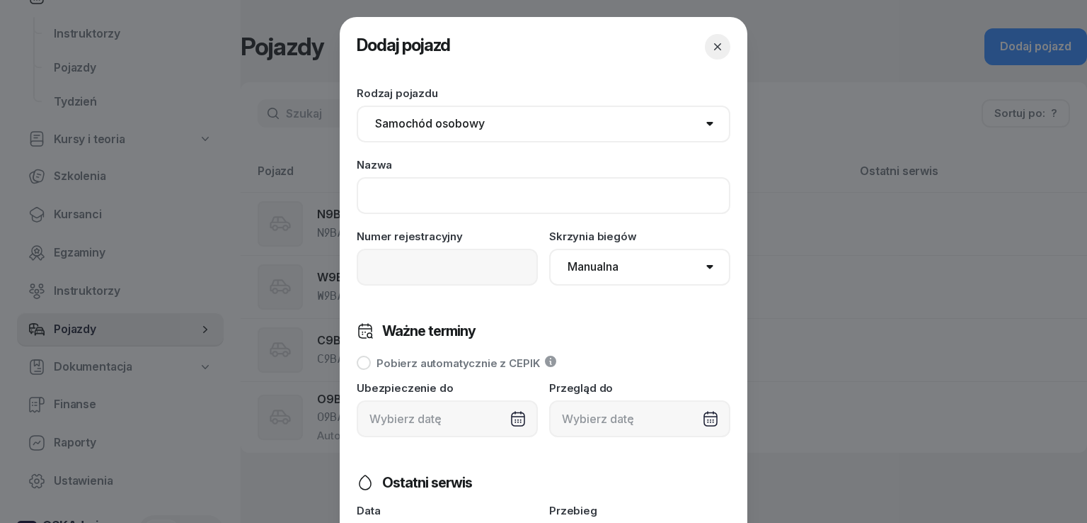
click at [430, 204] on input at bounding box center [544, 195] width 374 height 37
type input "K9BANAN"
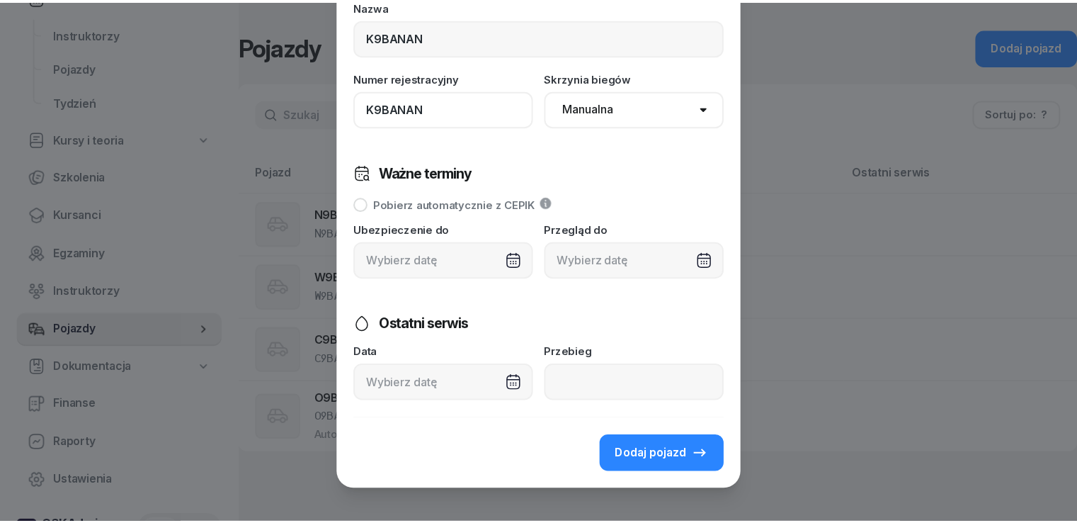
scroll to position [171, 0]
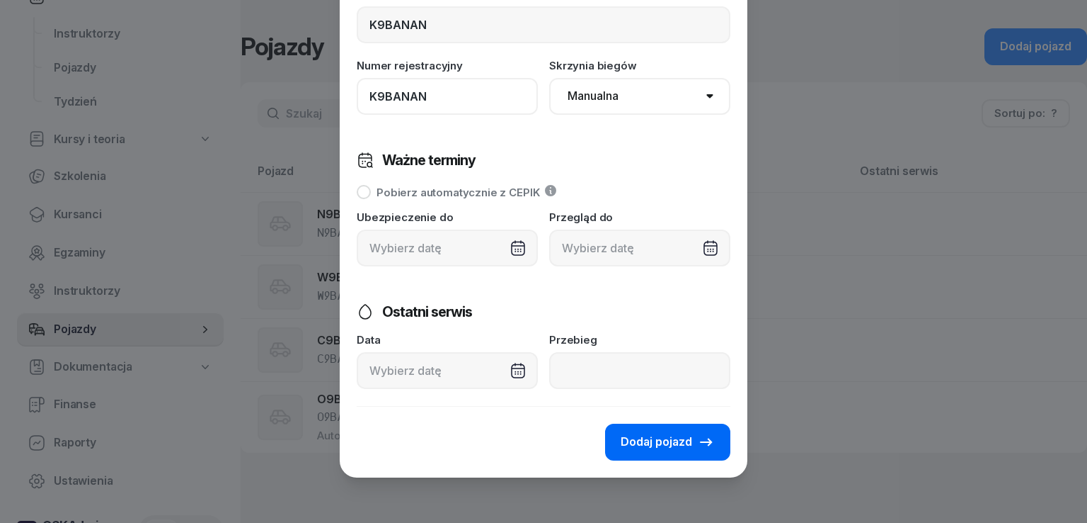
type input "K9BANAN"
click at [640, 440] on span "Dodaj pojazd" at bounding box center [657, 442] width 72 height 18
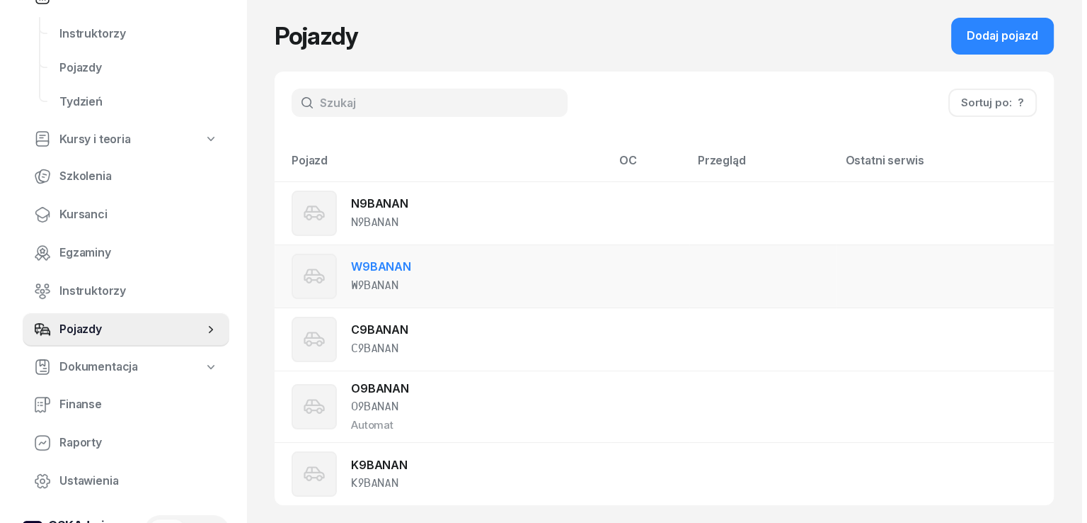
scroll to position [21, 0]
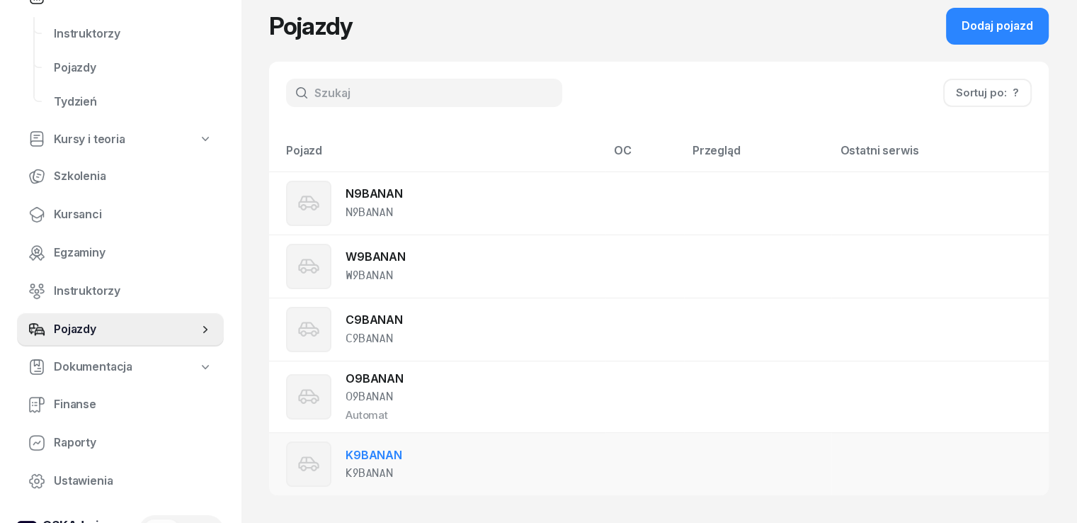
click at [462, 459] on td "K9BANAN K9BANAN" at bounding box center [437, 464] width 336 height 63
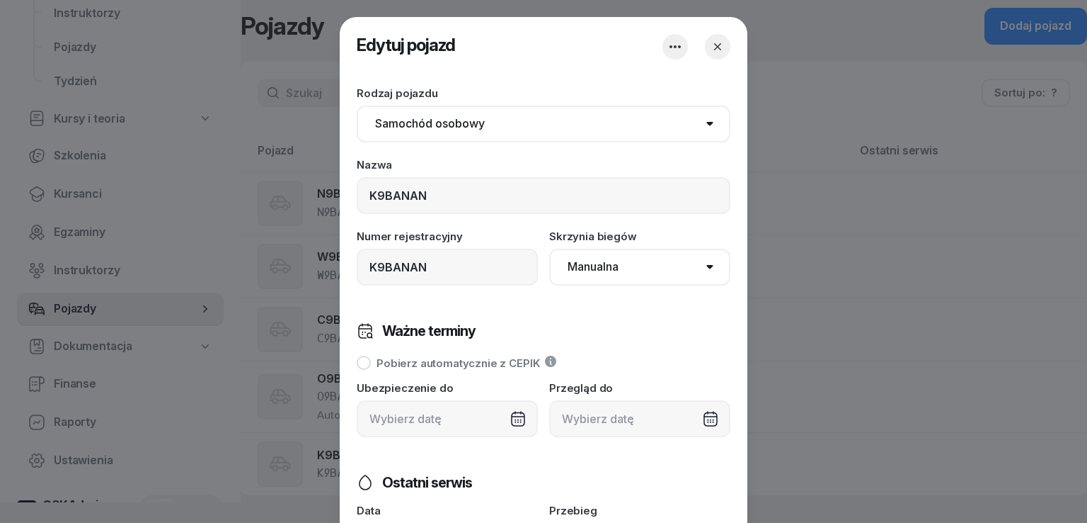
click at [666, 261] on select "Manualna Automatyczna" at bounding box center [639, 267] width 181 height 37
select select "auto"
click at [549, 249] on select "Manualna Automatyczna" at bounding box center [639, 267] width 181 height 37
click at [705, 48] on button "button" at bounding box center [717, 46] width 25 height 25
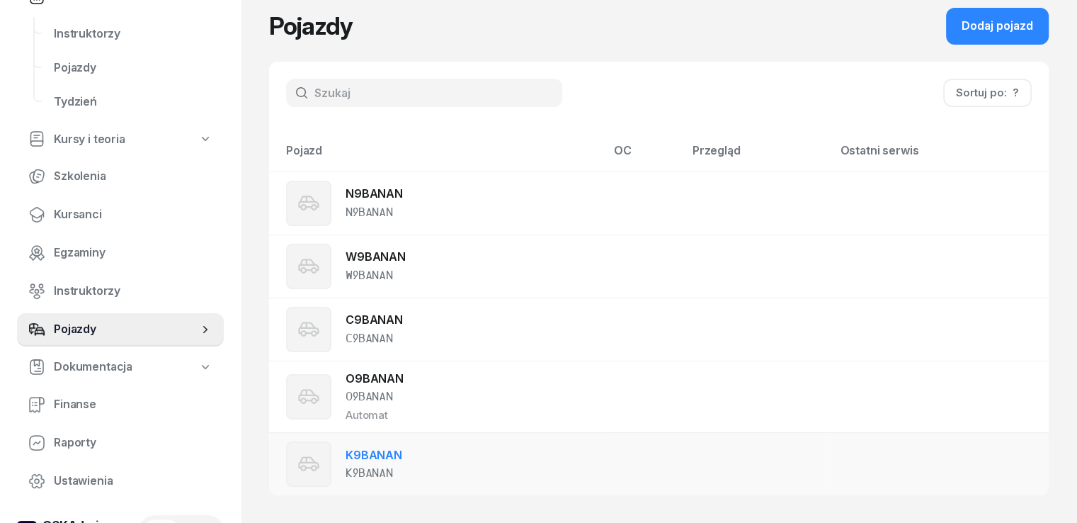
click at [377, 466] on div "K9BANAN K9BANAN" at bounding box center [378, 463] width 184 height 45
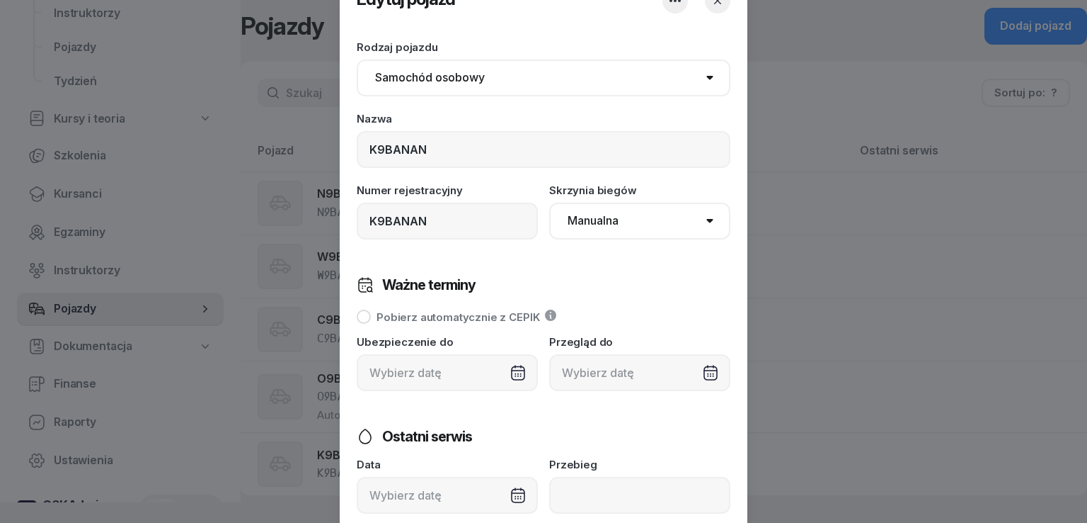
scroll to position [71, 0]
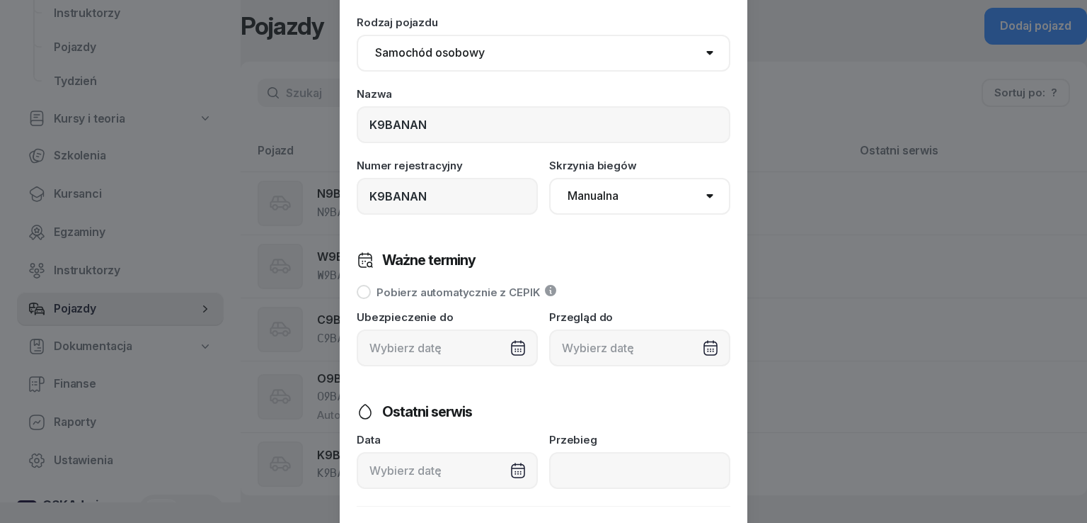
click at [620, 202] on select "Manualna Automatyczna" at bounding box center [639, 196] width 181 height 37
select select "auto"
click at [549, 178] on select "Manualna Automatyczna" at bounding box center [639, 196] width 181 height 37
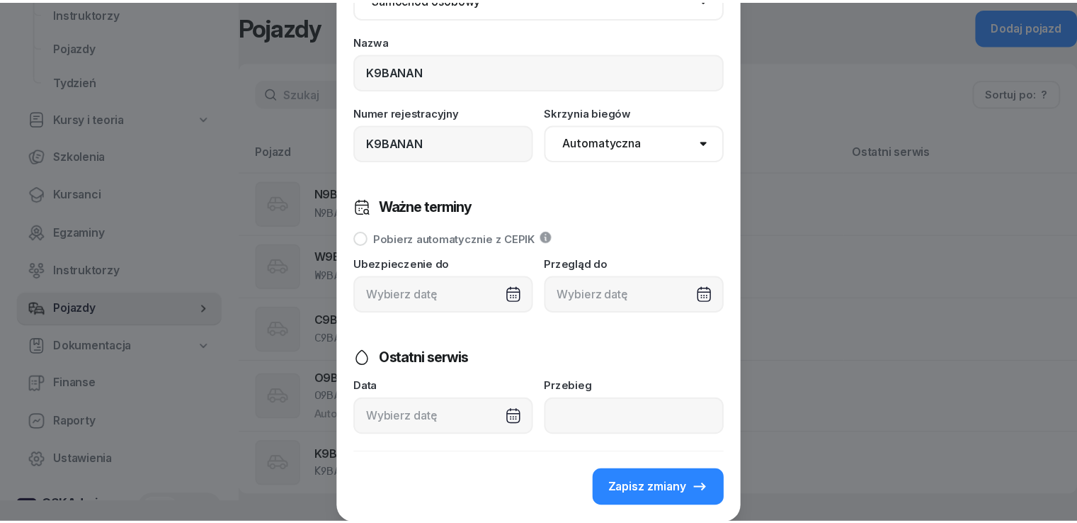
scroll to position [171, 0]
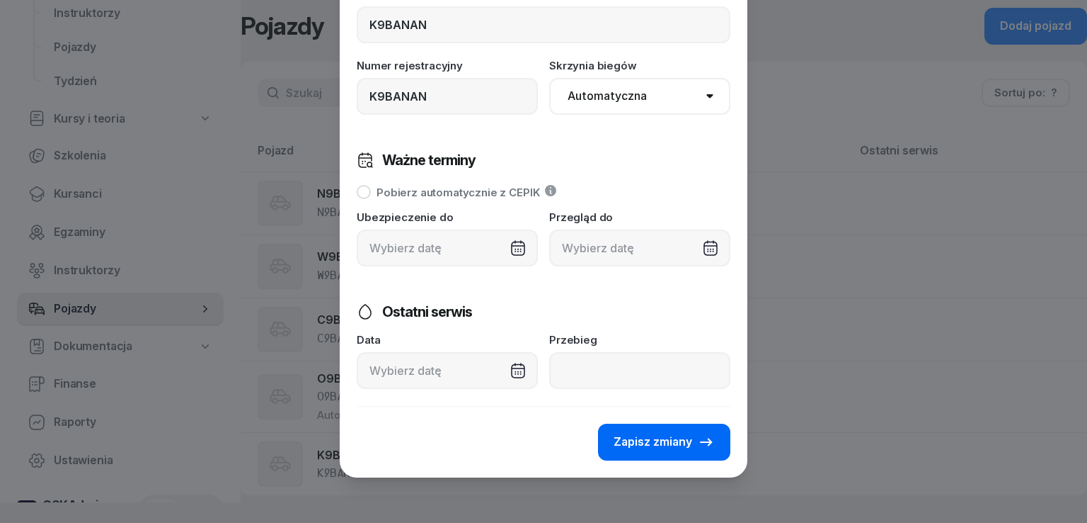
click at [632, 451] on button "Zapisz zmiany" at bounding box center [664, 441] width 132 height 37
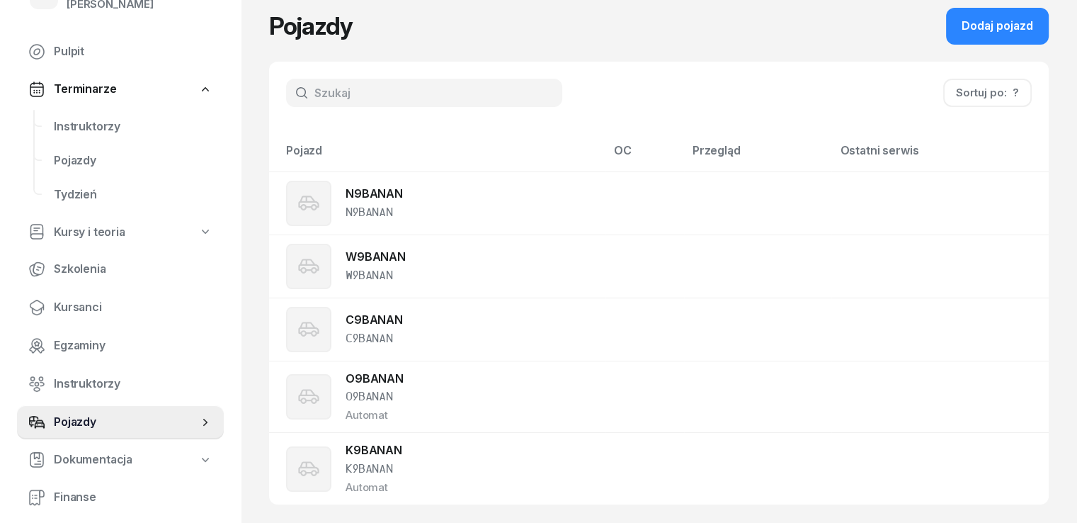
scroll to position [0, 0]
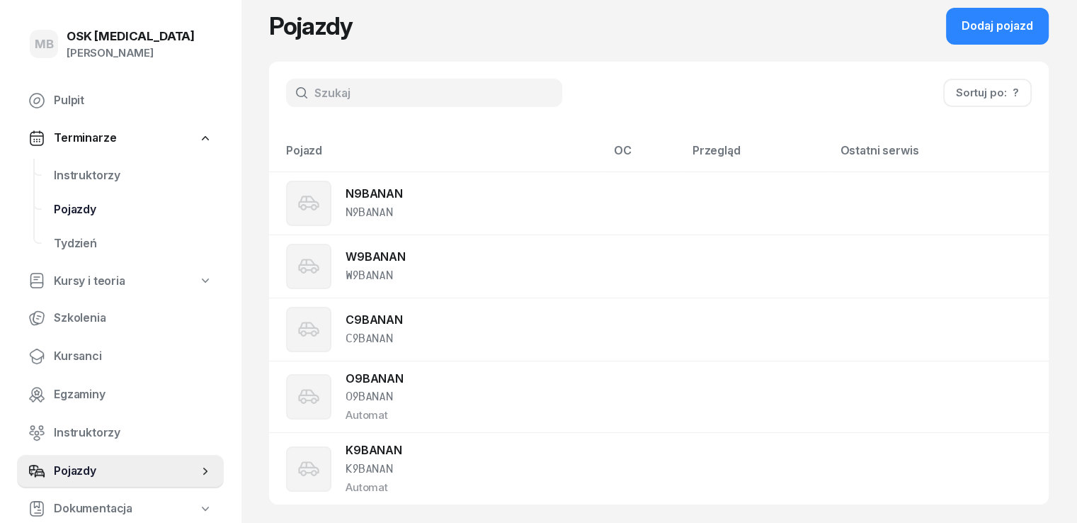
click at [79, 210] on span "Pojazdy" at bounding box center [133, 209] width 159 height 18
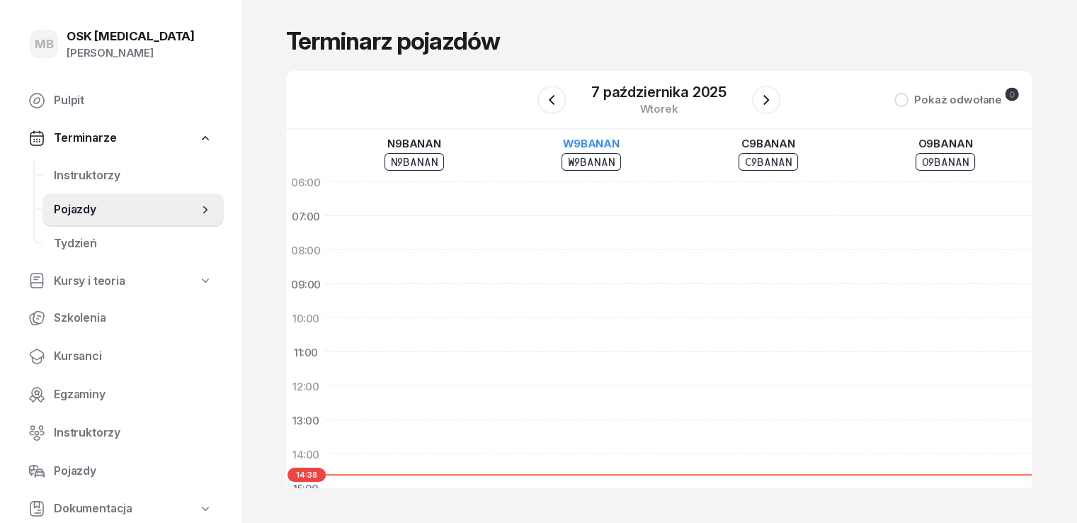
scroll to position [0, 131]
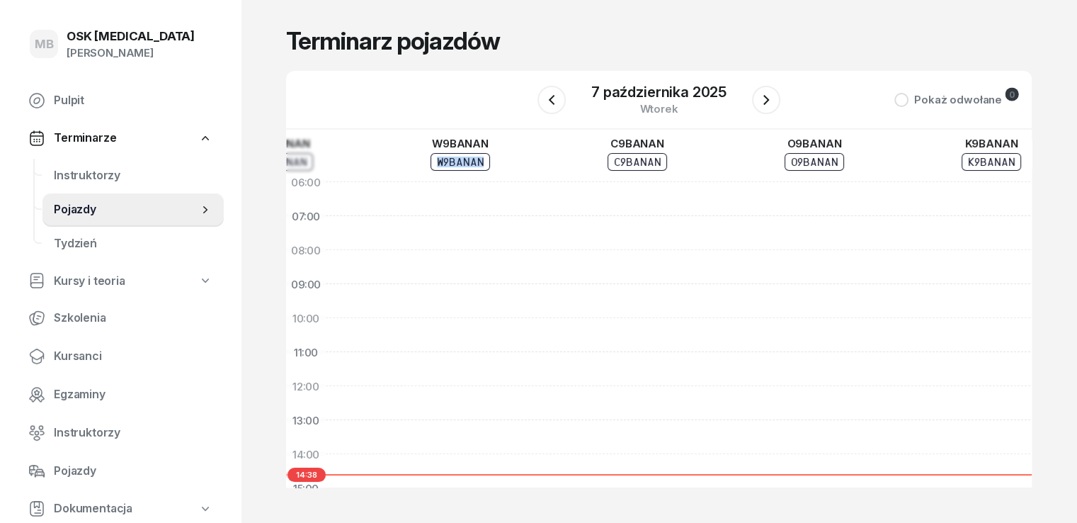
drag, startPoint x: 606, startPoint y: 157, endPoint x: 290, endPoint y: 149, distance: 315.9
click at [304, 152] on div "N9BANAN N9BANAN W9BANAN W9BANAN C9BANAN C9BANAN O9BANAN O9BANAN K9BANAN K9BANAN" at bounding box center [637, 155] width 885 height 50
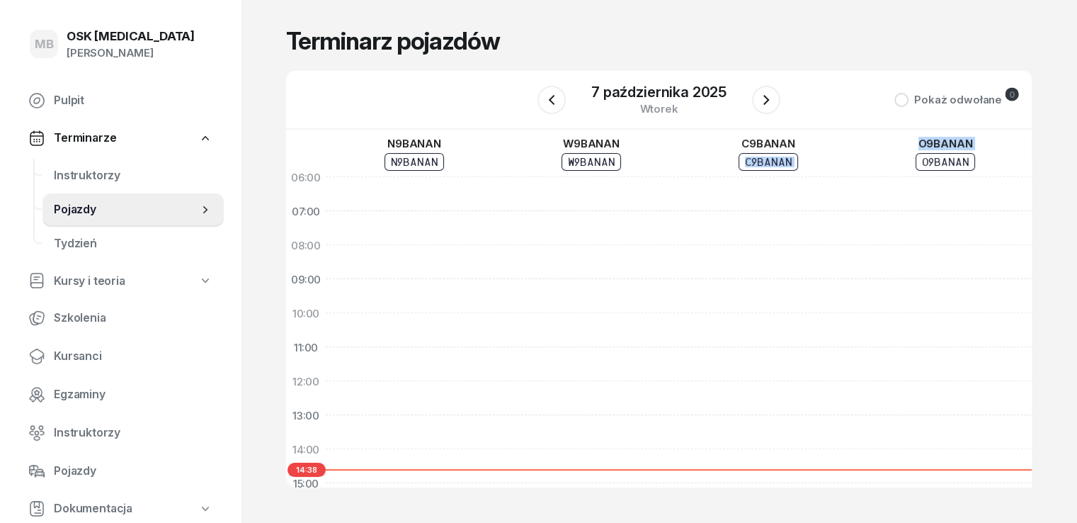
drag, startPoint x: 755, startPoint y: 159, endPoint x: 976, endPoint y: 159, distance: 220.9
click at [959, 159] on div "N9BANAN N9BANAN W9BANAN W9BANAN C9BANAN C9BANAN O9BANAN O9BANAN K9BANAN K9BANAN" at bounding box center [768, 155] width 885 height 50
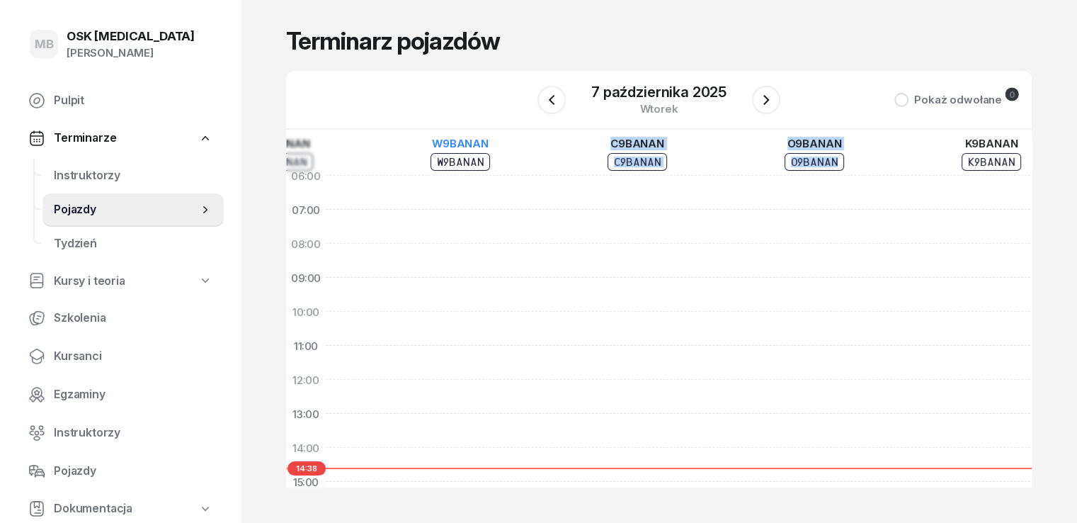
drag, startPoint x: 707, startPoint y: 160, endPoint x: 439, endPoint y: 155, distance: 267.7
click at [447, 155] on div "N9BANAN N9BANAN W9BANAN W9BANAN C9BANAN C9BANAN O9BANAN O9BANAN K9BANAN K9BANAN" at bounding box center [637, 155] width 885 height 50
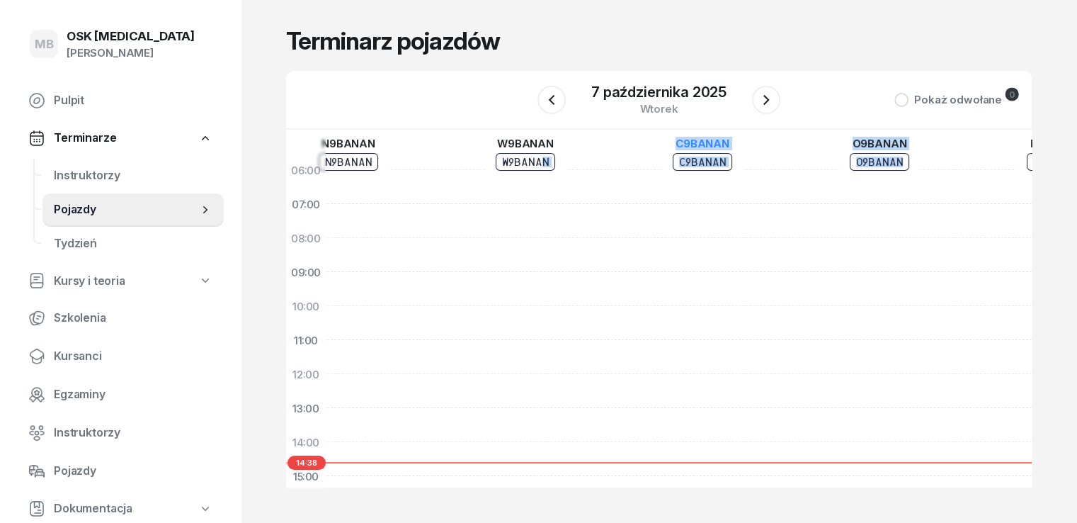
scroll to position [13, 8]
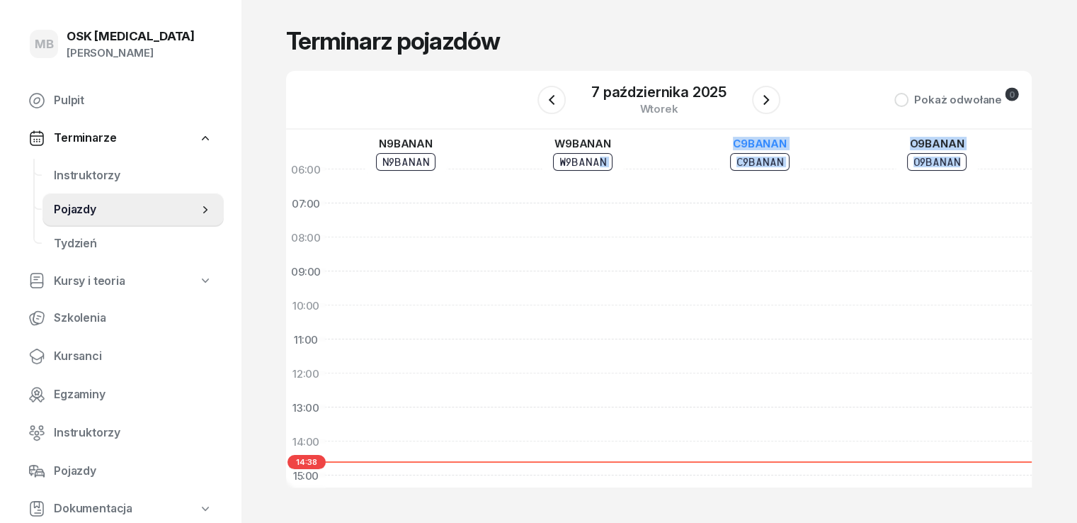
click at [765, 157] on link "C9BANAN C9BANAN" at bounding box center [760, 154] width 83 height 41
click at [802, 158] on div "C9BANAN C9BANAN" at bounding box center [759, 155] width 177 height 50
click at [101, 184] on link "Instruktorzy" at bounding box center [132, 176] width 181 height 34
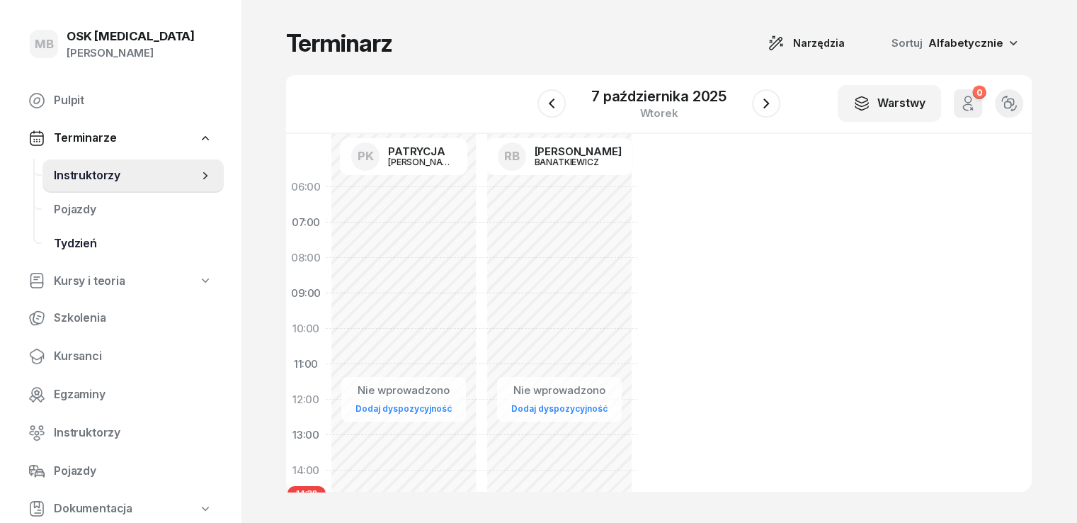
click at [89, 246] on span "Tydzień" at bounding box center [133, 243] width 159 height 18
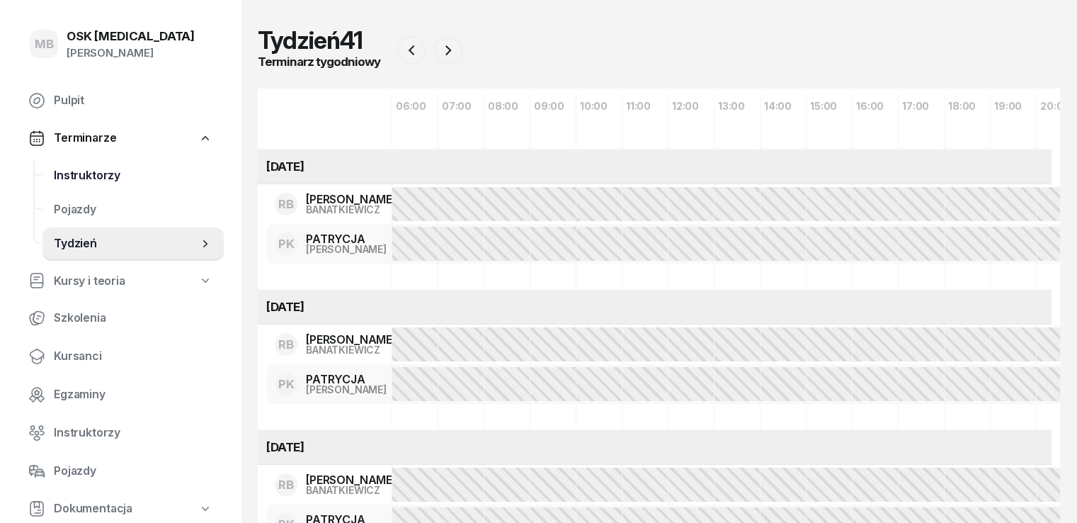
click at [102, 174] on span "Instruktorzy" at bounding box center [133, 175] width 159 height 18
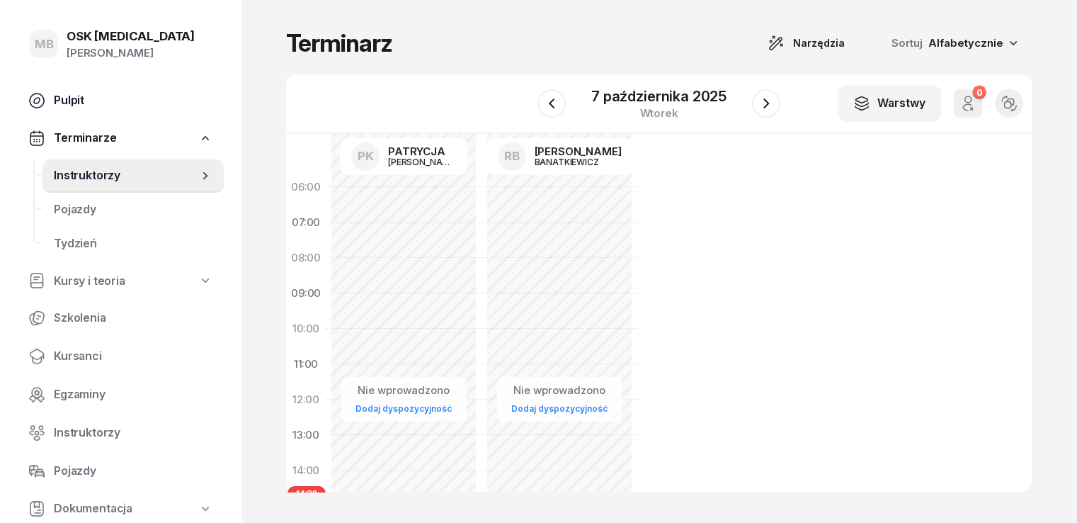
click at [89, 107] on span "Pulpit" at bounding box center [133, 100] width 159 height 18
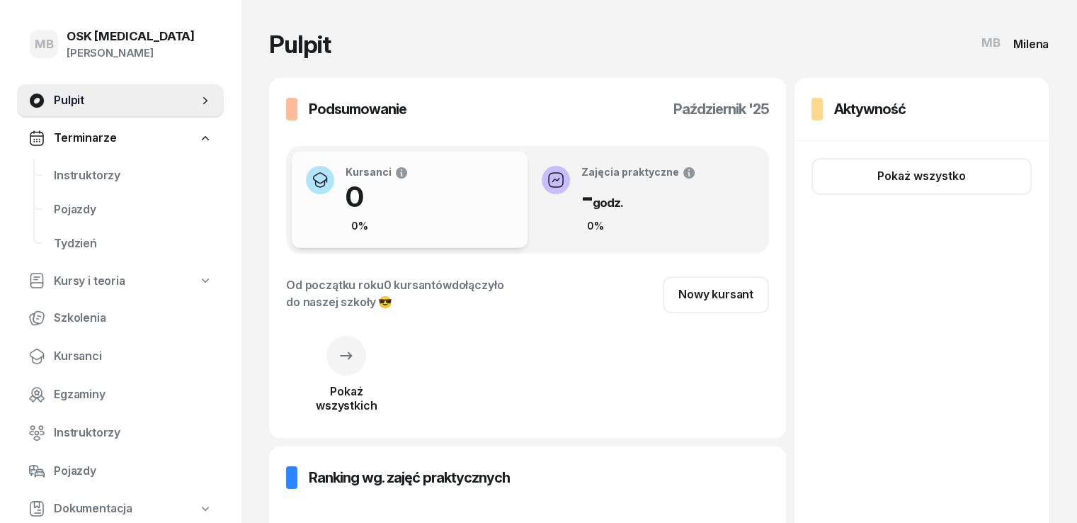
click at [1048, 47] on div "Milena" at bounding box center [1030, 43] width 35 height 11
click at [1005, 35] on div "MB" at bounding box center [990, 42] width 28 height 28
click at [139, 57] on div "[PERSON_NAME]" at bounding box center [131, 53] width 128 height 18
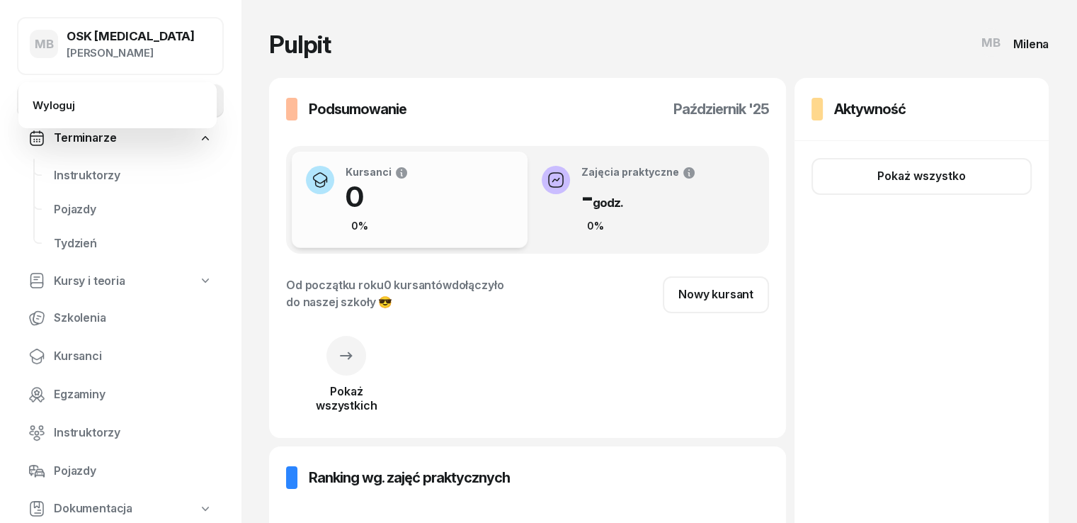
click at [360, 50] on div "Pulpit MB Milena" at bounding box center [659, 44] width 780 height 33
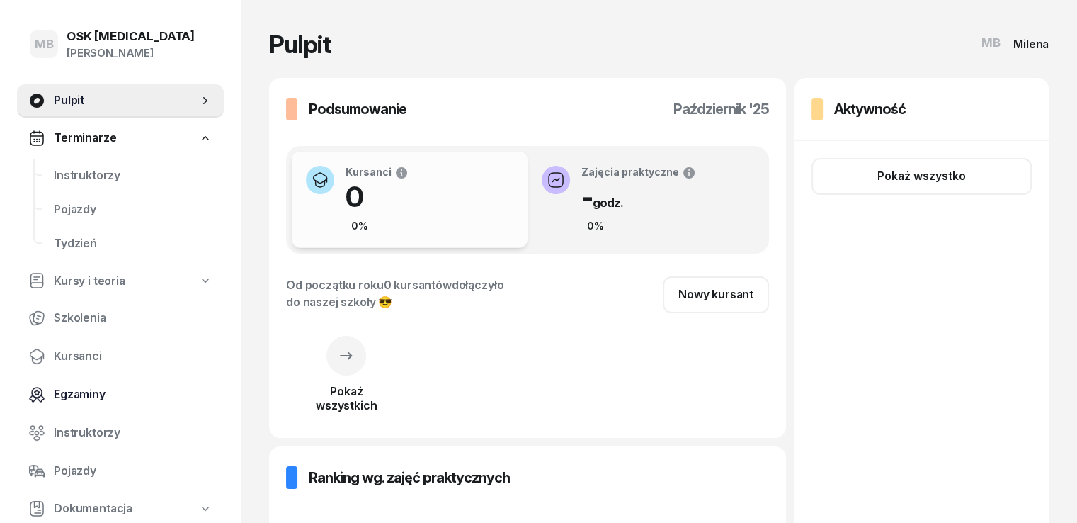
click at [91, 394] on span "Egzaminy" at bounding box center [133, 394] width 159 height 18
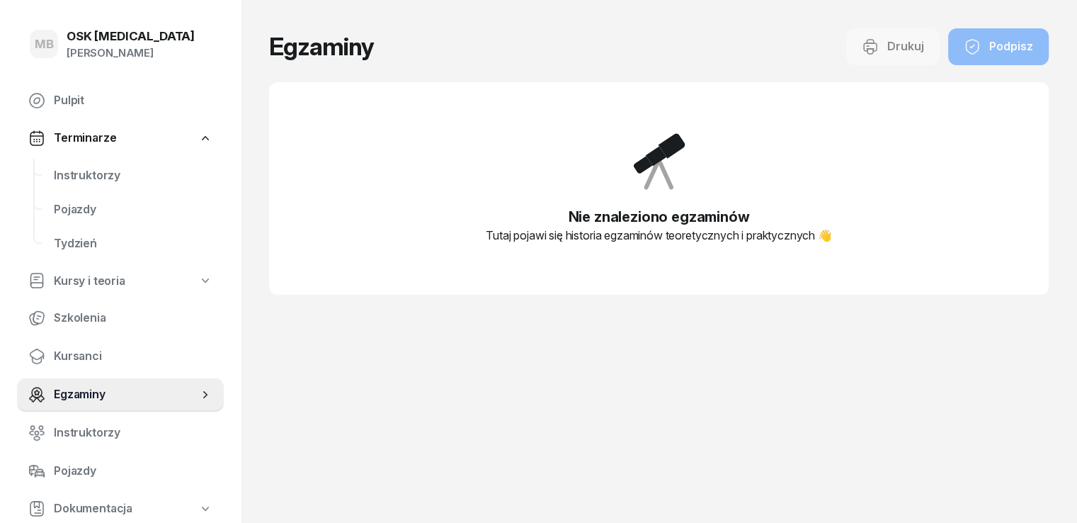
click at [679, 168] on icon at bounding box center [659, 161] width 68 height 68
click at [95, 348] on span "Kursanci" at bounding box center [133, 356] width 159 height 18
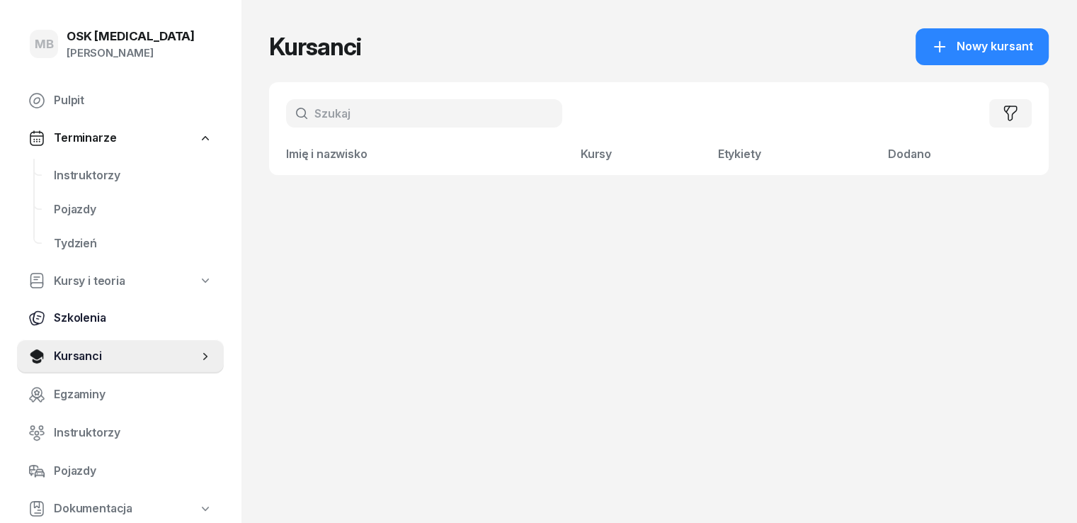
click at [93, 324] on span "Szkolenia" at bounding box center [133, 318] width 159 height 18
select select "createdAt-desc"
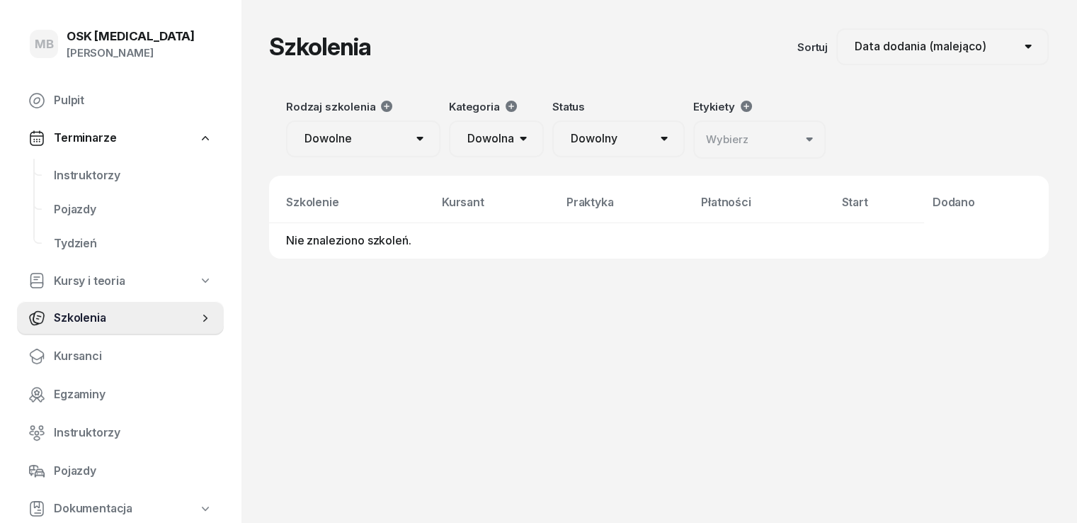
click at [346, 249] on td "Nie znaleziono szkoleń." at bounding box center [596, 240] width 655 height 35
click at [140, 285] on link "Kursy i teoria" at bounding box center [120, 281] width 207 height 33
select select
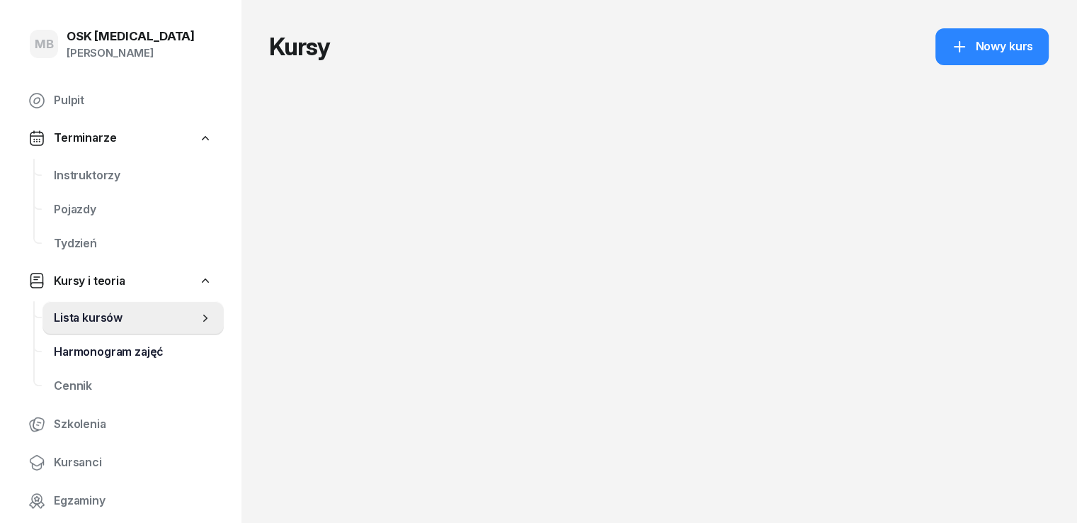
click at [116, 353] on span "Harmonogram zajęć" at bounding box center [133, 352] width 159 height 18
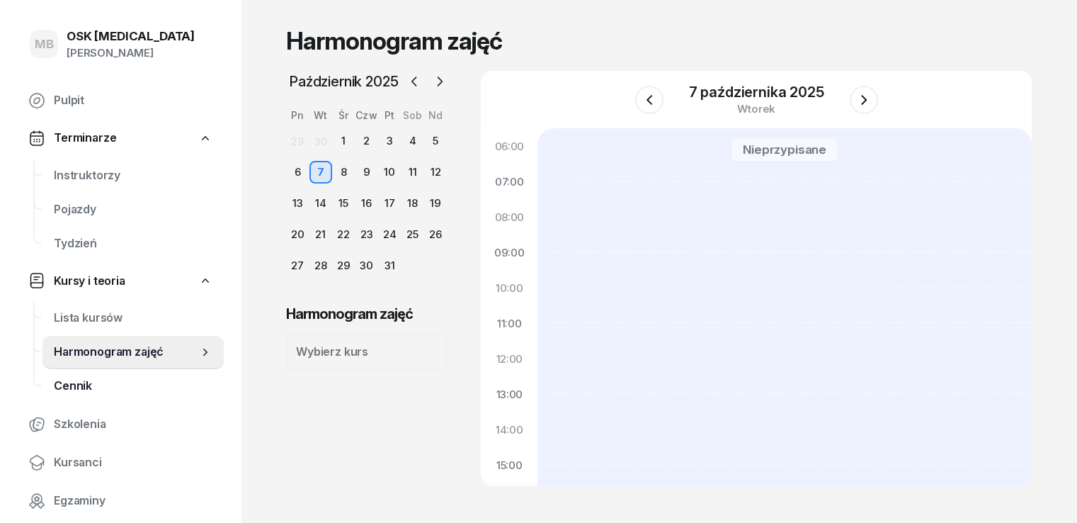
click at [93, 384] on span "Cennik" at bounding box center [133, 386] width 159 height 18
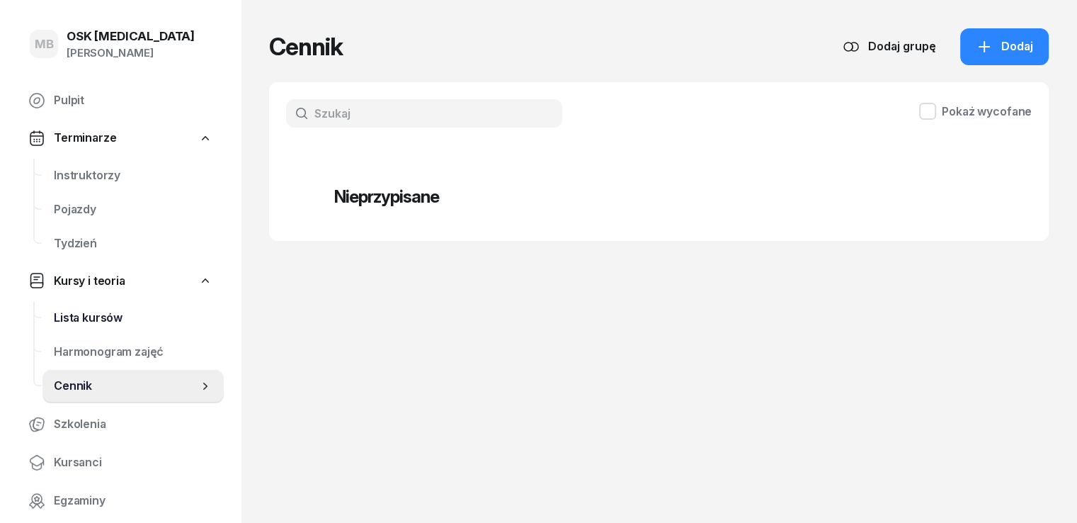
click at [93, 321] on span "Lista kursów" at bounding box center [133, 318] width 159 height 18
select select
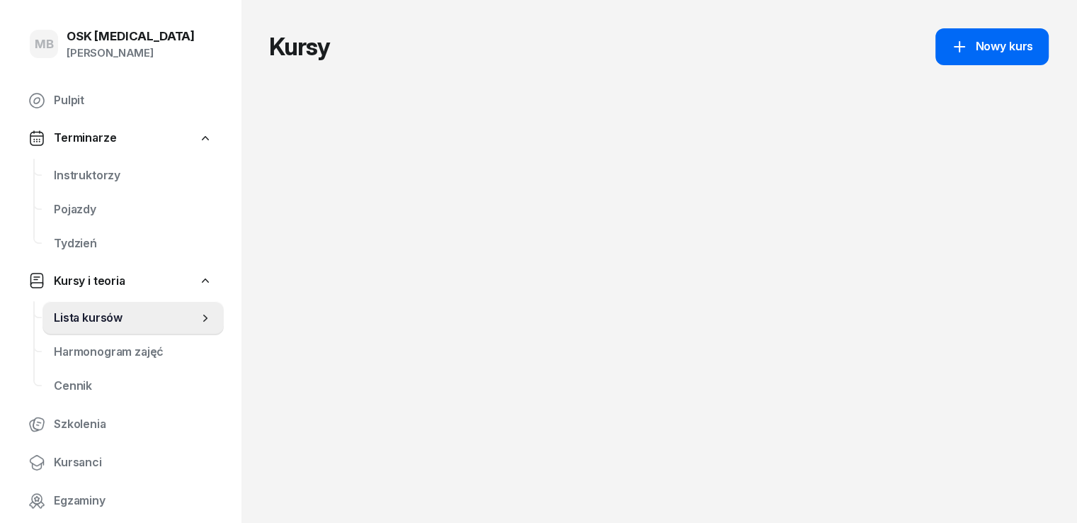
click at [968, 49] on icon at bounding box center [959, 46] width 17 height 17
select select "09"
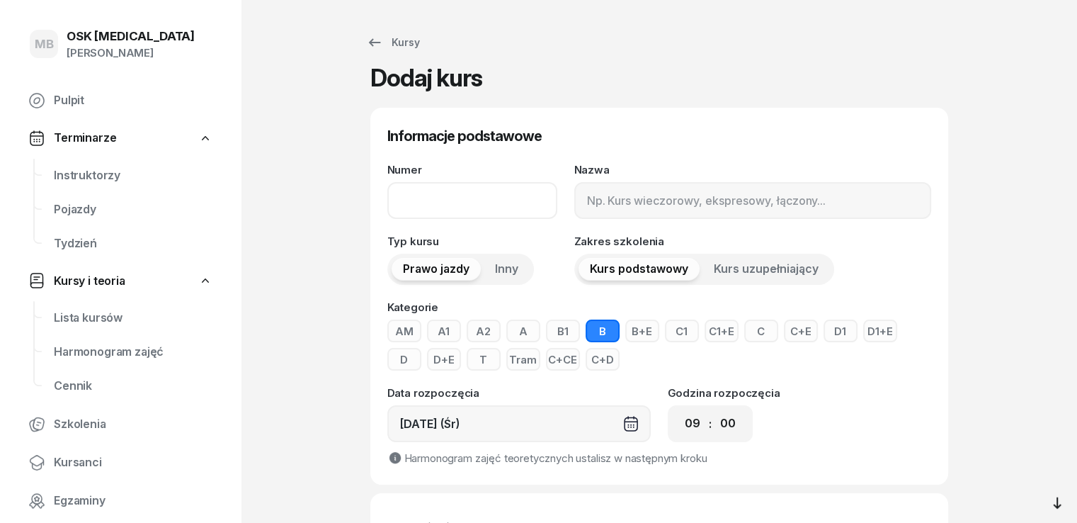
click at [426, 202] on input "Numer" at bounding box center [472, 200] width 170 height 37
click at [126, 98] on span "Pulpit" at bounding box center [133, 100] width 159 height 18
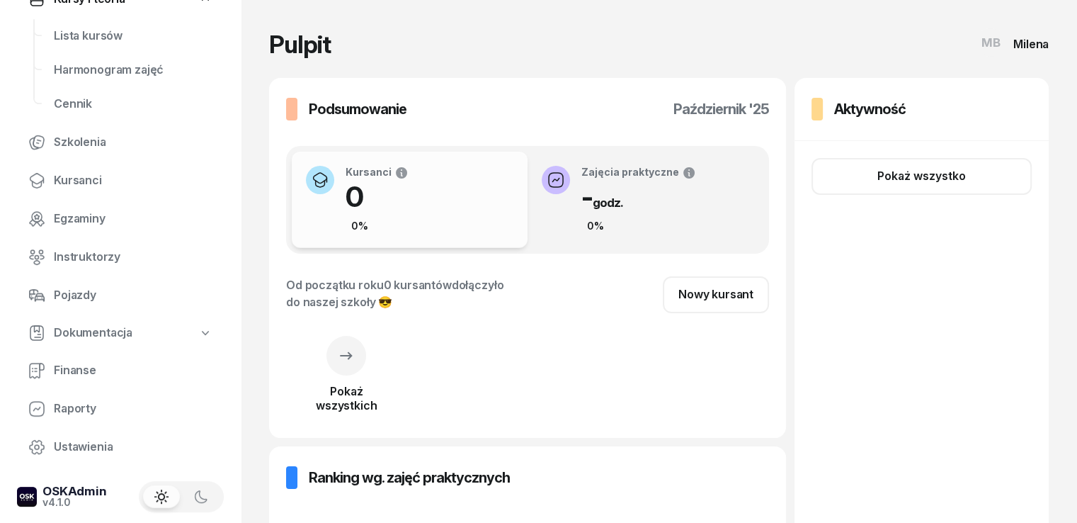
scroll to position [283, 0]
click at [80, 178] on span "Kursanci" at bounding box center [133, 179] width 159 height 18
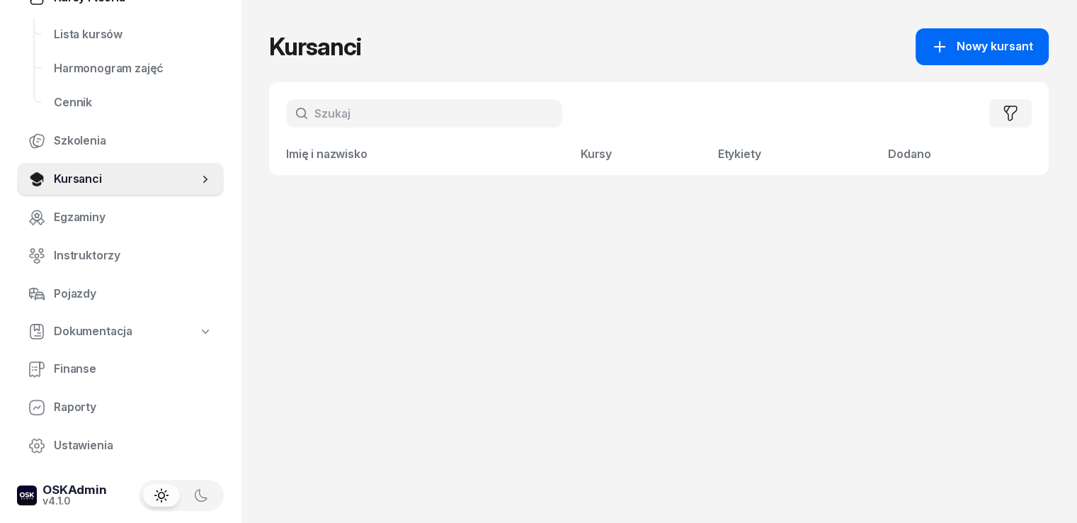
click at [995, 48] on span "Nowy kursant" at bounding box center [995, 47] width 76 height 18
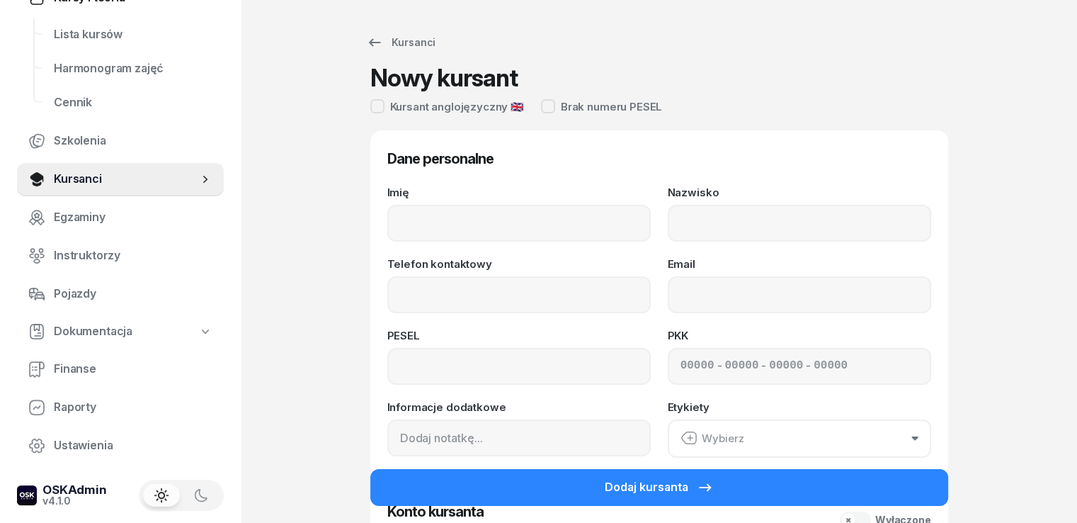
click at [490, 200] on div "Imię" at bounding box center [518, 214] width 263 height 55
click at [489, 266] on div "Telefon kontaktowy" at bounding box center [518, 285] width 263 height 55
click at [489, 220] on input "Imię" at bounding box center [518, 223] width 263 height 37
click at [776, 130] on div "Dane personalne Imię Nazwisko Telefon kontaktowy Email PESEL PKK - - - Informac…" at bounding box center [659, 302] width 578 height 344
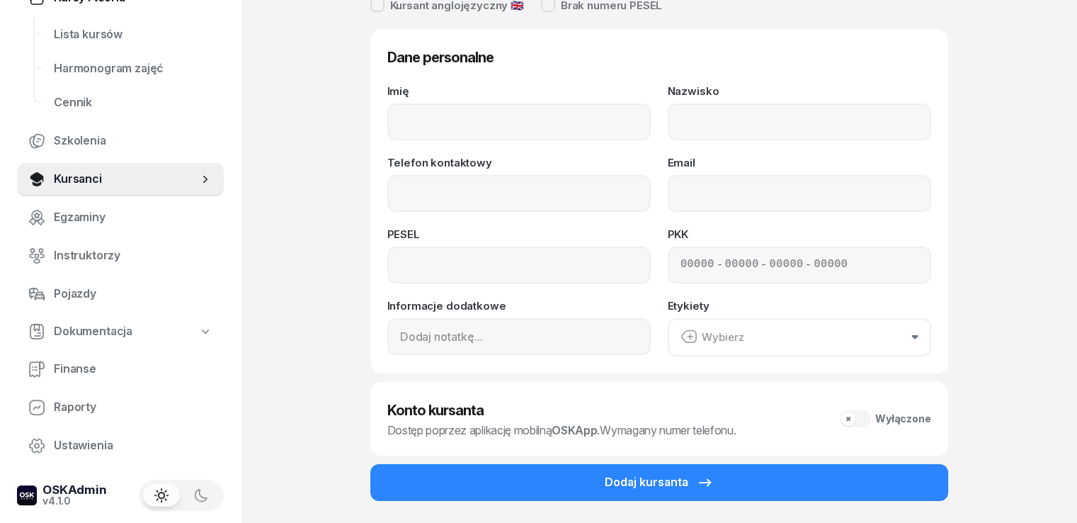
scroll to position [142, 0]
